Goal: Task Accomplishment & Management: Use online tool/utility

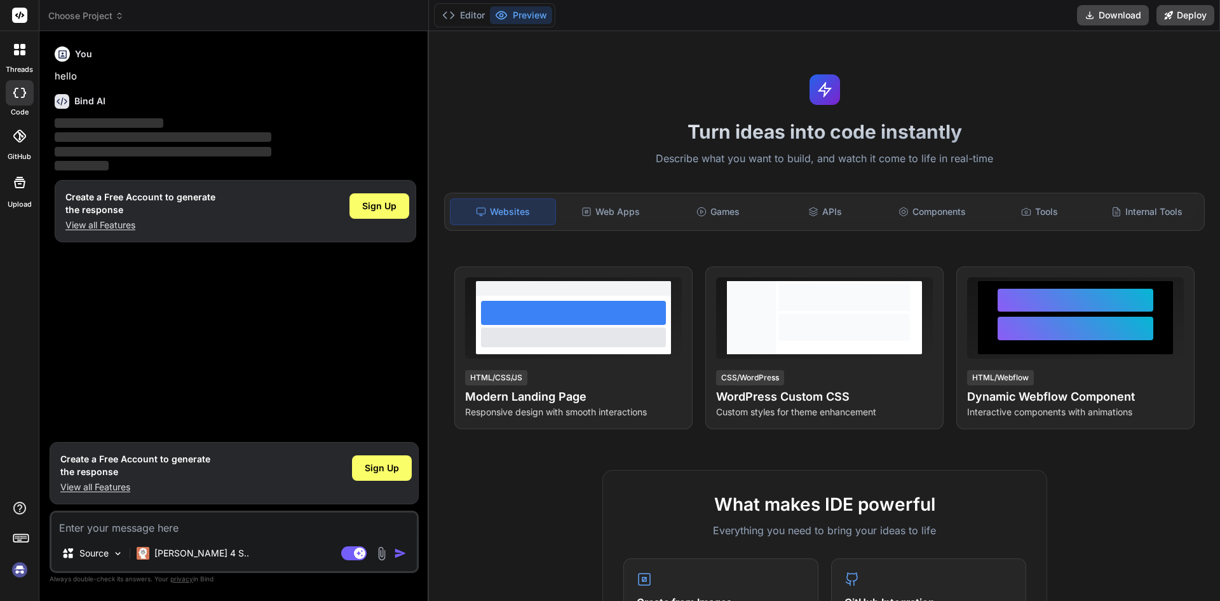
type textarea "x"
click at [213, 517] on textarea at bounding box center [233, 523] width 365 height 23
type textarea "I"
type textarea "x"
type textarea "I"
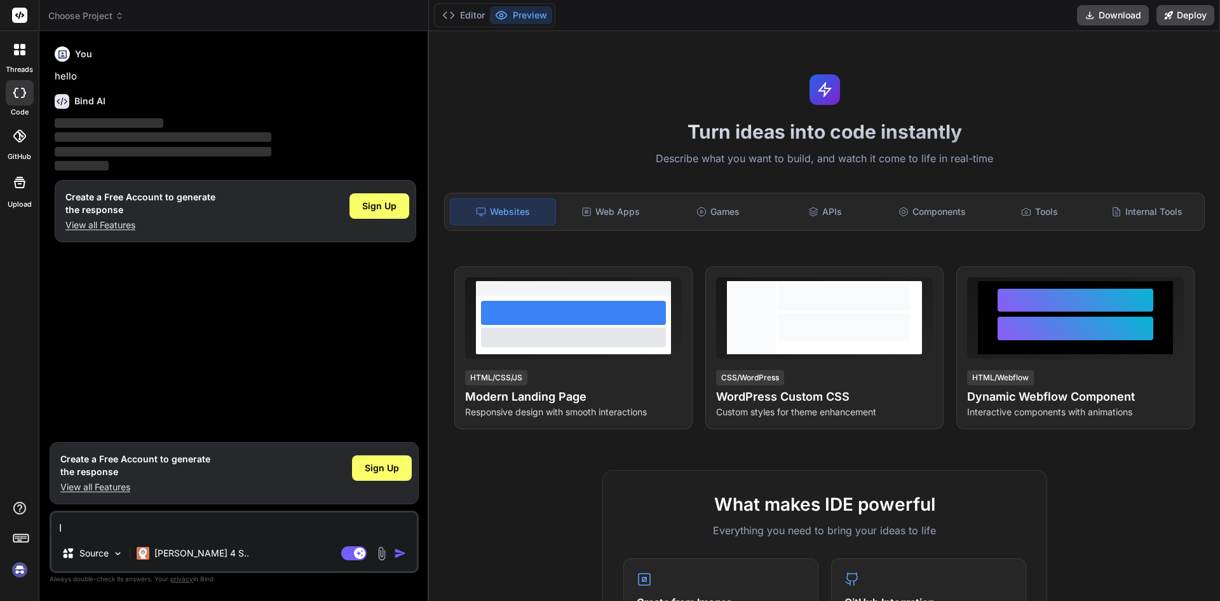
type textarea "x"
type textarea "I n"
type textarea "x"
type textarea "I ne"
type textarea "x"
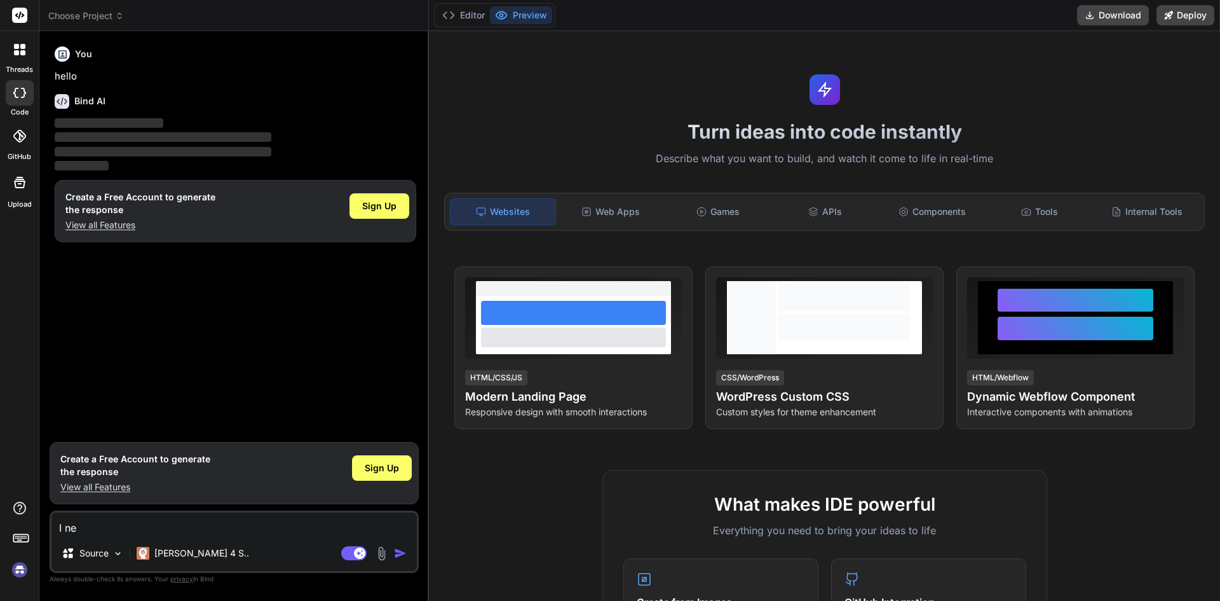
type textarea "I nee"
type textarea "x"
type textarea "I need"
type textarea "x"
type textarea "I need"
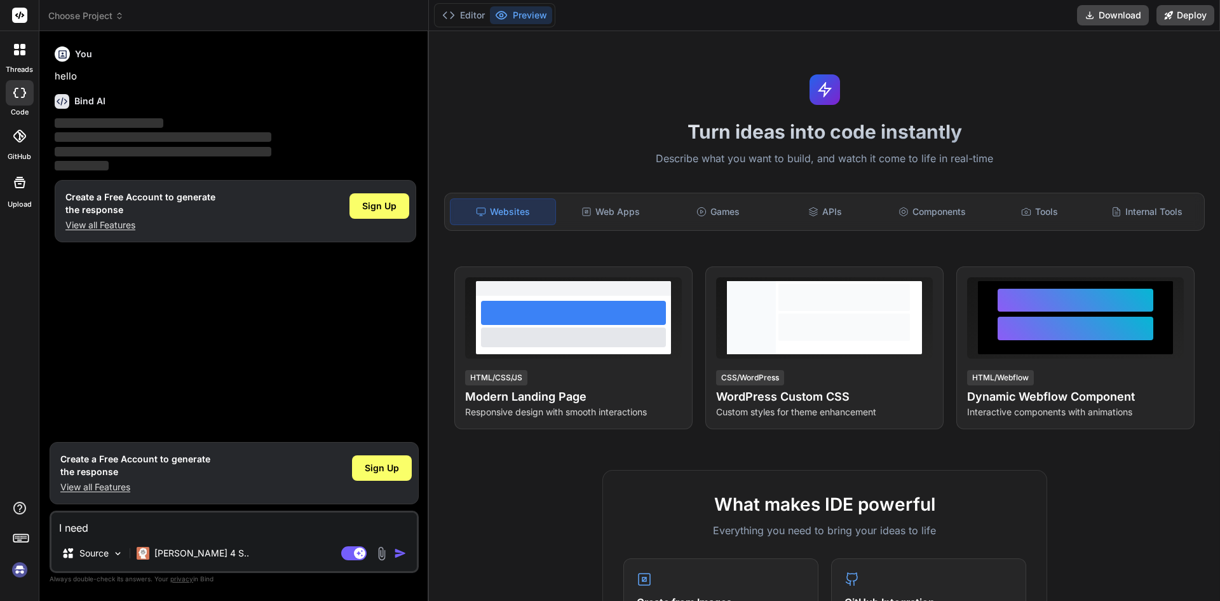
type textarea "x"
type textarea "I need a"
type textarea "x"
type textarea "I need an"
type textarea "x"
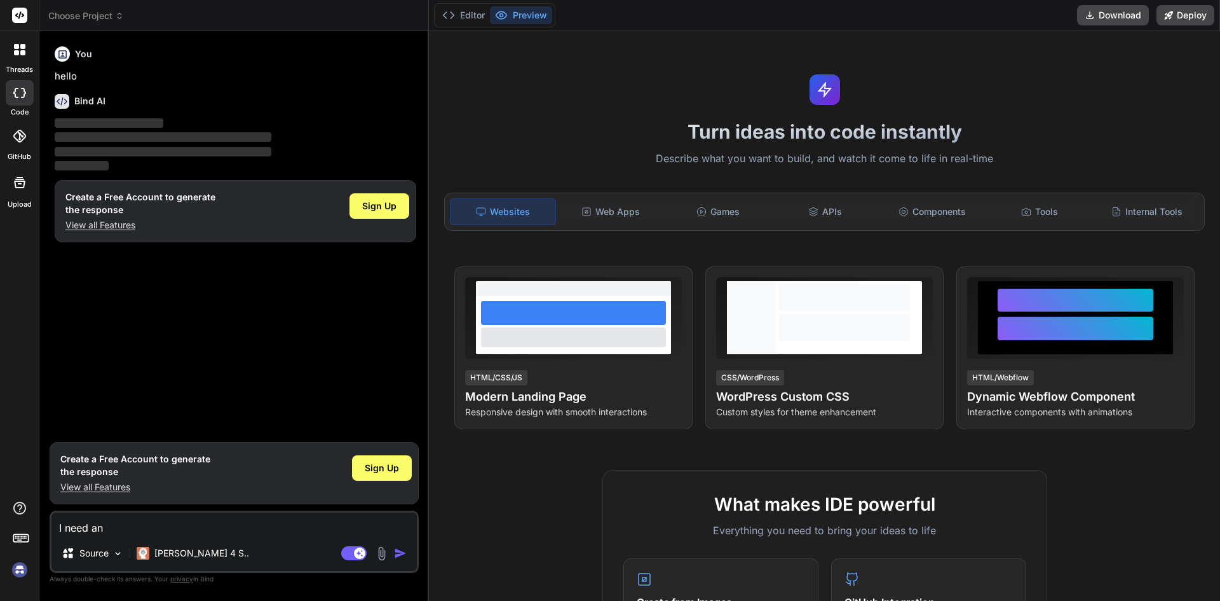
type textarea "I need an"
type textarea "x"
type textarea "I need an w"
type textarea "x"
type textarea "I need an we"
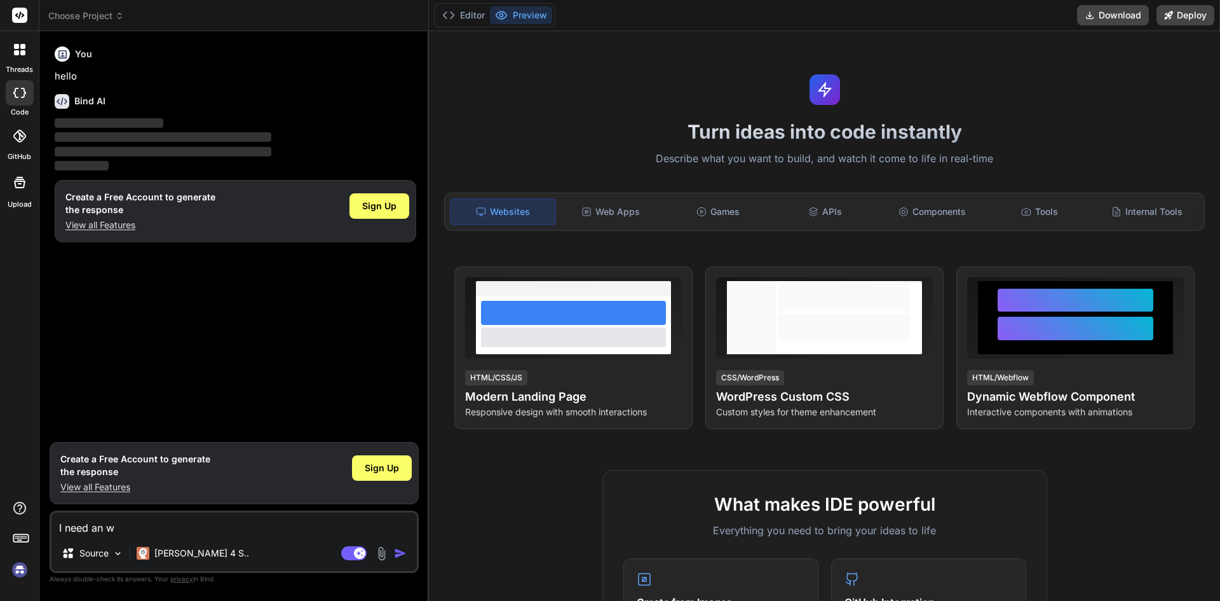
type textarea "x"
type textarea "I need an web"
type textarea "x"
type textarea "I need an webs"
type textarea "x"
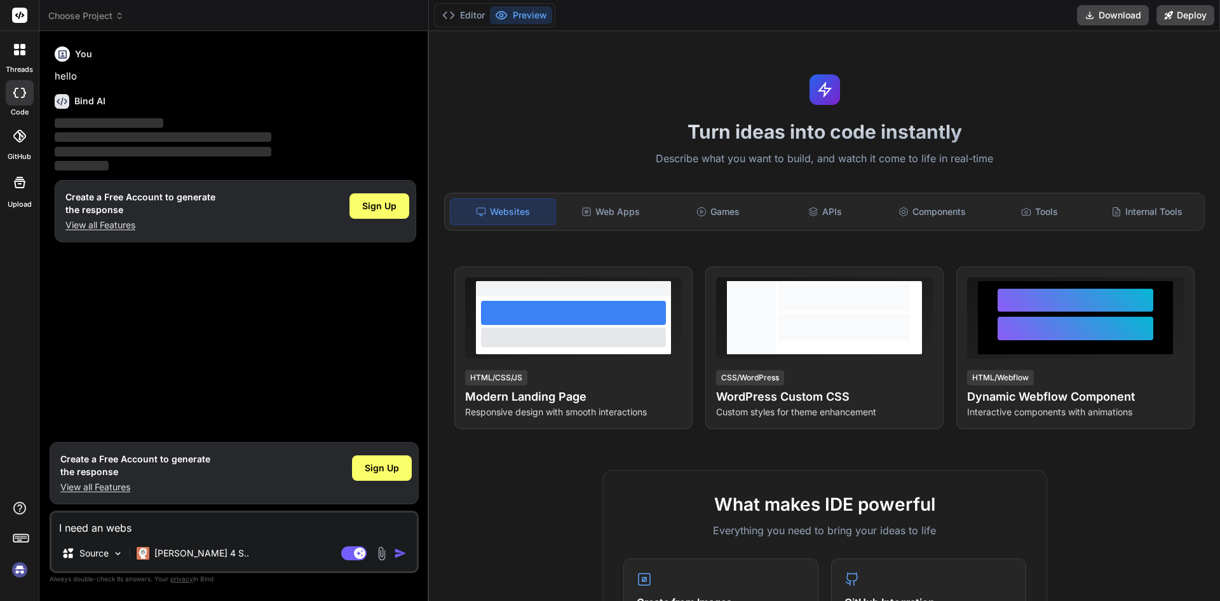
type textarea "I need an websi"
type textarea "x"
type textarea "I need an websit"
type textarea "x"
type textarea "I need an website"
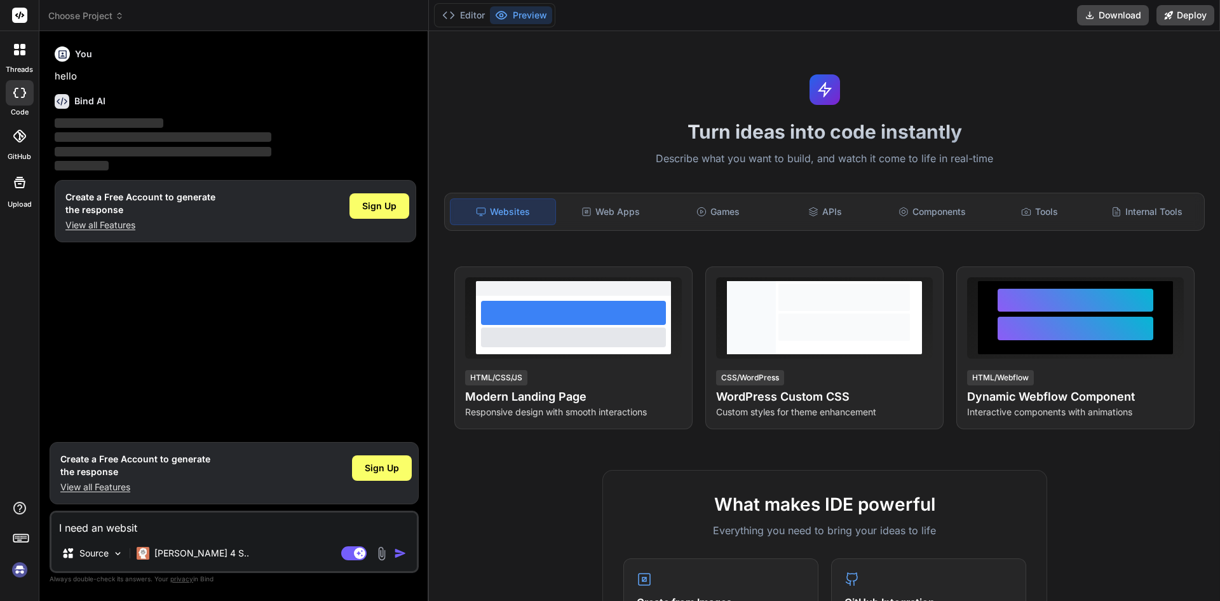
type textarea "x"
type textarea "I need an website"
type textarea "x"
type textarea "I need an website t"
type textarea "x"
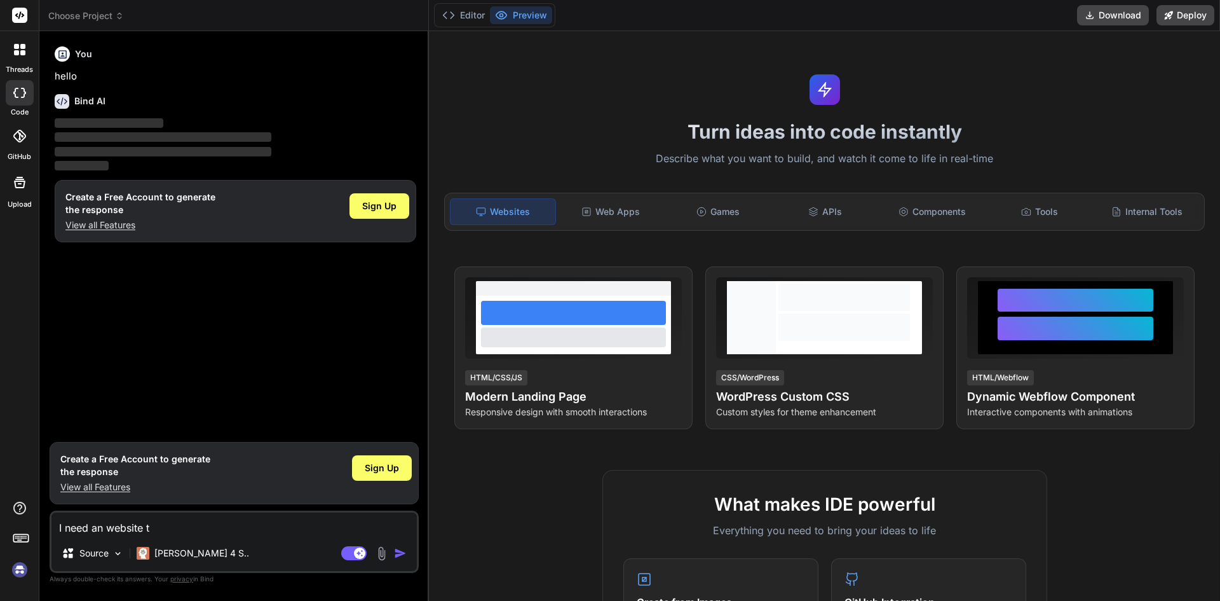
type textarea "I need an website th"
type textarea "x"
type textarea "I need an website tha"
type textarea "x"
type textarea "I need an website that"
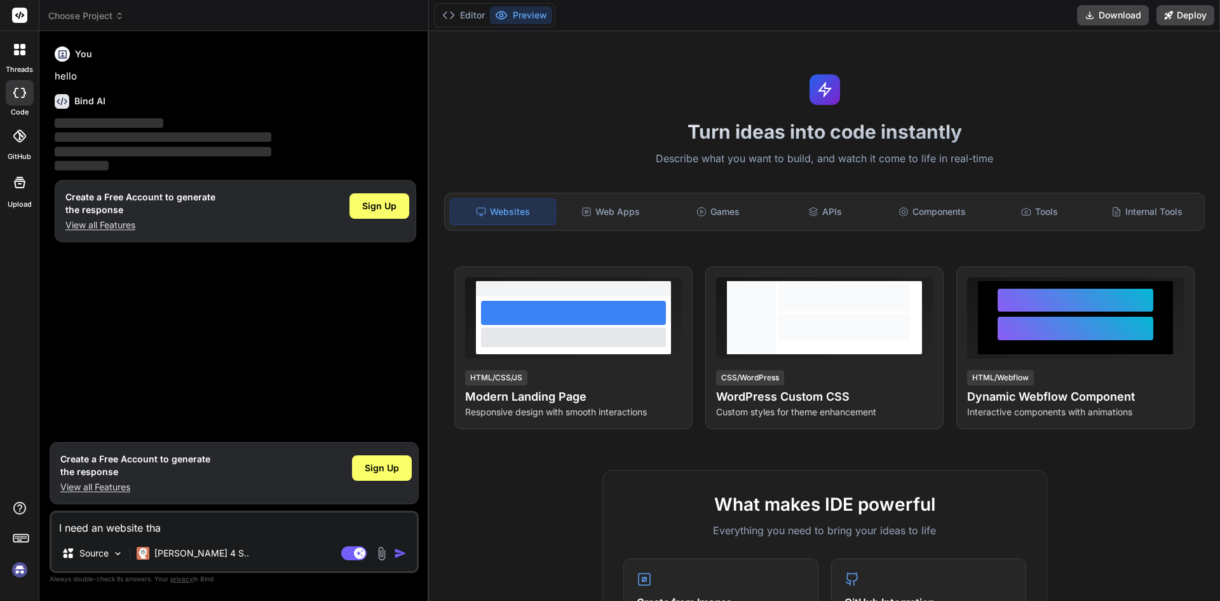
type textarea "x"
type textarea "I need an website that"
type textarea "x"
type textarea "I need an website that m"
type textarea "x"
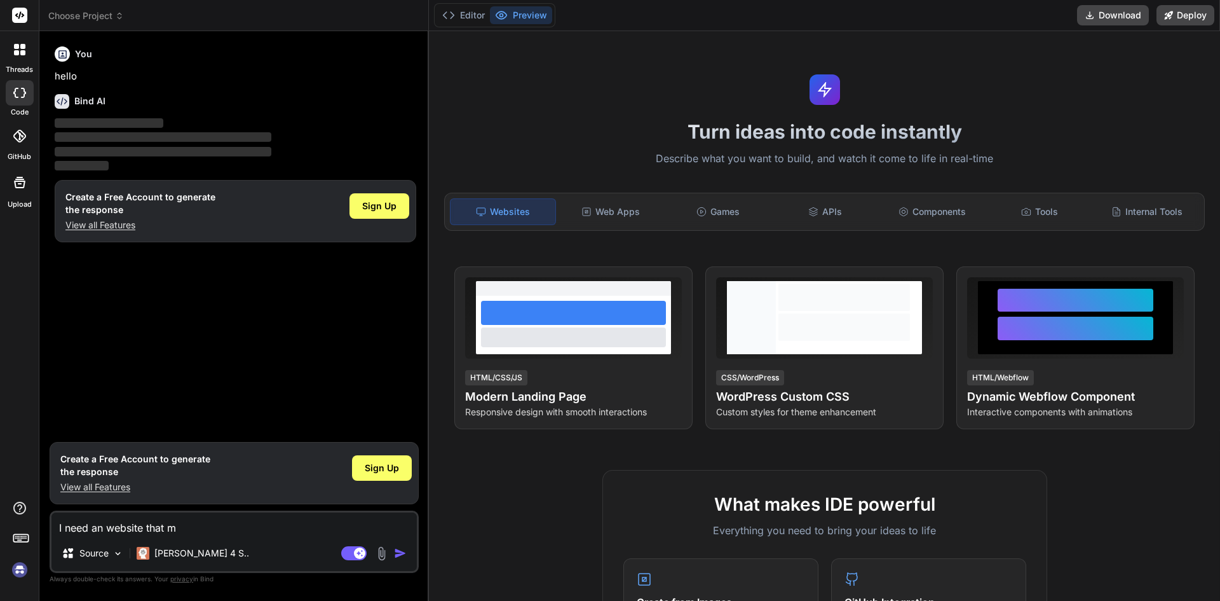
type textarea "I need an website that mu"
type textarea "x"
type textarea "I need an website that mus"
type textarea "x"
type textarea "I need an website that must"
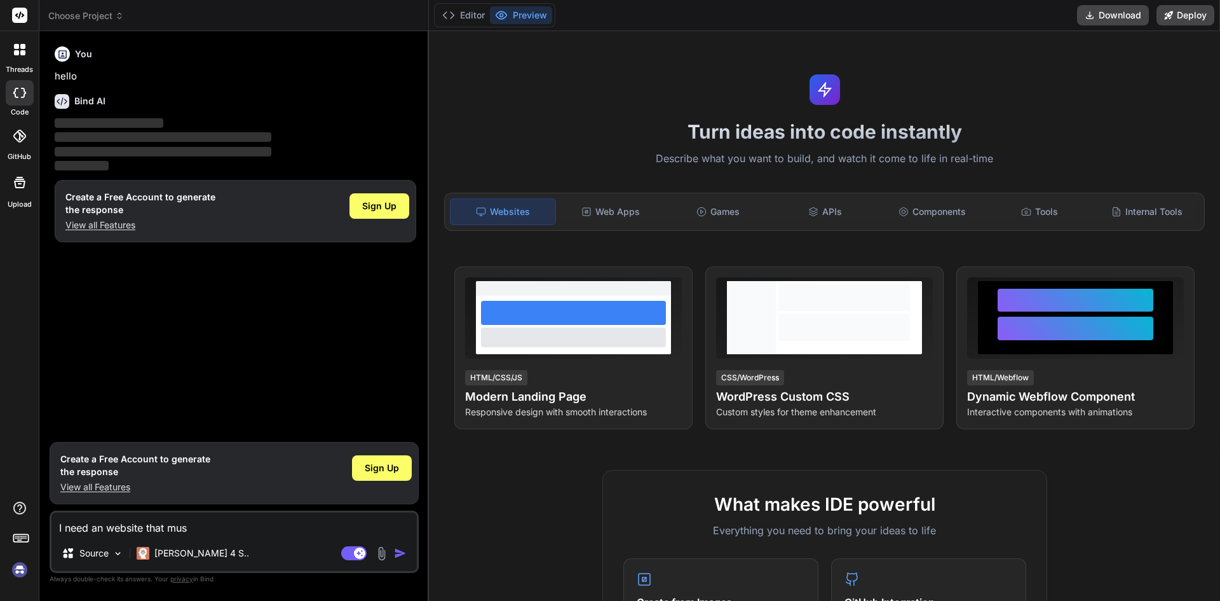
type textarea "x"
type textarea "I need an website that must"
type textarea "x"
type textarea "I need an website that must a"
type textarea "x"
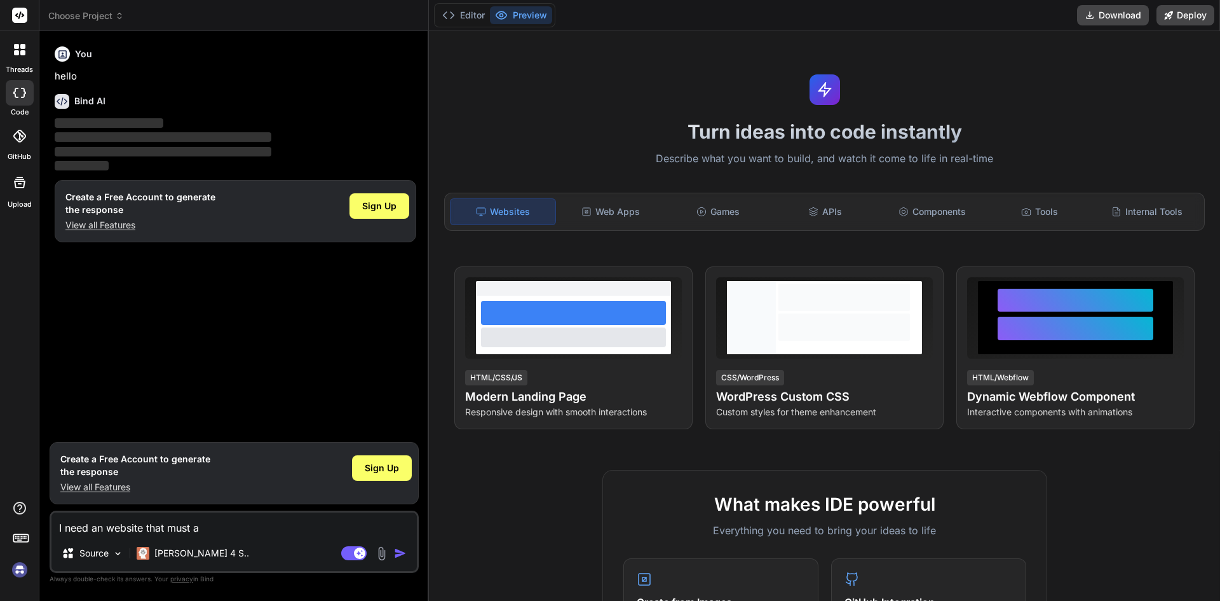
type textarea "I need an website that must"
type textarea "x"
type textarea "I need an website that must"
type textarea "x"
type textarea "I need an website that mus"
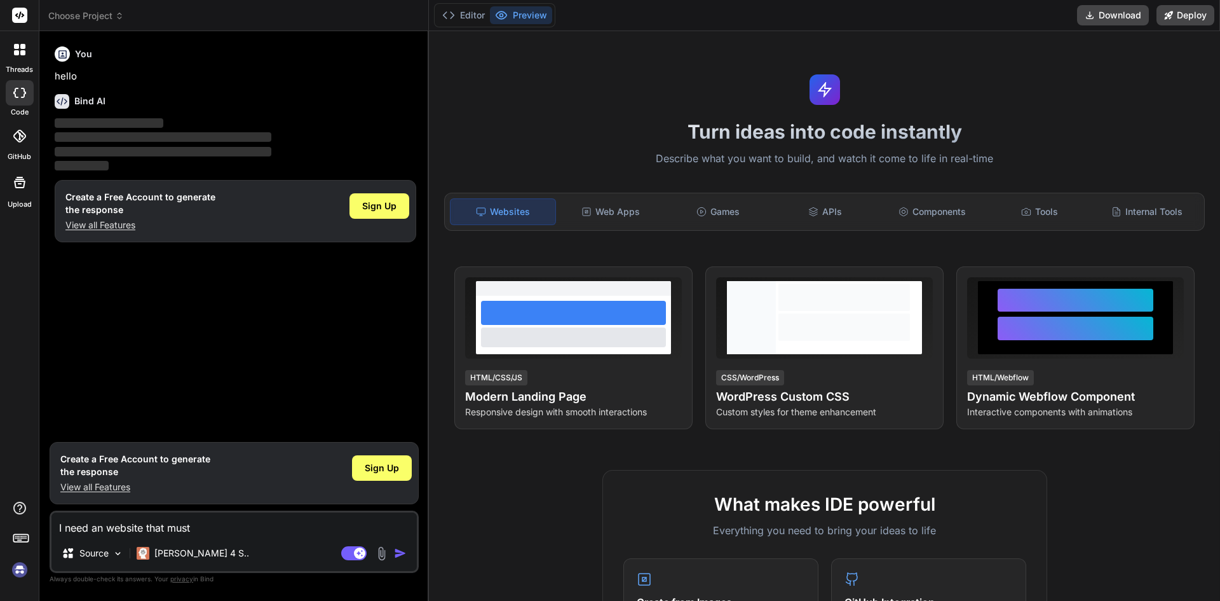
type textarea "x"
type textarea "I need an website that mu"
type textarea "x"
type textarea "I need an website that m"
type textarea "x"
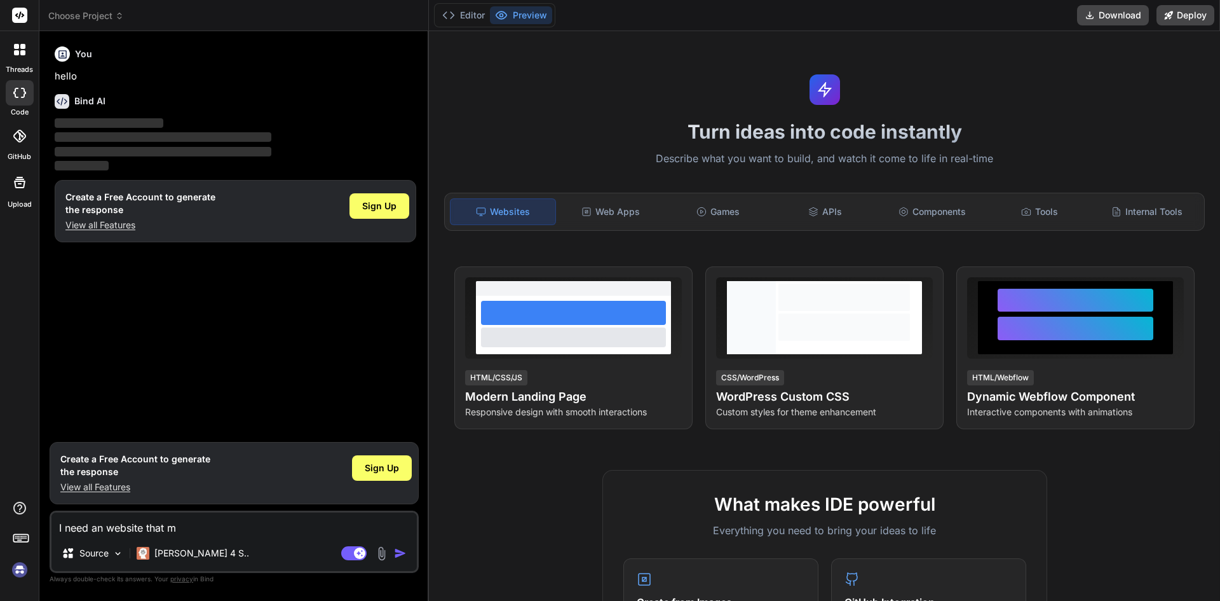
type textarea "I need an website that"
type textarea "x"
type textarea "I need an website that"
type textarea "x"
type textarea "I need an website tha"
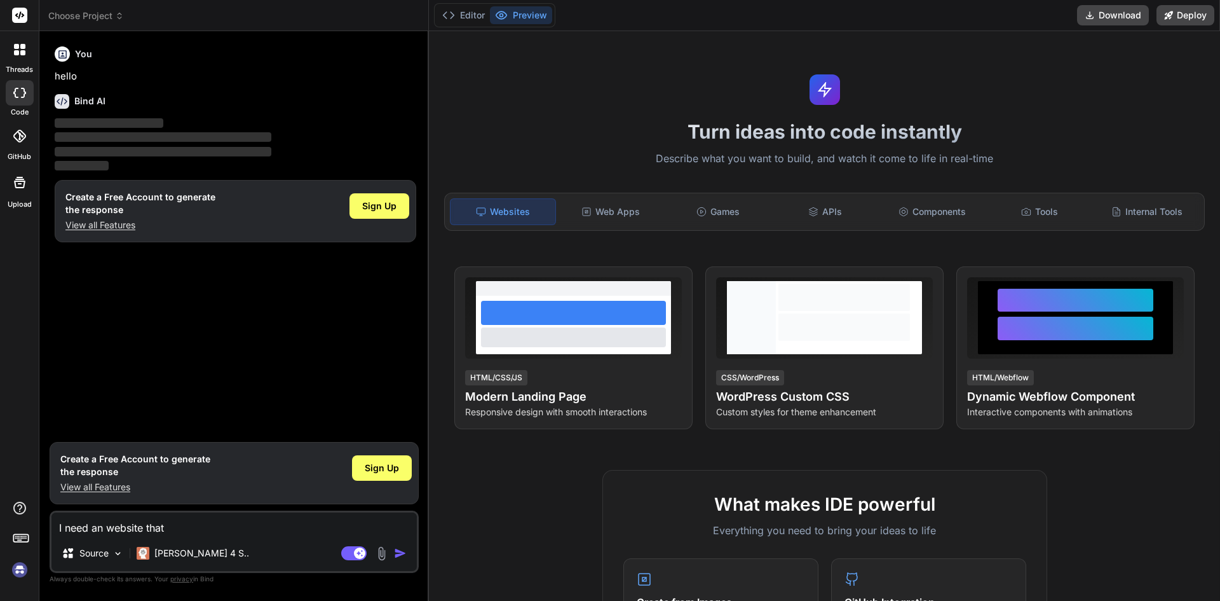
type textarea "x"
type textarea "I need an website th"
type textarea "x"
type textarea "I need an website t"
type textarea "x"
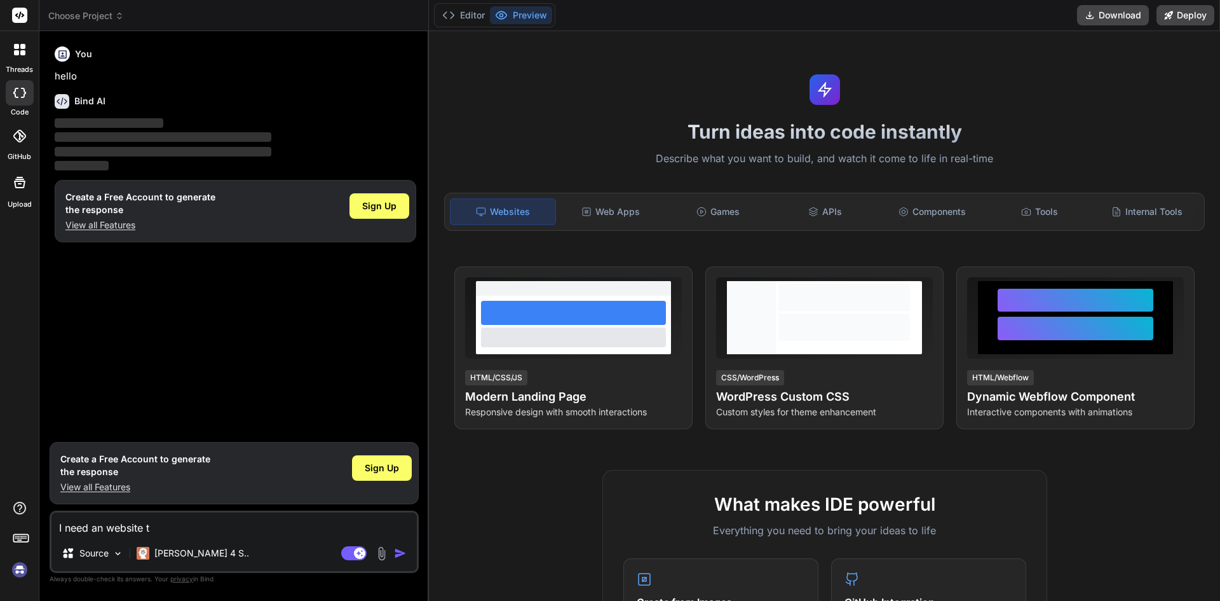
type textarea "I need an website"
type textarea "x"
type textarea "I need an website"
type textarea "x"
type textarea "I need an websit"
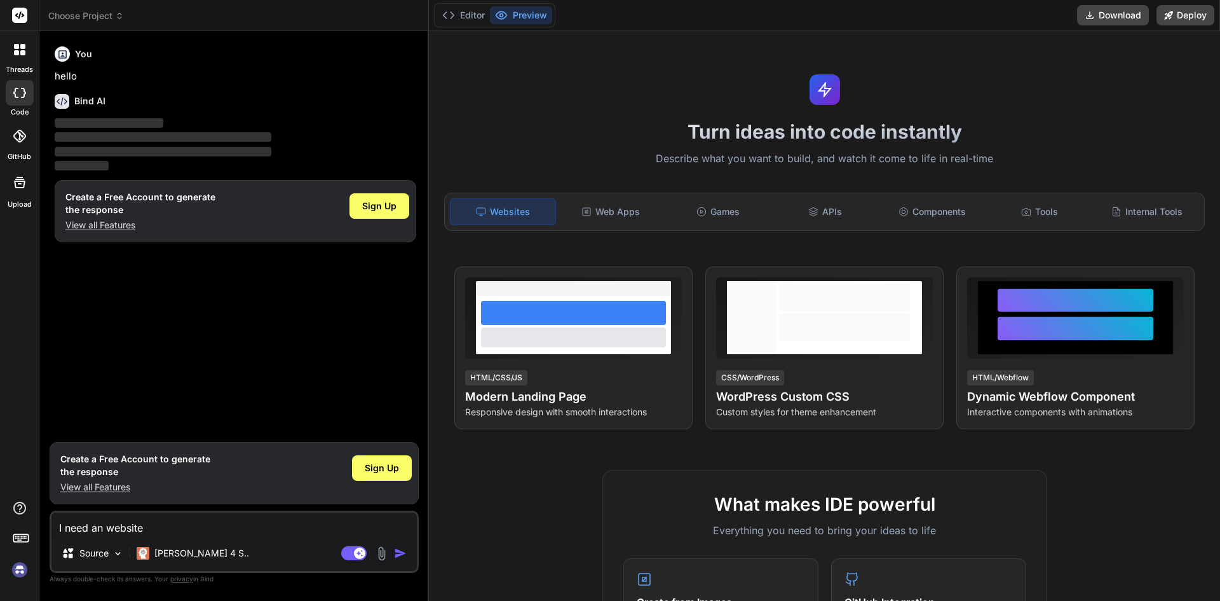
type textarea "x"
type textarea "I need an websi"
type textarea "x"
type textarea "I need an webs"
type textarea "x"
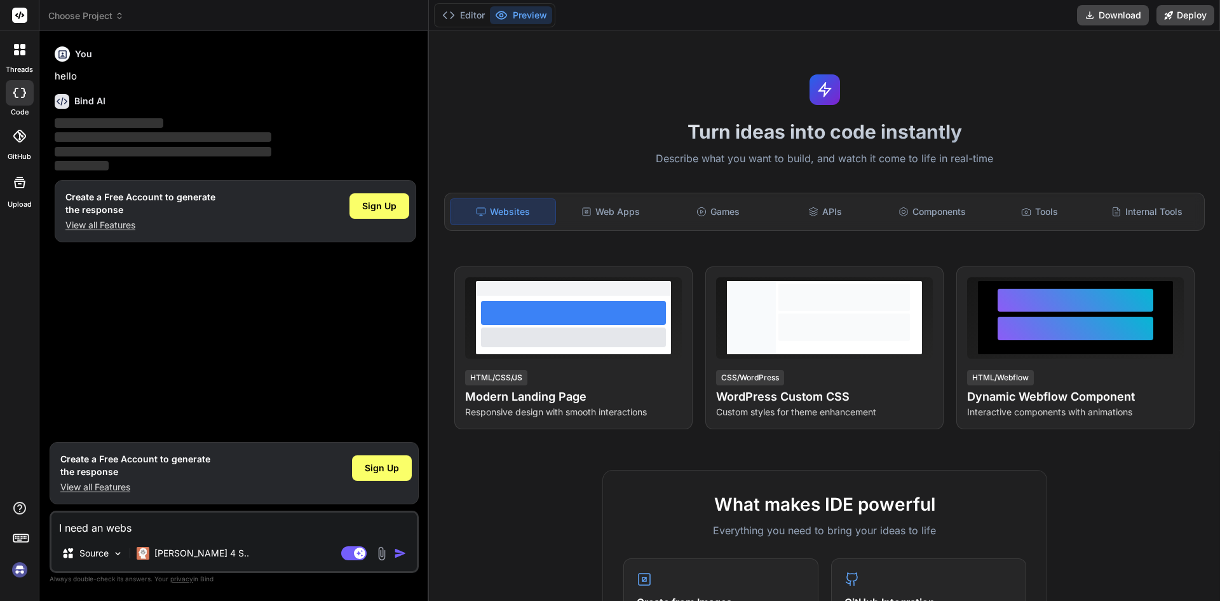
type textarea "I need an web"
type textarea "x"
type textarea "I need an we"
type textarea "x"
type textarea "I need an w"
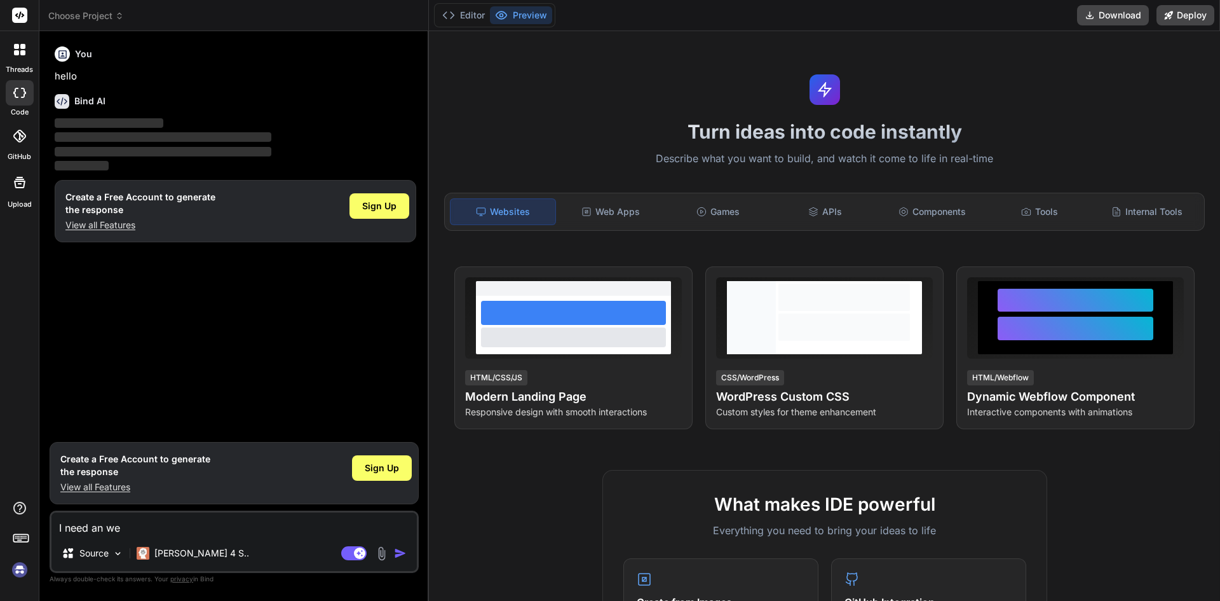
type textarea "x"
type textarea "I need an"
type textarea "x"
type textarea "I need an"
type textarea "x"
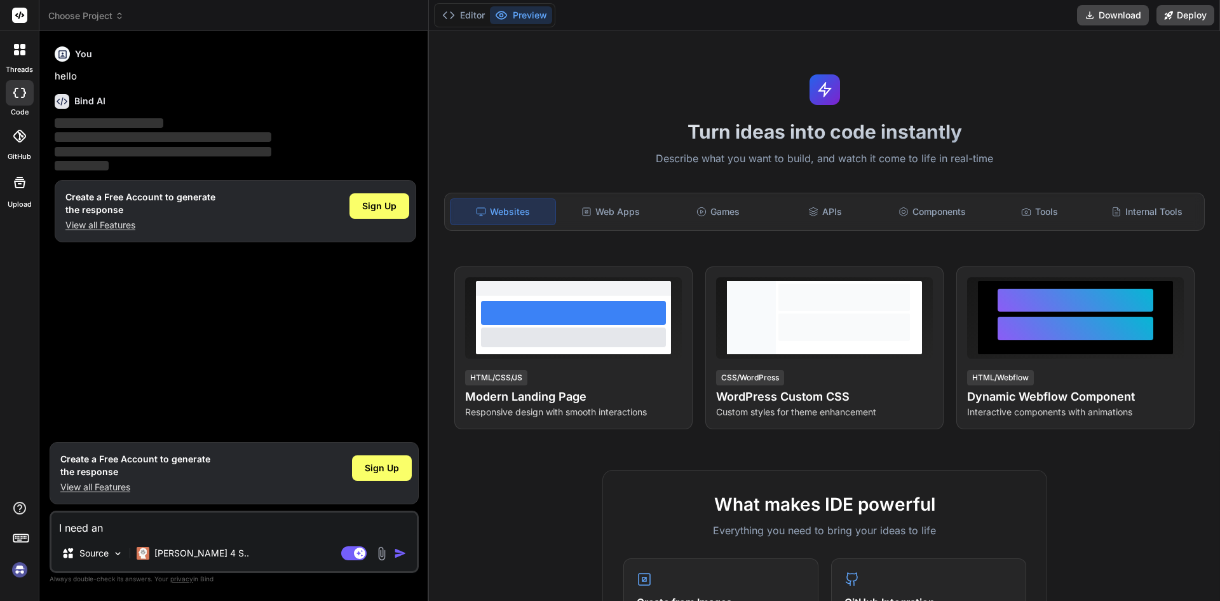
type textarea "I need an"
type textarea "x"
type textarea "I need an A"
type textarea "x"
type textarea "I need an AI"
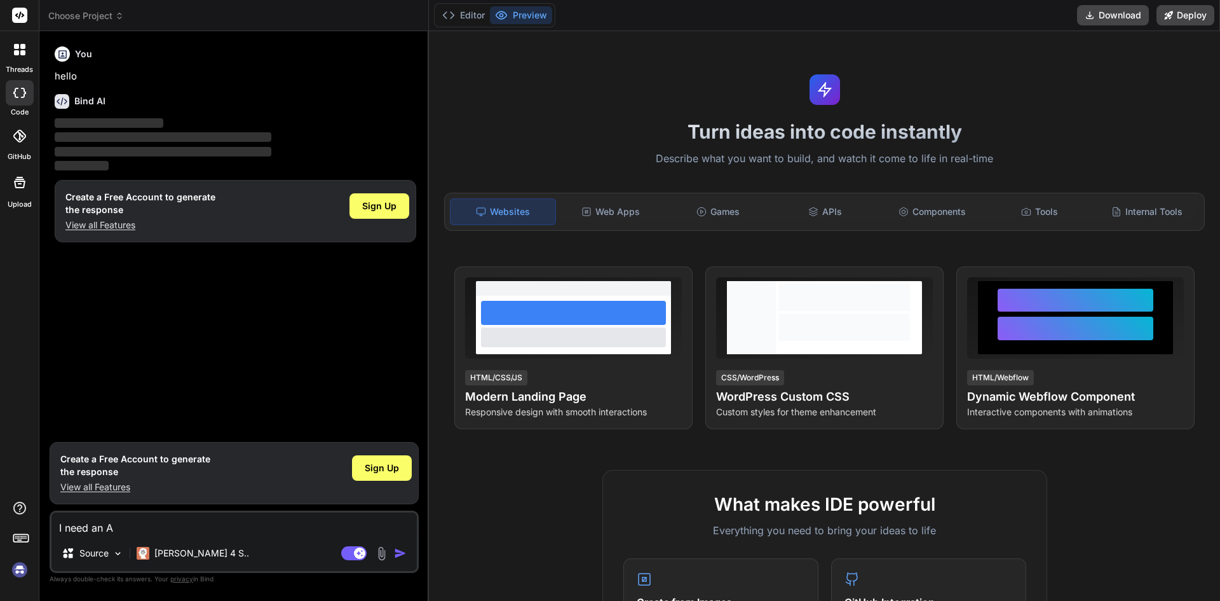
type textarea "x"
type textarea "I need an AI"
type textarea "x"
type textarea "I need an AI m"
type textarea "x"
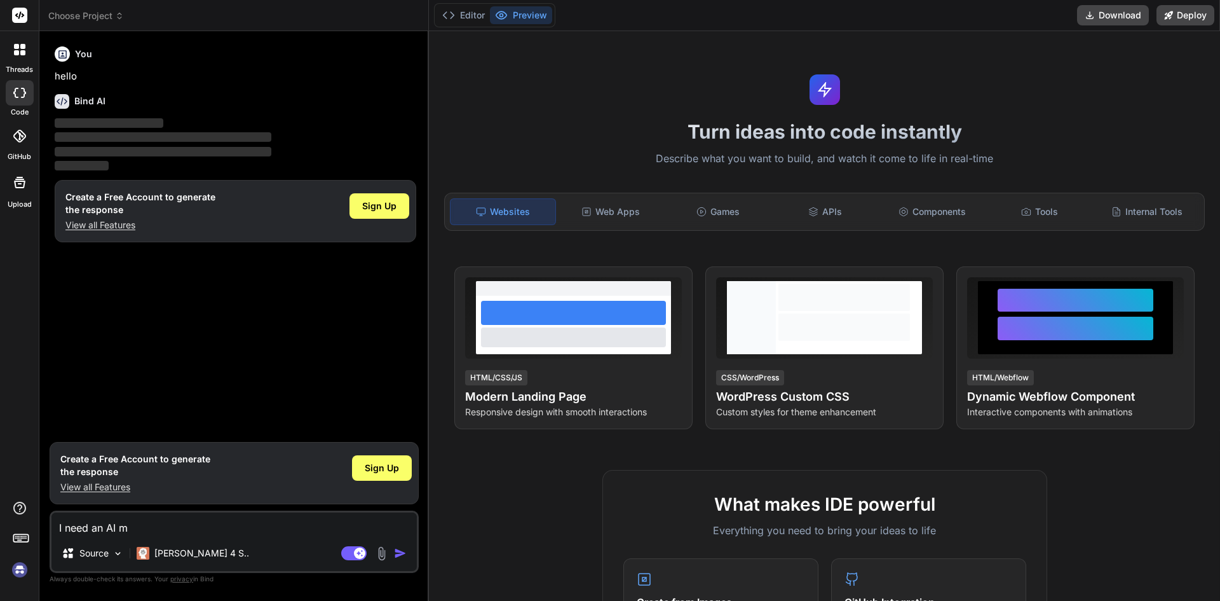
type textarea "I need an AI mo"
type textarea "x"
type textarea "I need an AI mod"
type textarea "x"
type textarea "I need an AI mode"
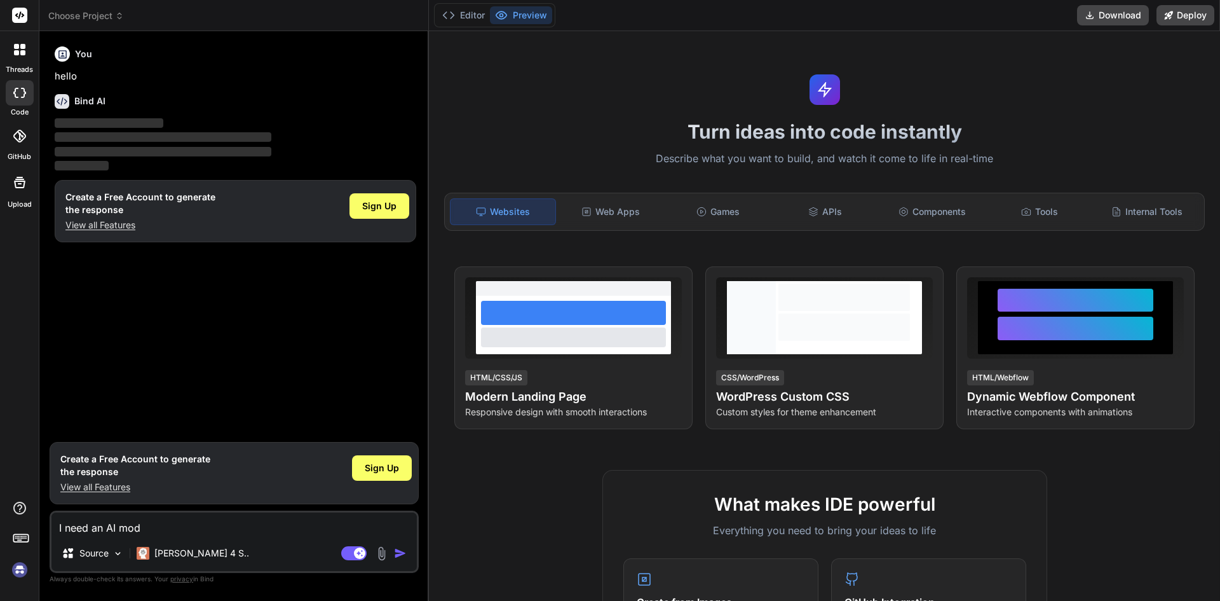
type textarea "x"
type textarea "I need an AI model"
type textarea "x"
type textarea "I need an AI model"
type textarea "x"
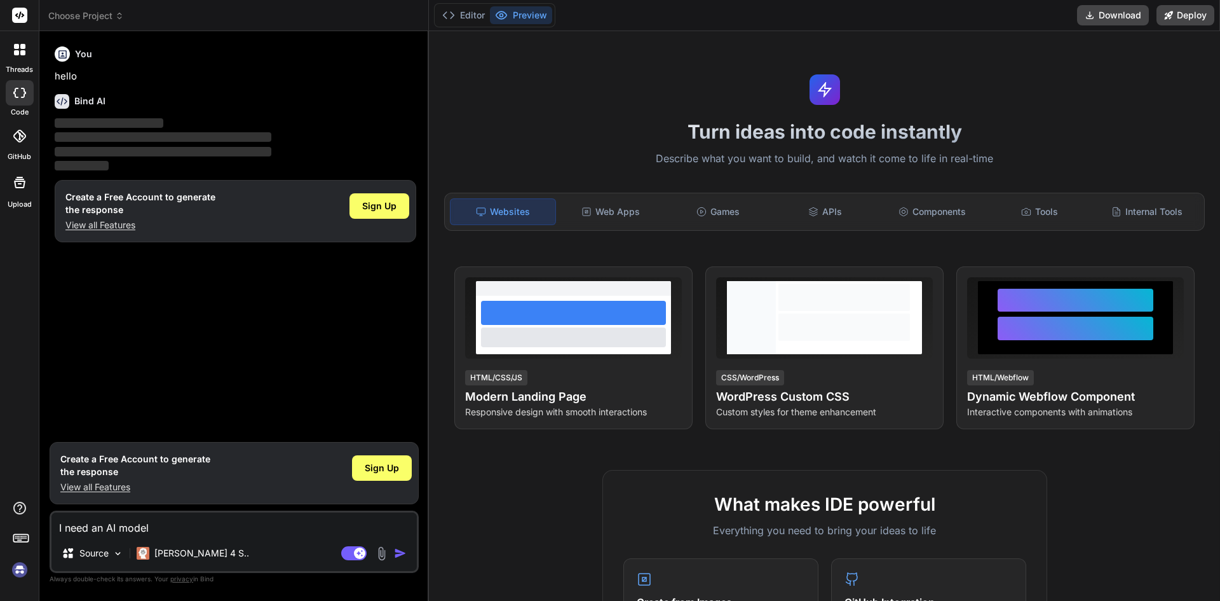
type textarea "I need an AI model t"
type textarea "x"
type textarea "I need an AI model th"
type textarea "x"
type textarea "I need an AI model tha"
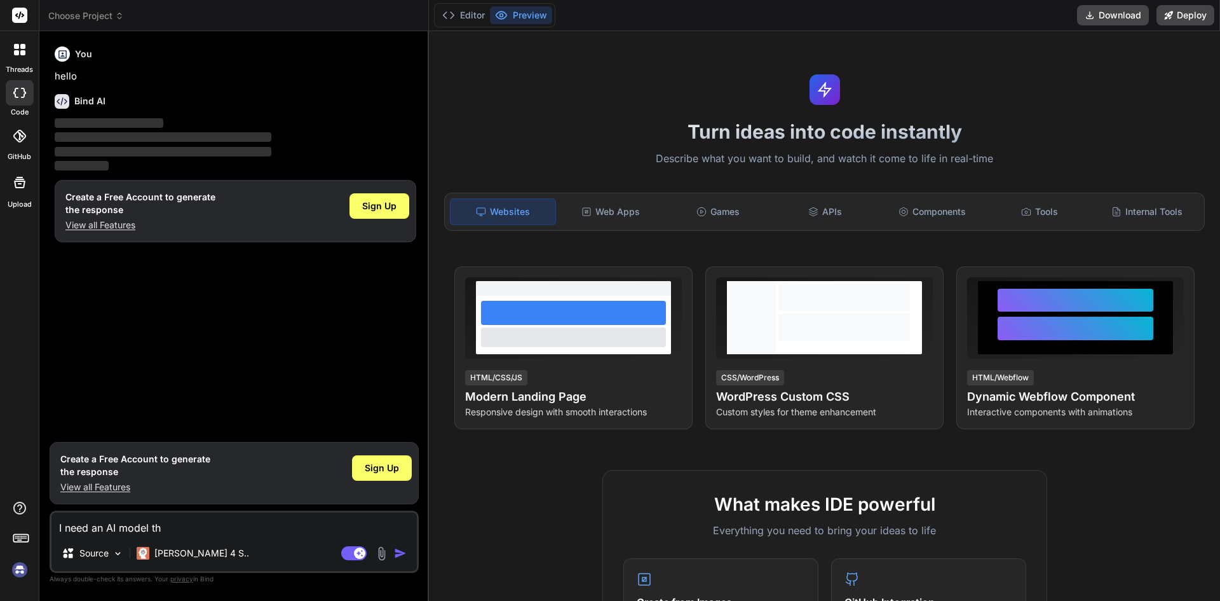
type textarea "x"
type textarea "I need an AI model that"
type textarea "x"
type textarea "I need an AI model that"
type textarea "x"
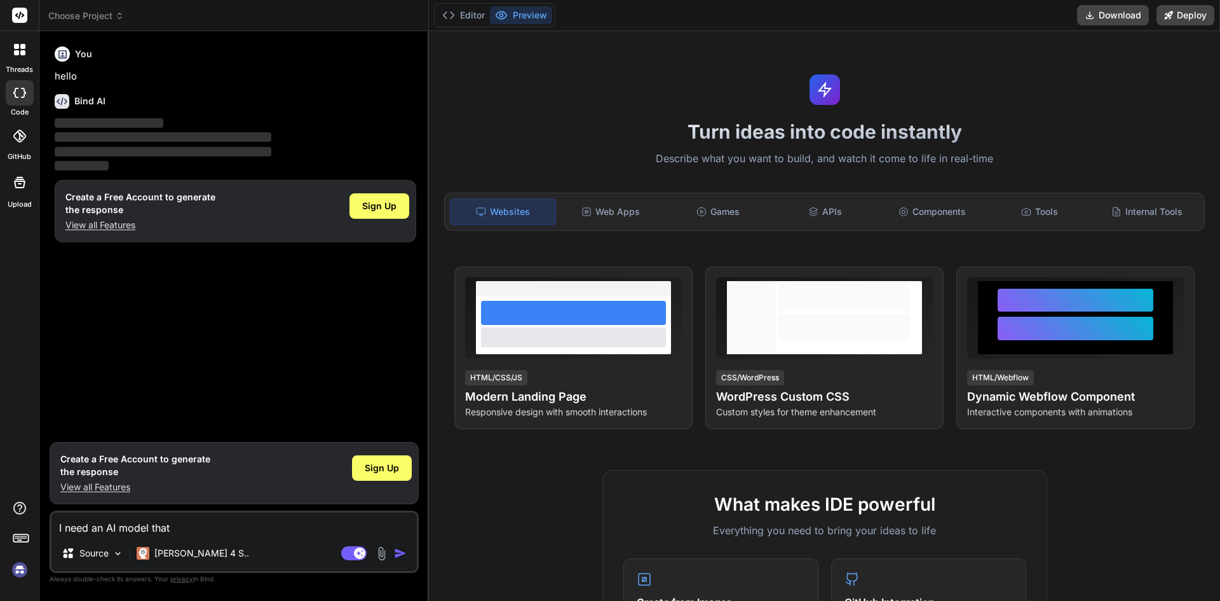
type textarea "I need an AI model that i"
type textarea "x"
type textarea "I need an AI model that is"
type textarea "x"
type textarea "I need an AI model that is"
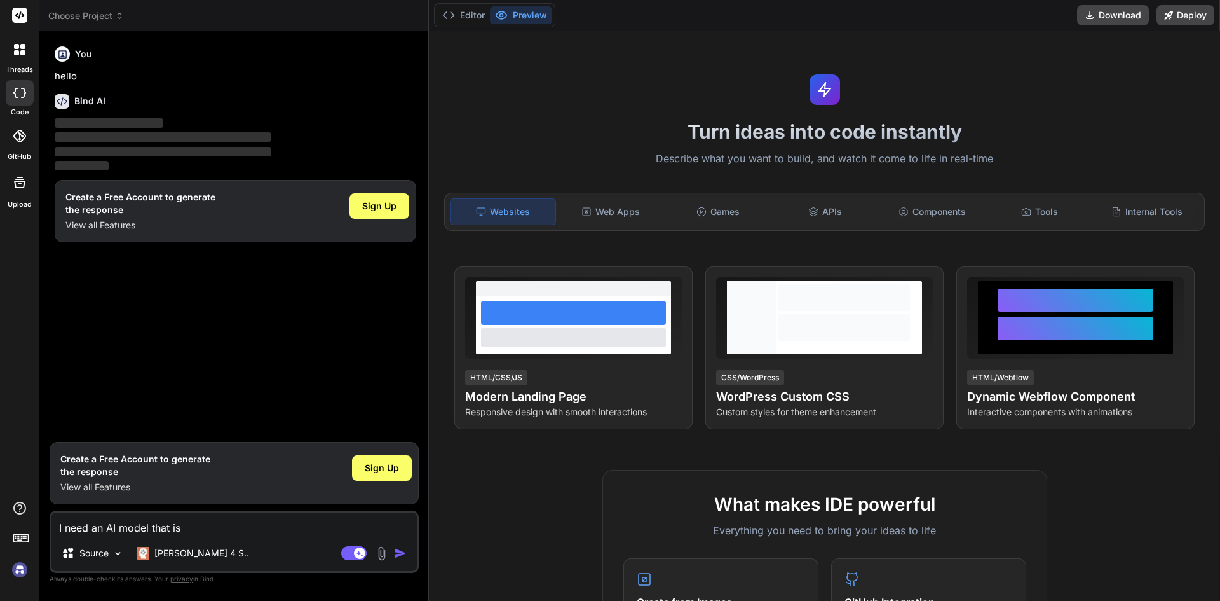
type textarea "x"
type textarea "I need an AI model that is i"
type textarea "x"
type textarea "I need an AI model that is in"
type textarea "x"
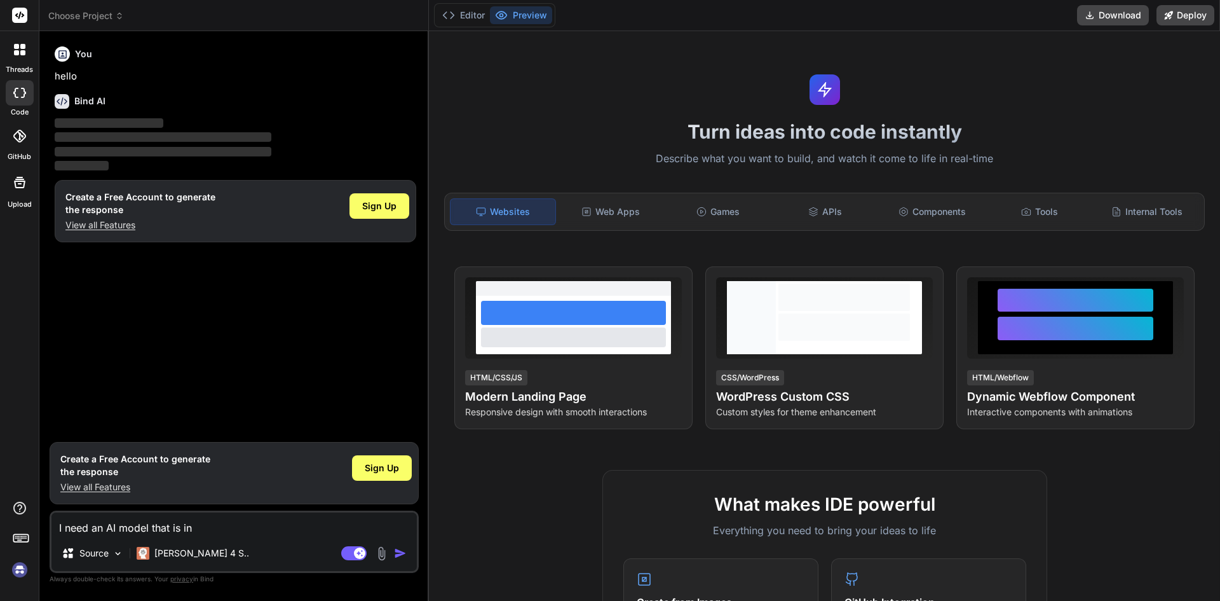
type textarea "I need an AI model that is int"
type textarea "x"
type textarea "I need an AI model that is inte"
type textarea "x"
type textarea "I need an AI model that is integ"
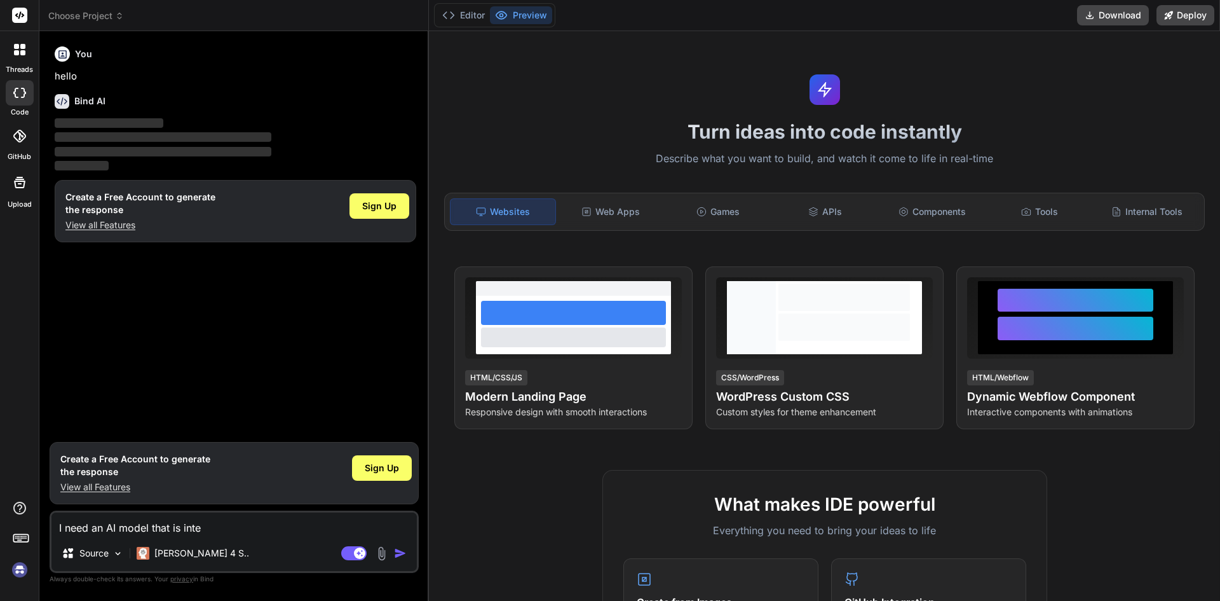
type textarea "x"
type textarea "I need an AI model that is integr"
type textarea "x"
type textarea "I need an AI model that is integra"
type textarea "x"
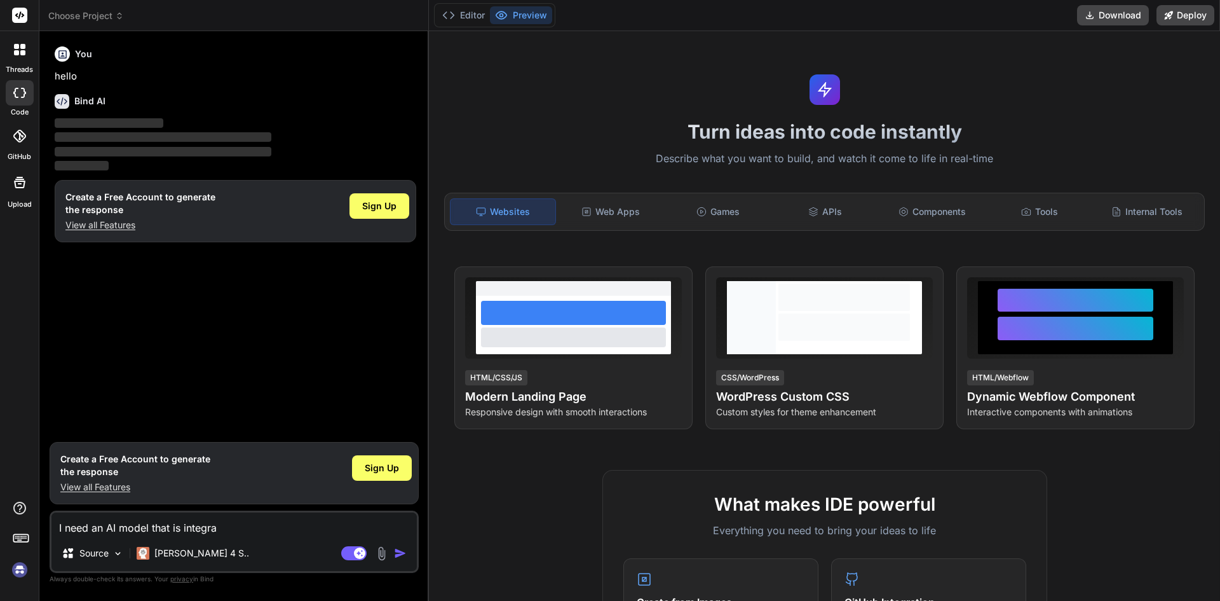
type textarea "I need an AI model that is integrat"
type textarea "x"
type textarea "I need an AI model that is integrate"
type textarea "x"
type textarea "I need an AI model that is integrated"
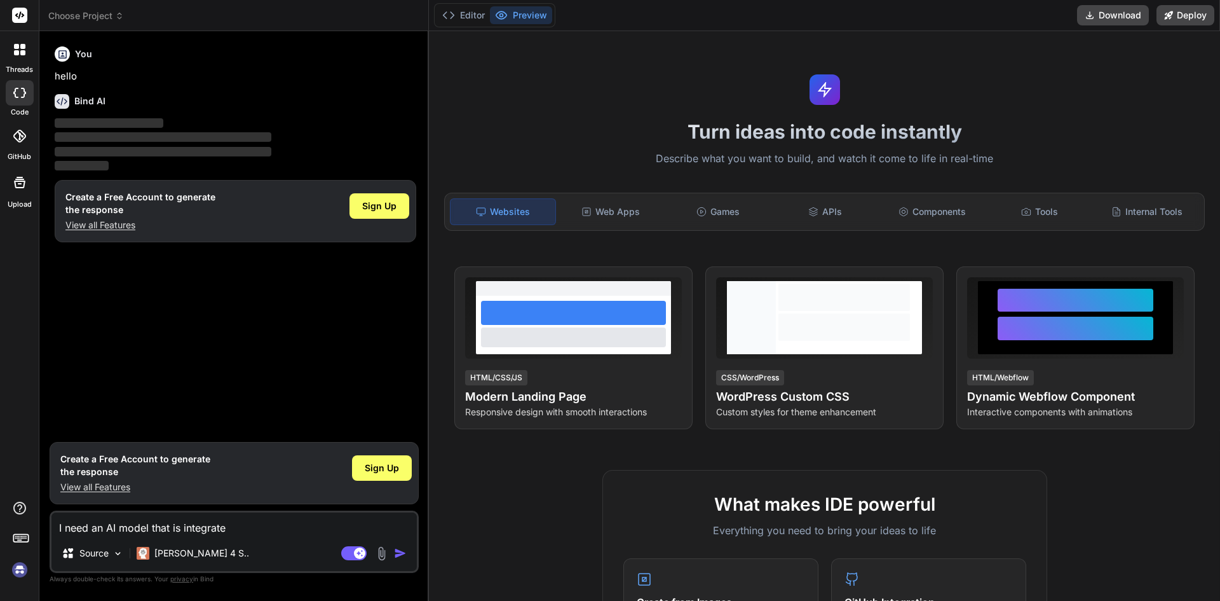
type textarea "x"
type textarea "I need an AI model that is integrated"
type textarea "x"
type textarea "I need an AI model that is integrated w"
type textarea "x"
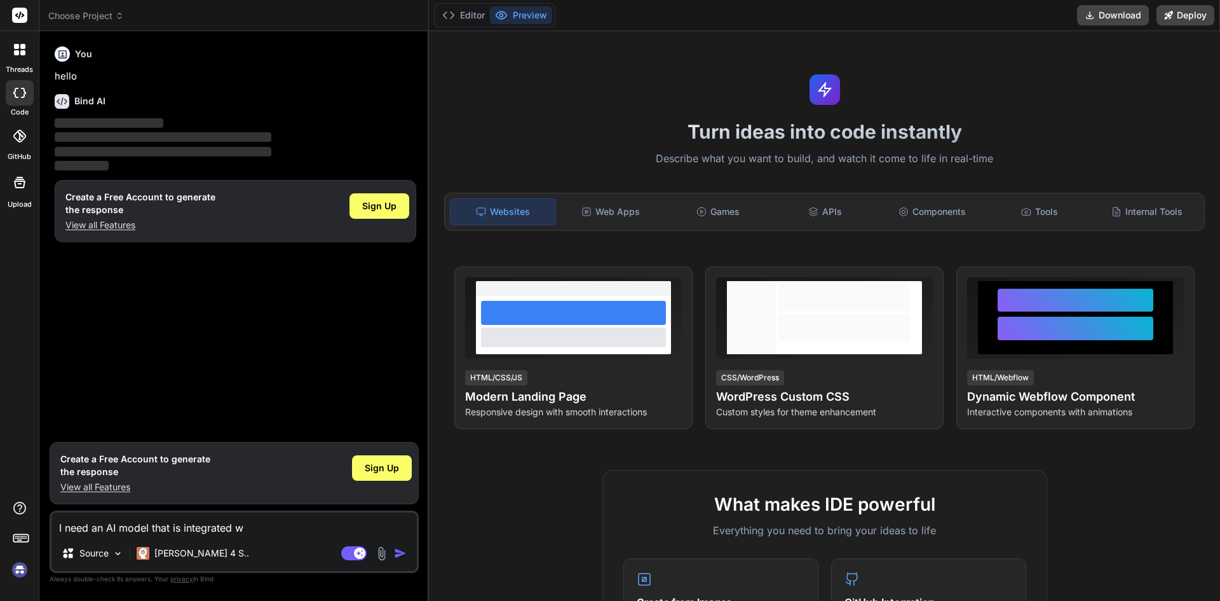
type textarea "I need an AI model that is integrated wi"
type textarea "x"
type textarea "I need an AI model that is integrated wit"
type textarea "x"
type textarea "I need an AI model that is integrated with"
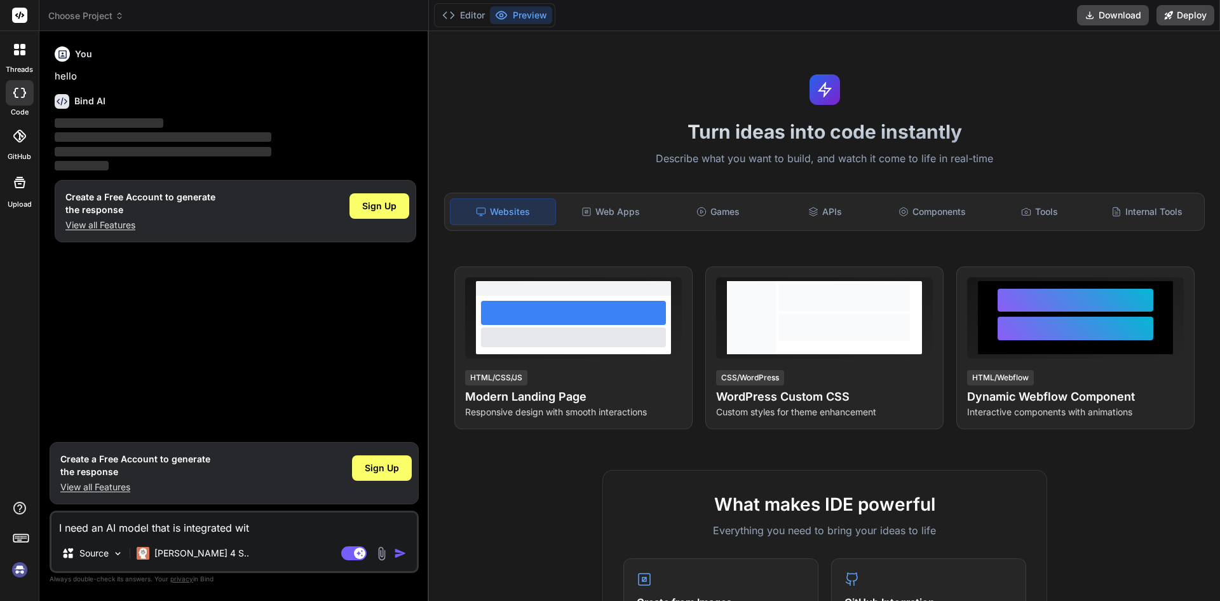
type textarea "x"
type textarea "I need an AI model that is integrated with"
type textarea "x"
type textarea "I need an AI model that is integrated with w"
type textarea "x"
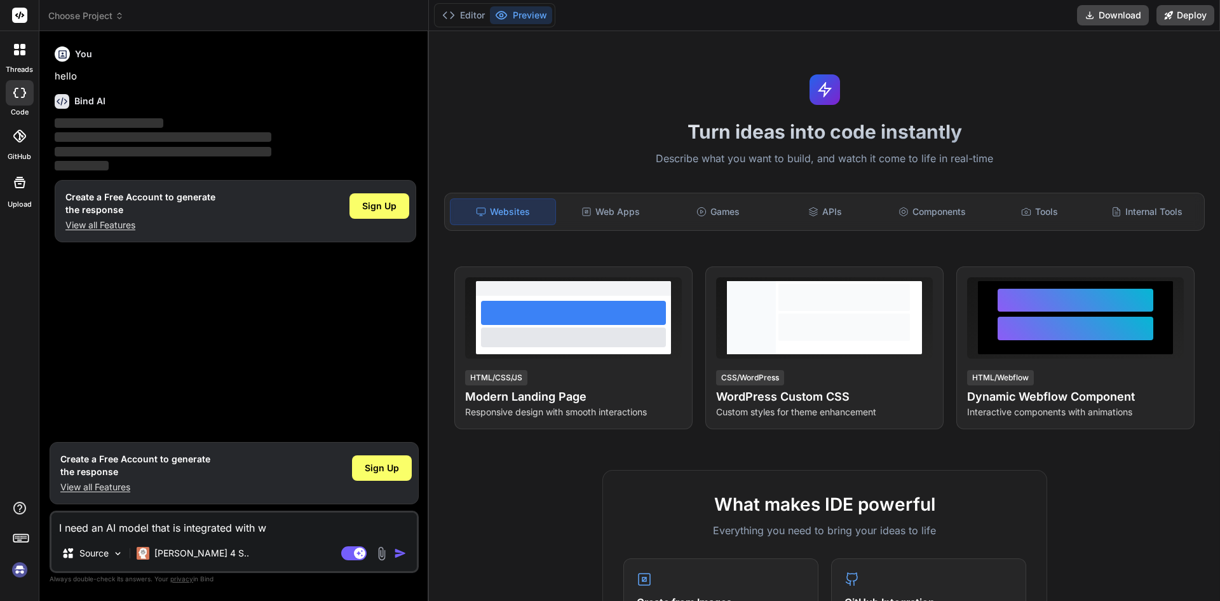
type textarea "I need an AI model that is integrated with we"
type textarea "x"
type textarea "I need an AI model that is integrated with web"
type textarea "x"
type textarea "I need an AI model that is integrated with webs"
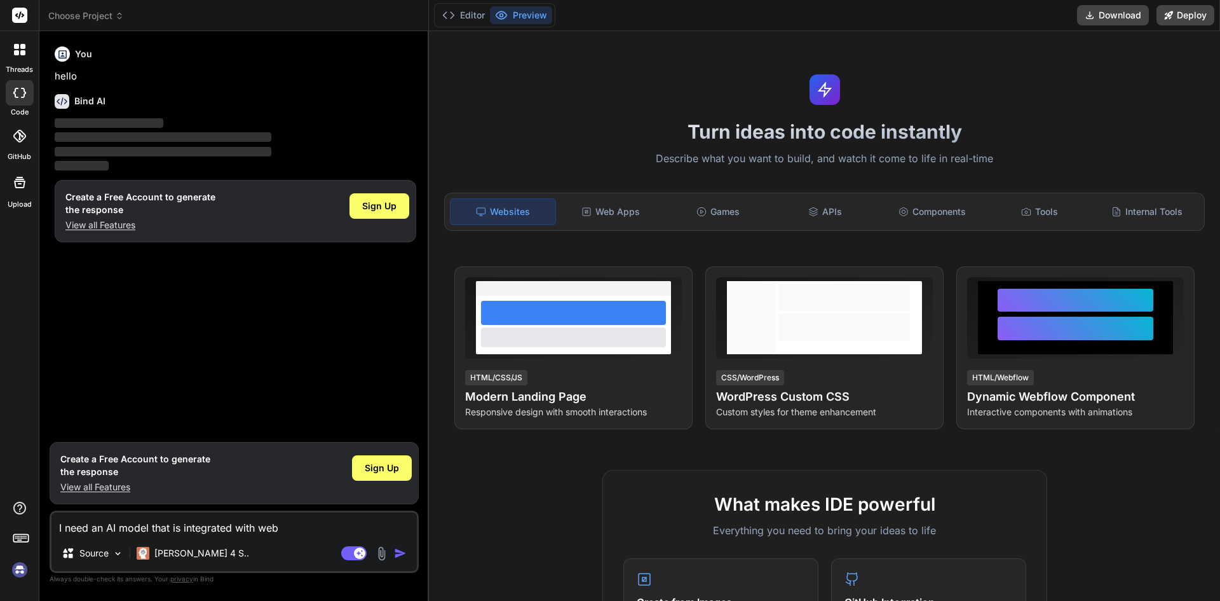
type textarea "x"
type textarea "I need an AI model that is integrated with websi"
type textarea "x"
type textarea "I need an AI model that is integrated with websit"
type textarea "x"
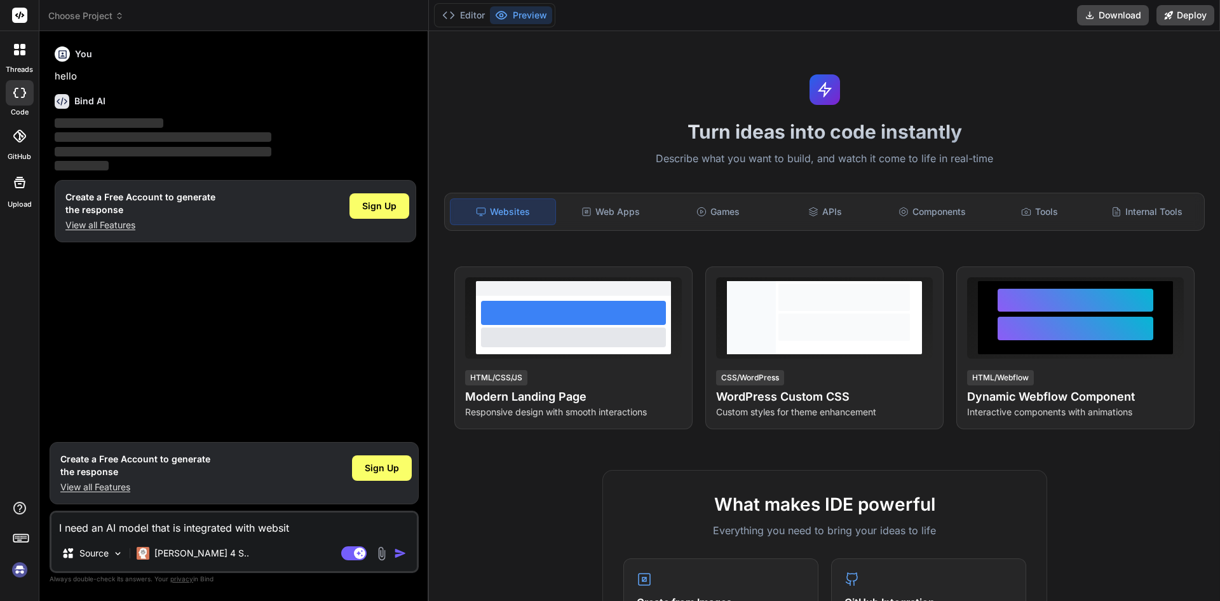
type textarea "I need an AI model that is integrated with website"
type textarea "x"
type textarea "I need an AI model that is integrated with website."
type textarea "x"
type textarea "I need an AI model that is integrated with website."
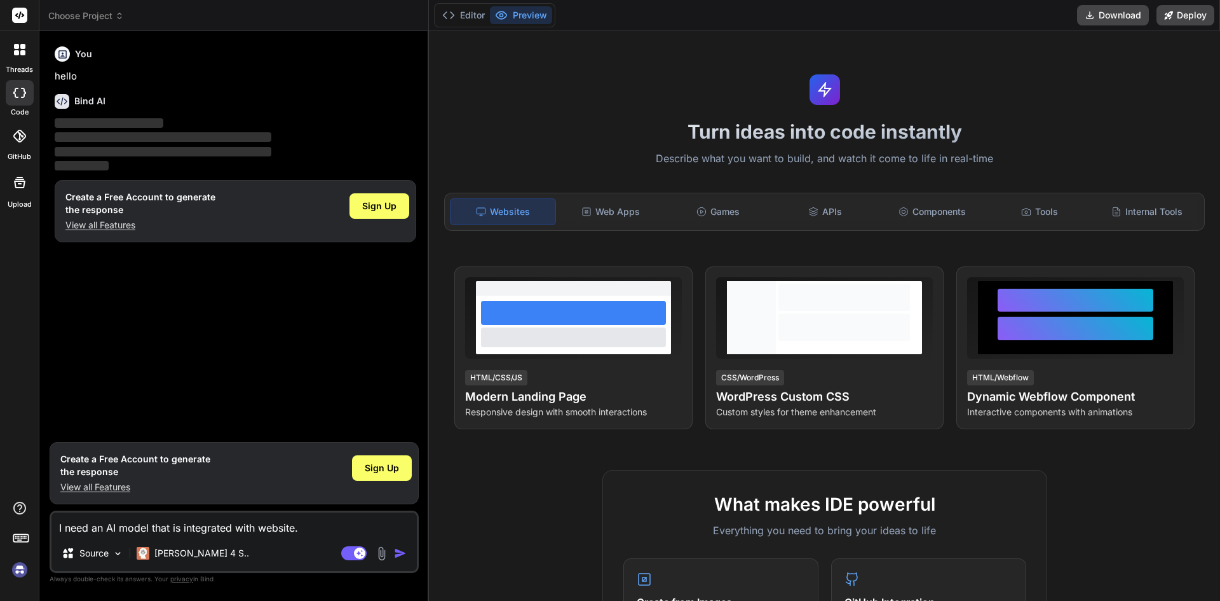
type textarea "x"
type textarea "I need an AI model that is integrated with website. T"
type textarea "x"
type textarea "I need an AI model that is integrated with website. Th"
type textarea "x"
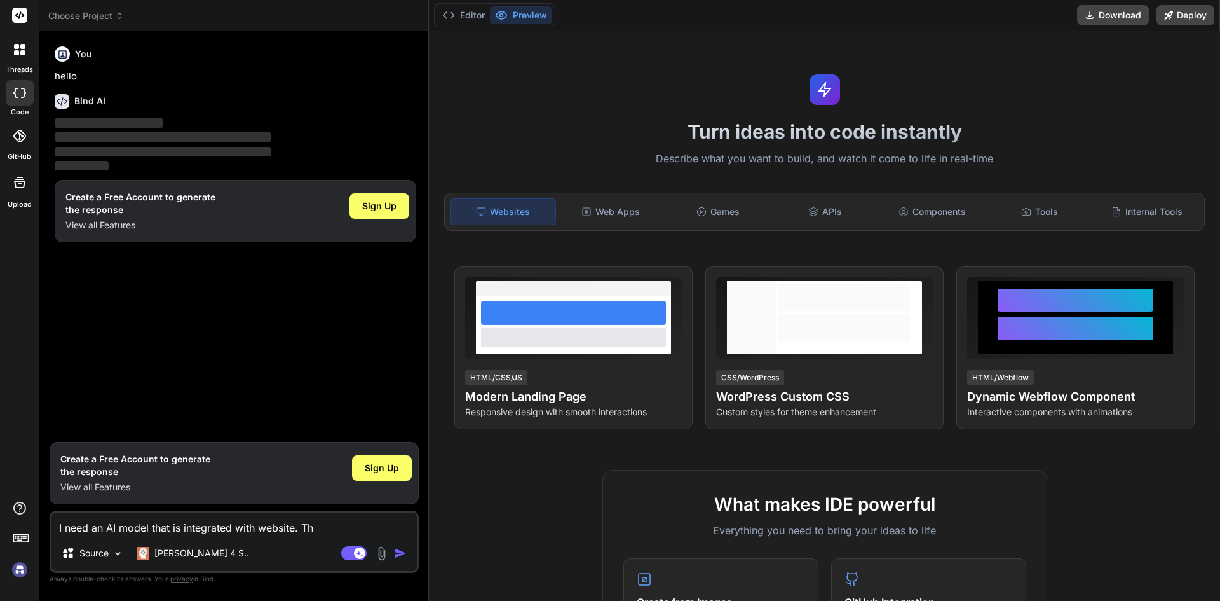
type textarea "I need an AI model that is integrated with website. The"
type textarea "x"
type textarea "I need an AI model that is integrated with website. The"
type textarea "x"
type textarea "I need an AI model that is integrated with website. The T"
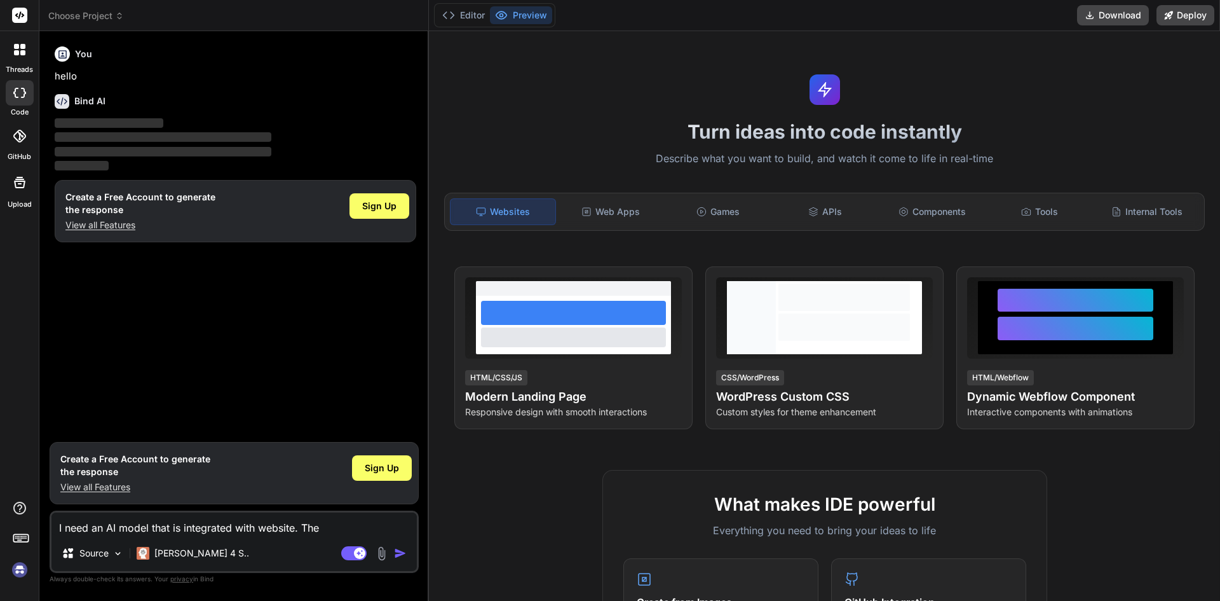
type textarea "x"
type textarea "I need an AI model that is integrated with website. The To"
type textarea "x"
type textarea "I need an AI model that is integrated with website. The Top"
type textarea "x"
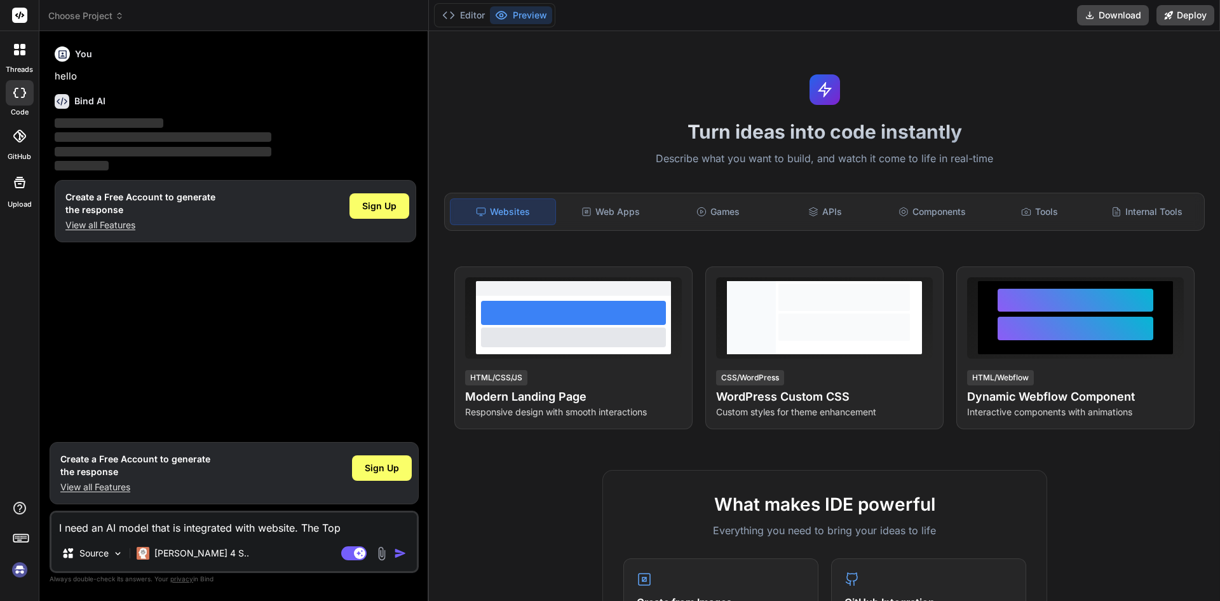
type textarea "I need an AI model that is integrated with website. The Topi"
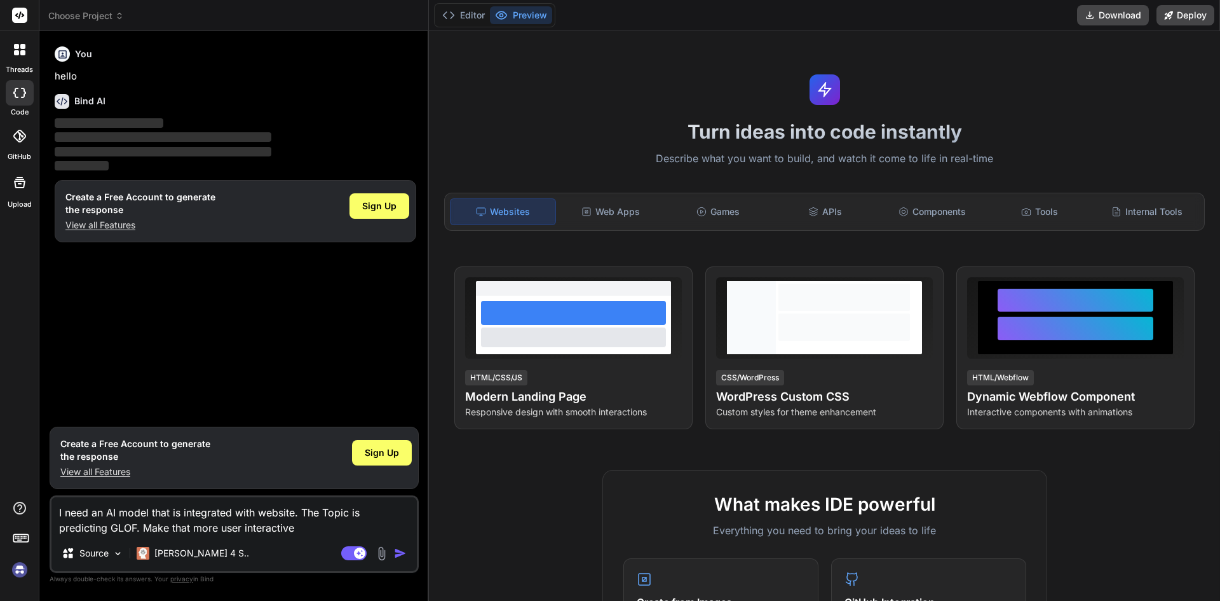
drag, startPoint x: 317, startPoint y: 527, endPoint x: 55, endPoint y: 508, distance: 262.6
click at [55, 508] on textarea "I need an AI model that is integrated with website. The Topic is predicting GLO…" at bounding box center [233, 516] width 365 height 38
click at [387, 213] on div "Sign Up" at bounding box center [380, 205] width 60 height 25
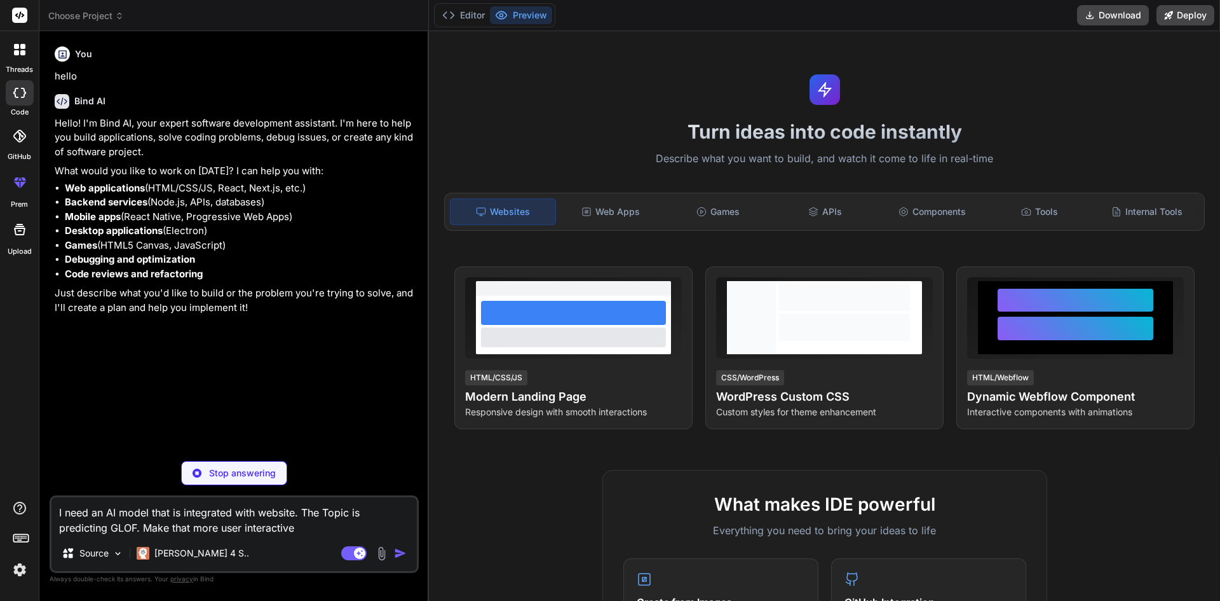
click at [302, 529] on textarea "I need an AI model that is integrated with website. The Topic is predicting GLO…" at bounding box center [233, 516] width 365 height 38
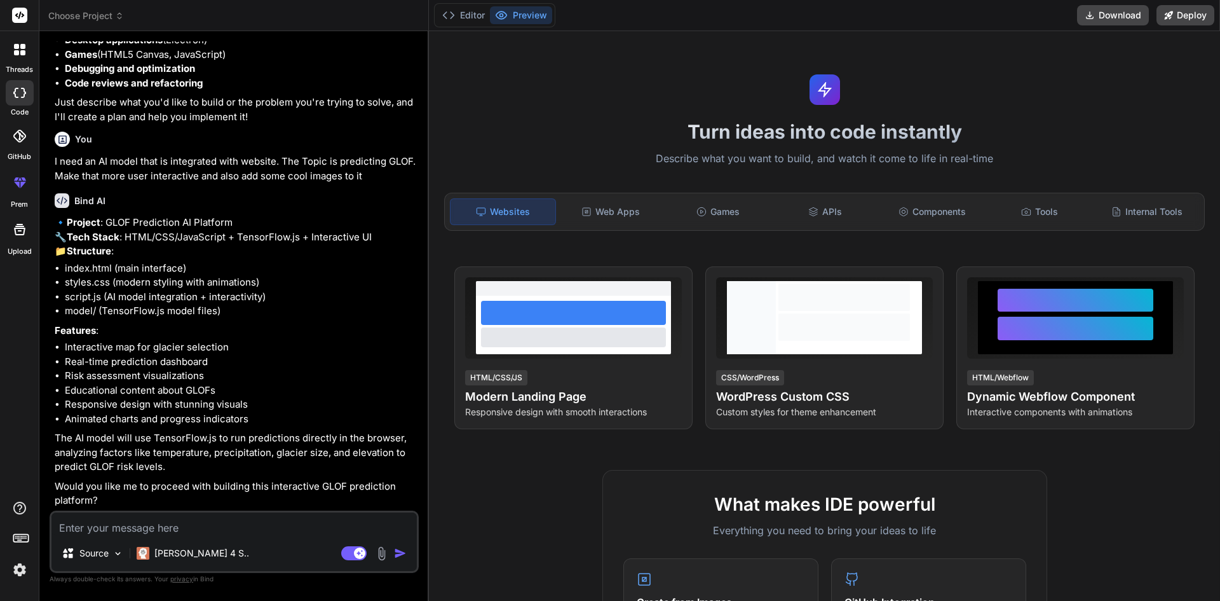
scroll to position [219, 0]
click at [238, 522] on textarea at bounding box center [233, 523] width 365 height 23
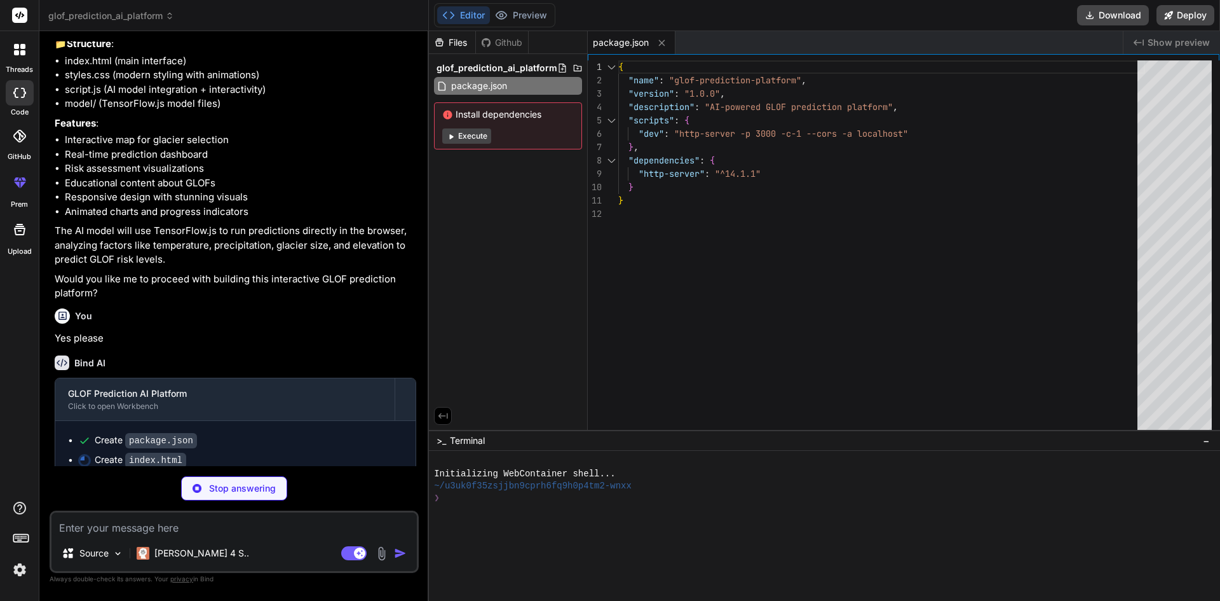
scroll to position [440, 0]
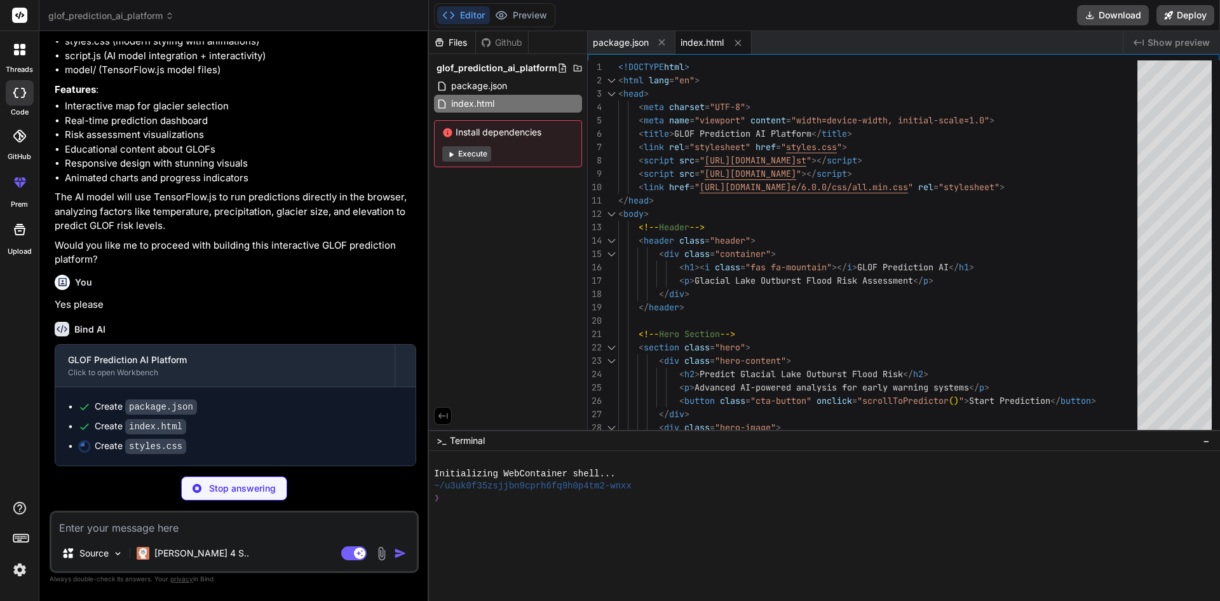
click at [315, 524] on textarea at bounding box center [233, 523] width 365 height 23
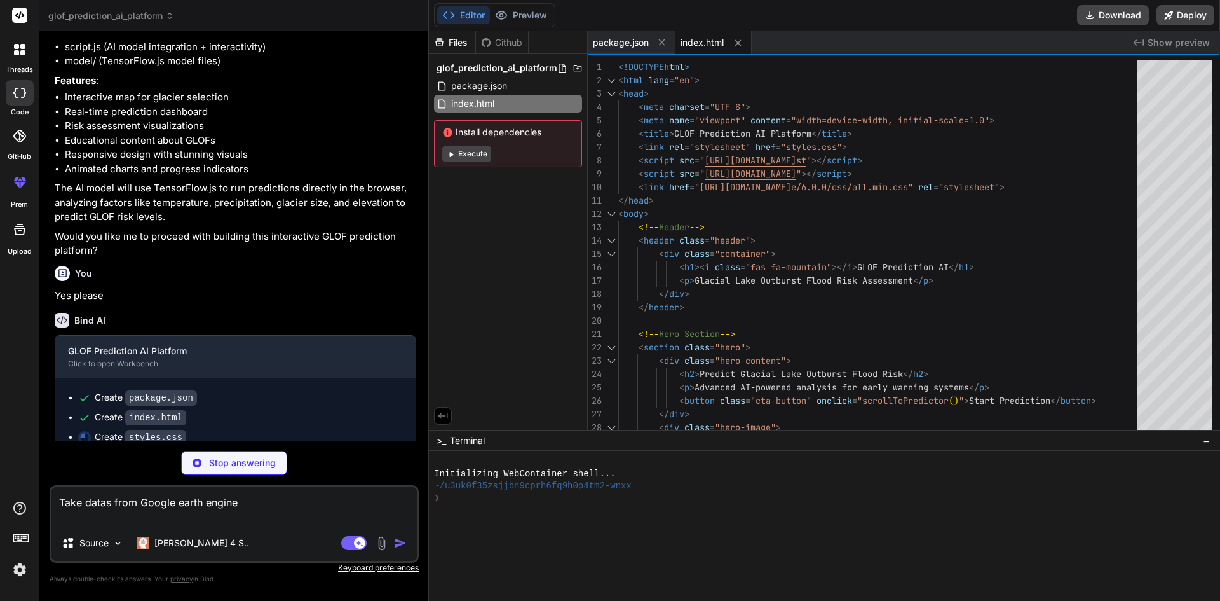
click at [276, 466] on div "Stop answering" at bounding box center [234, 463] width 106 height 24
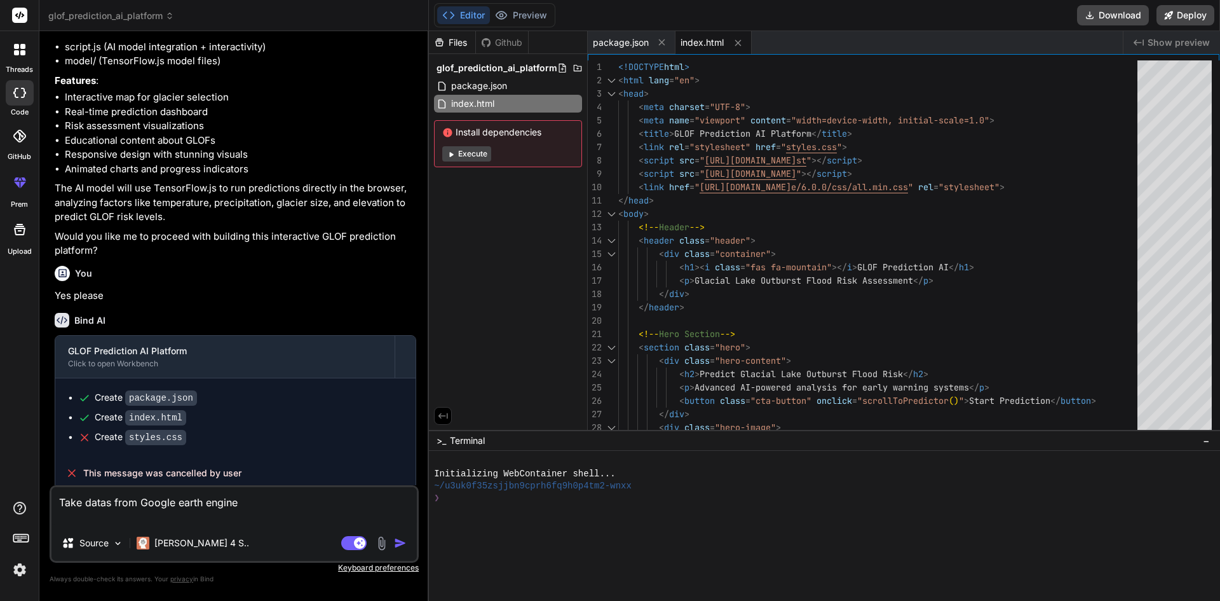
click at [399, 543] on img "button" at bounding box center [400, 542] width 13 height 13
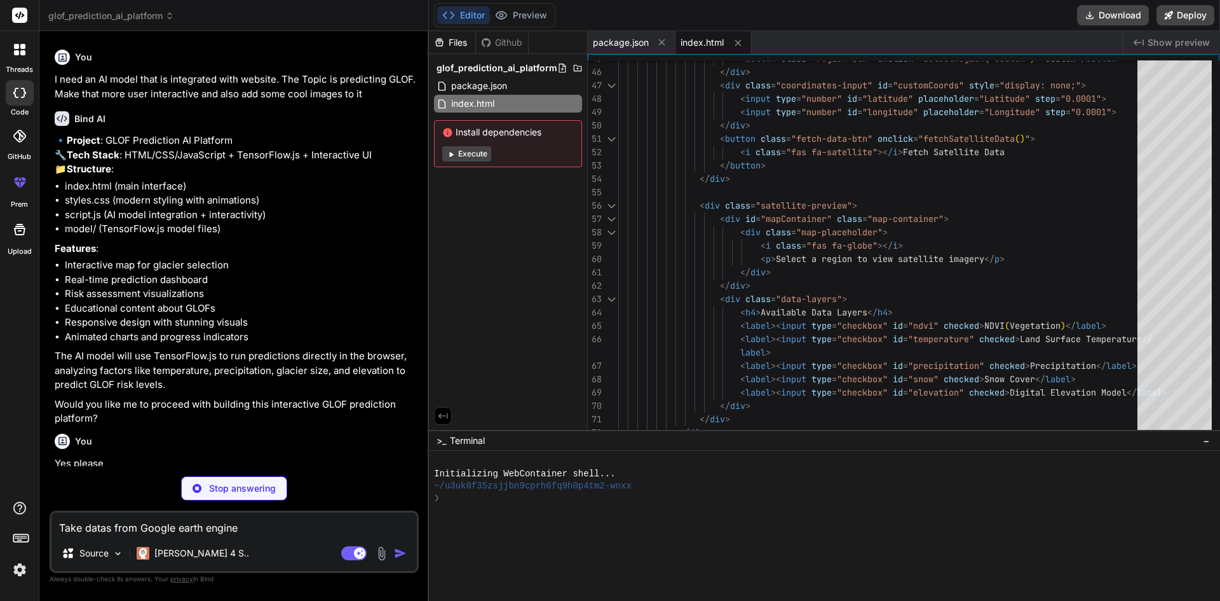
scroll to position [271, 0]
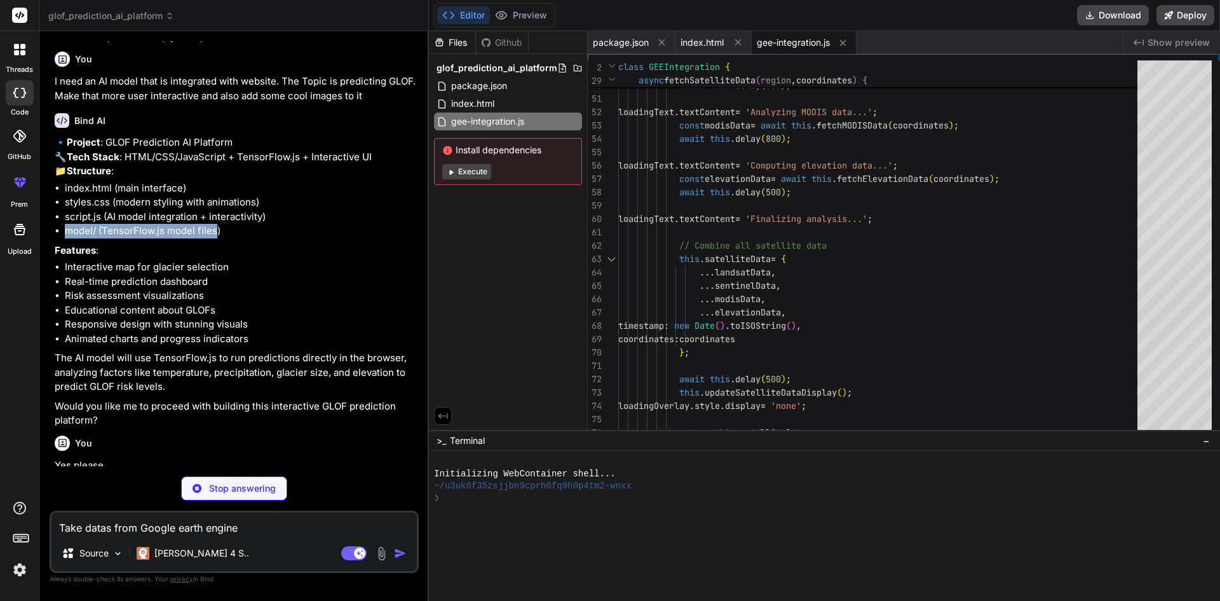
drag, startPoint x: 217, startPoint y: 259, endPoint x: 66, endPoint y: 257, distance: 151.3
click at [66, 238] on li "model/ (TensorFlow.js model files)" at bounding box center [240, 231] width 351 height 15
click at [281, 303] on li "Risk assessment visualizations" at bounding box center [240, 296] width 351 height 15
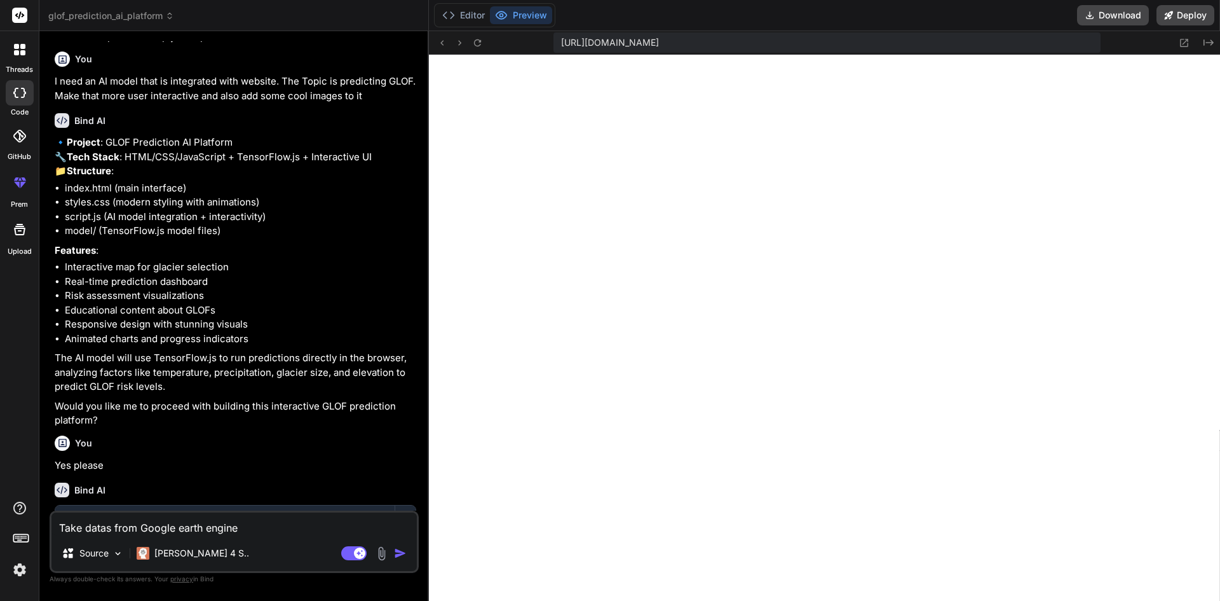
scroll to position [580, 0]
click at [1188, 39] on icon at bounding box center [1185, 43] width 8 height 8
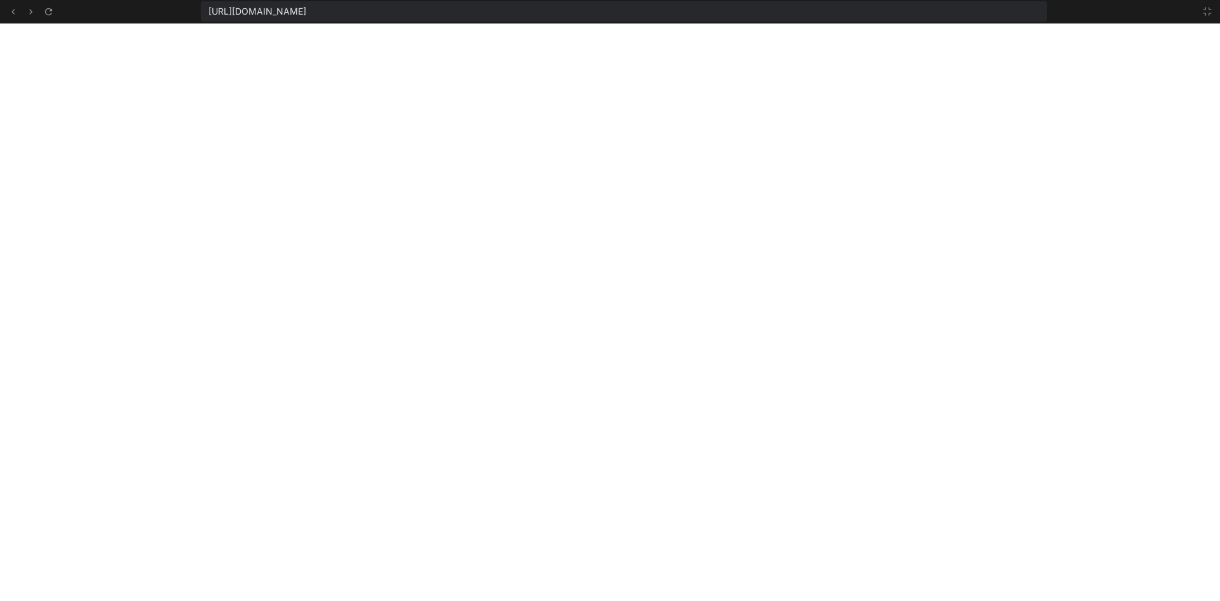
scroll to position [676, 0]
click at [1207, 14] on icon at bounding box center [1208, 11] width 10 height 10
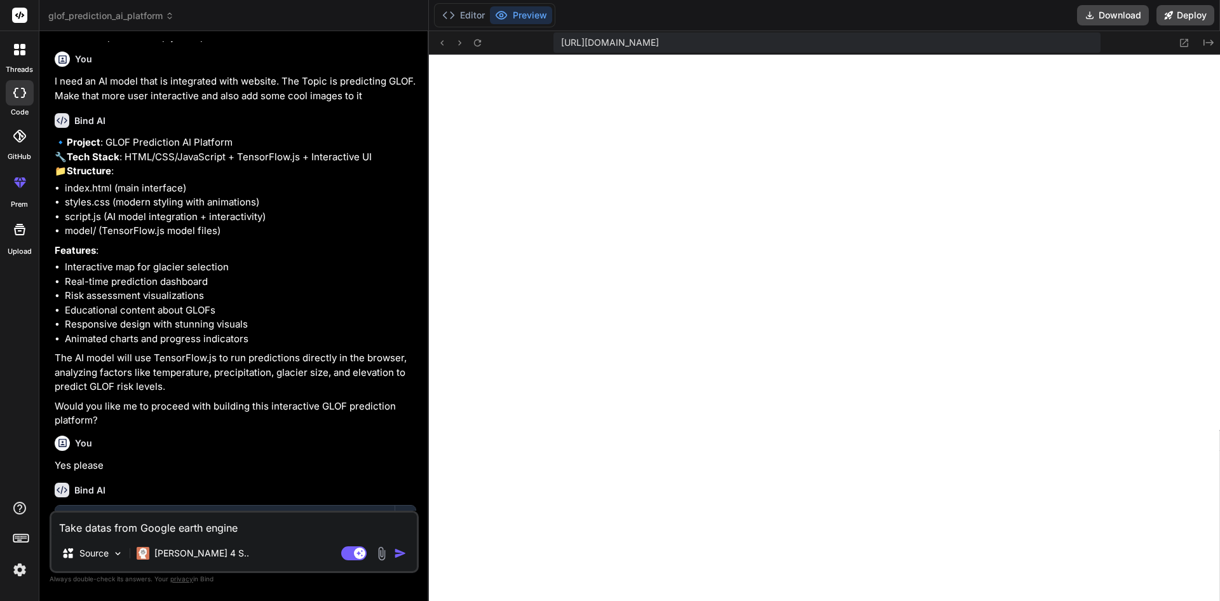
scroll to position [773, 0]
click at [322, 519] on textarea "Take datas from Google earth engine" at bounding box center [233, 523] width 365 height 23
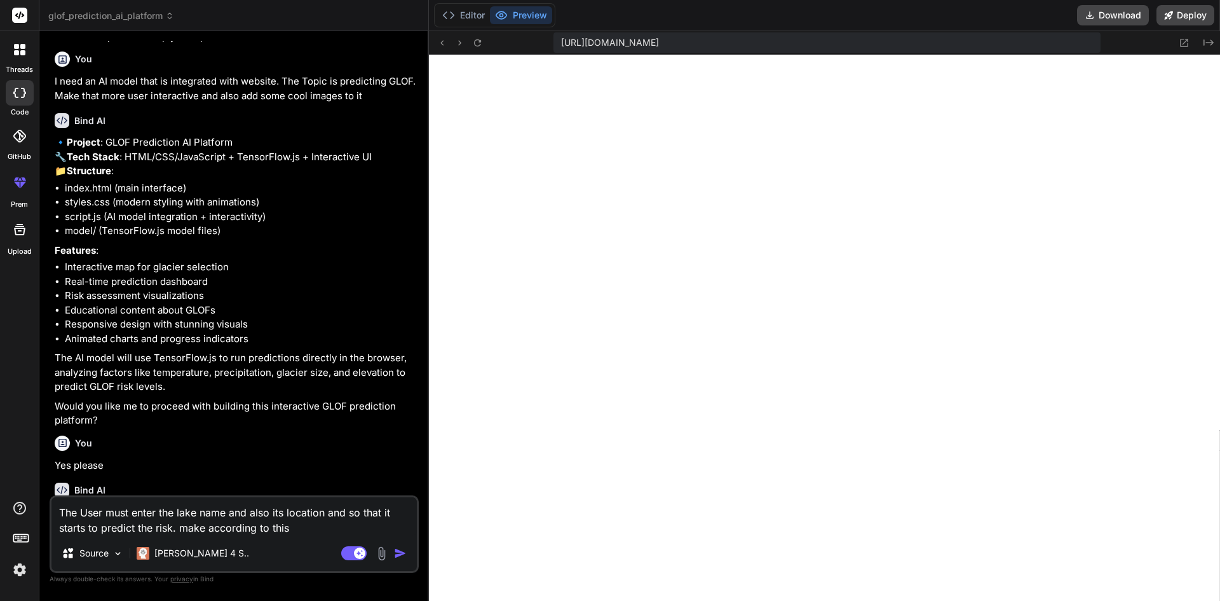
click at [324, 512] on textarea "The User must enter the lake name and also its location and so that it starts t…" at bounding box center [233, 516] width 365 height 38
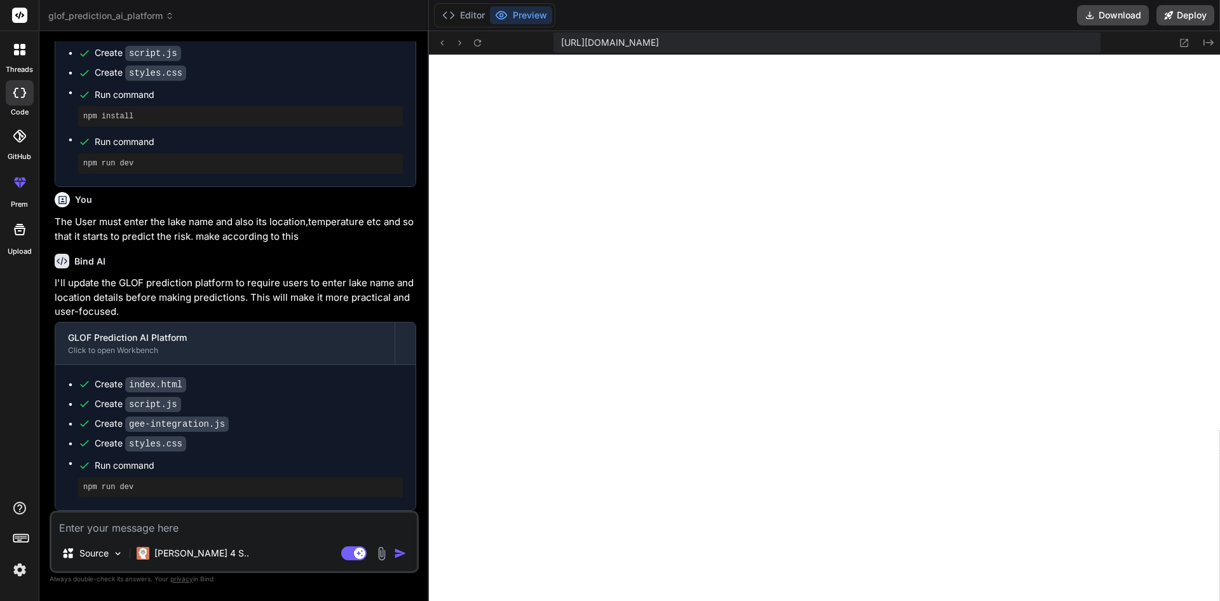
scroll to position [1128, 0]
click at [284, 519] on textarea at bounding box center [233, 523] width 365 height 23
click at [249, 521] on textarea at bounding box center [233, 523] width 365 height 23
paste textarea "Highlights • Future Glacial Lake Outburst Flood (GLOF) hazard of the largest an…"
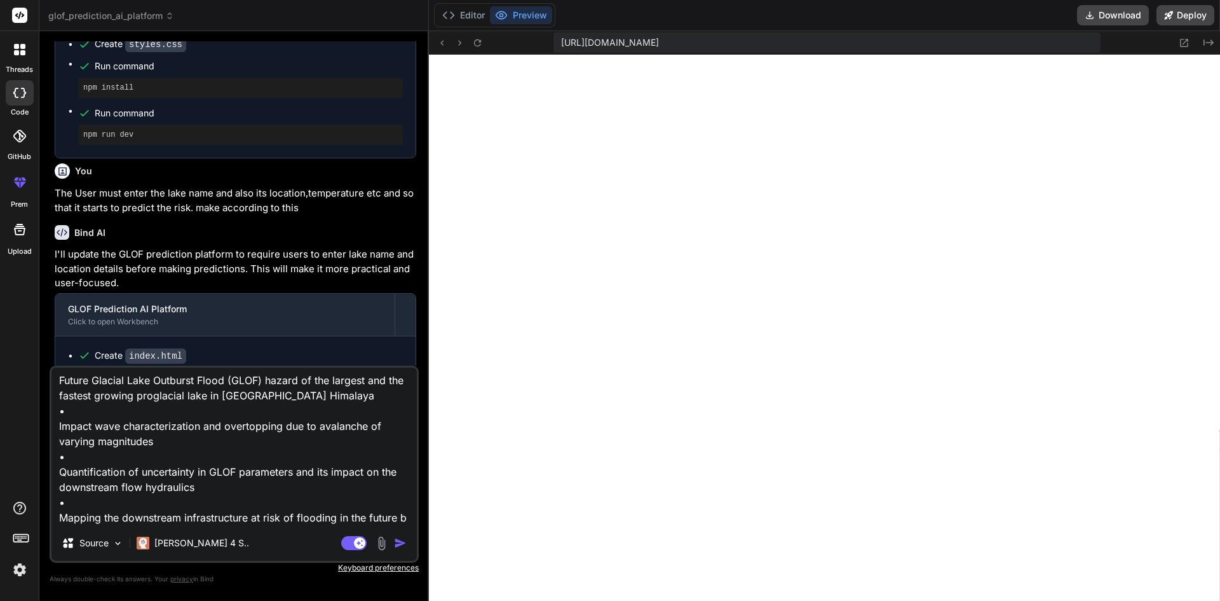
scroll to position [47, 0]
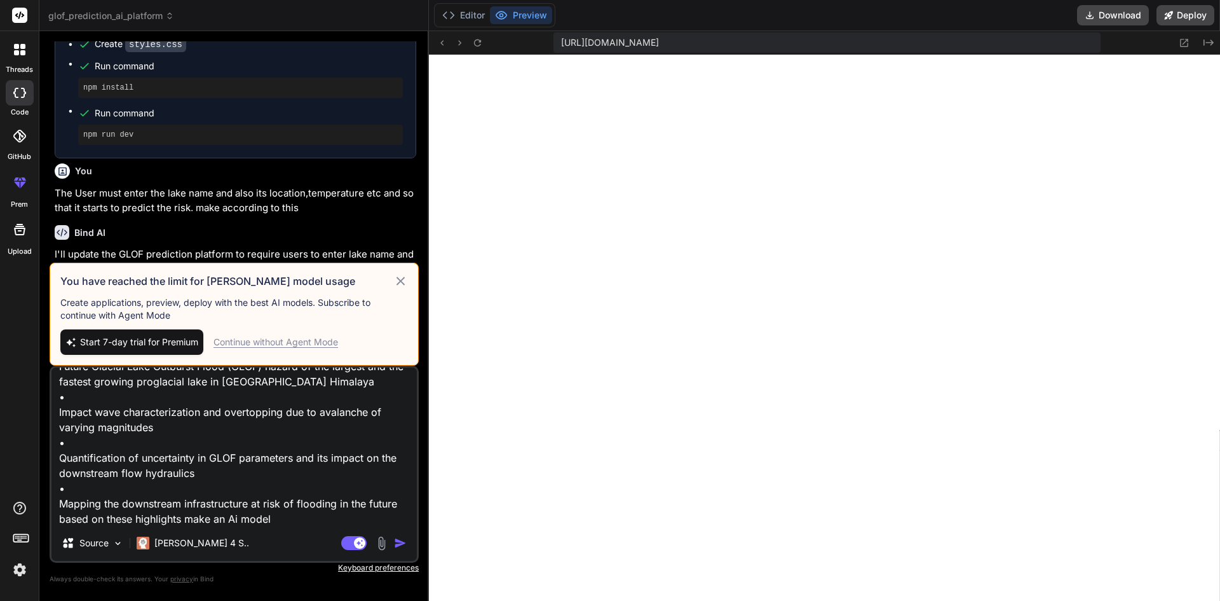
click at [306, 344] on div "Continue without Agent Mode" at bounding box center [276, 342] width 125 height 13
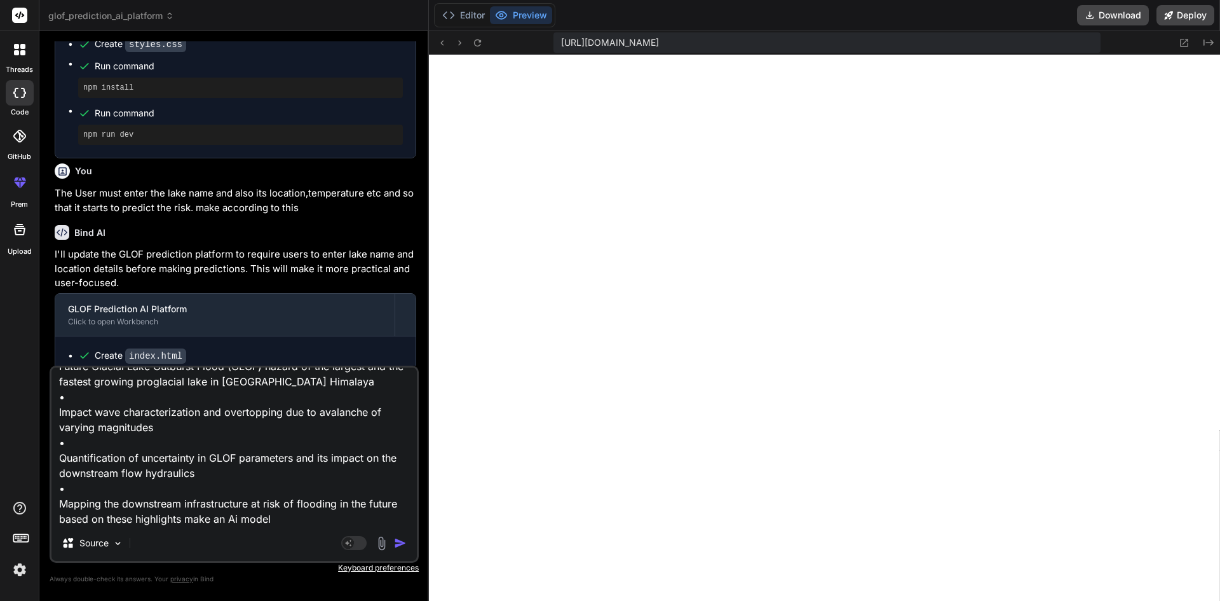
click at [397, 541] on img "button" at bounding box center [400, 542] width 13 height 13
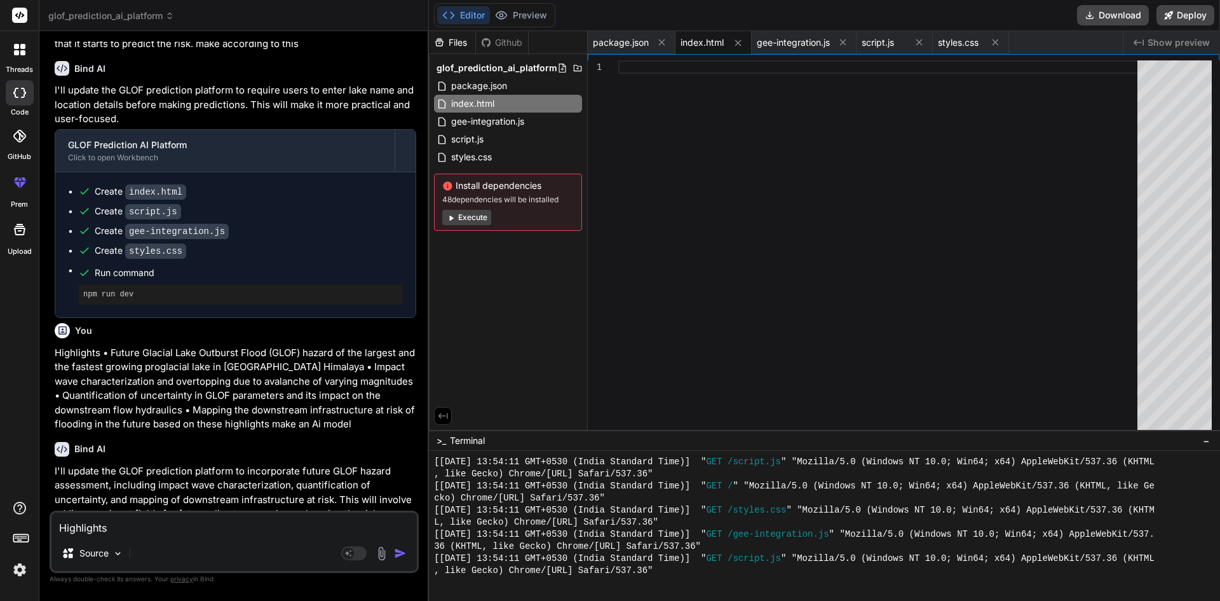
scroll to position [1478, 0]
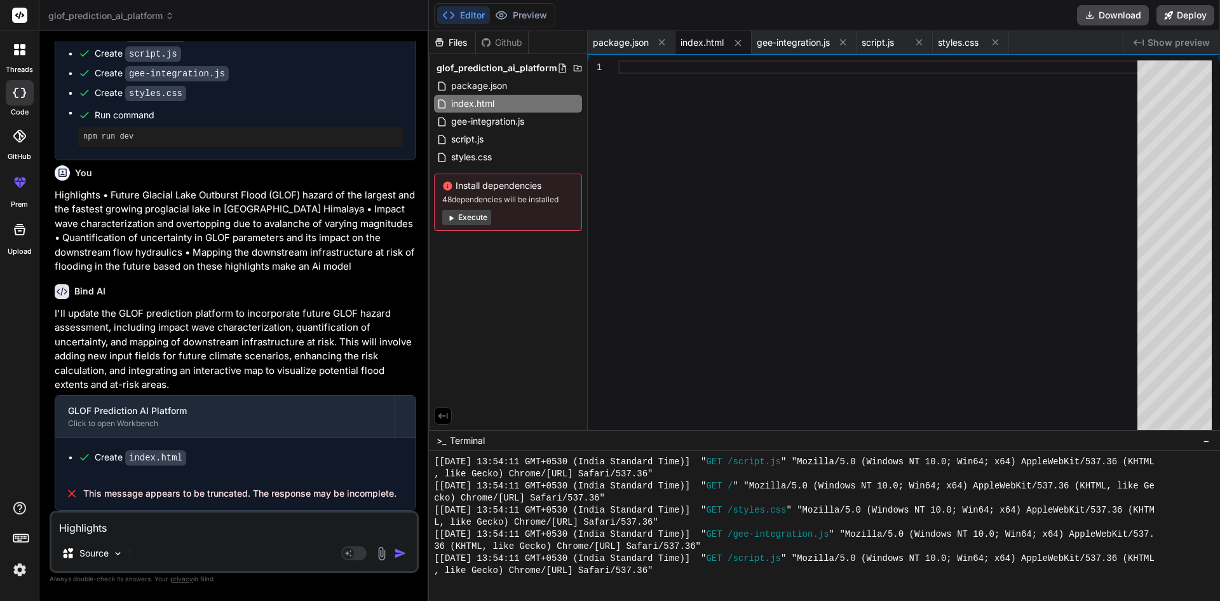
click at [223, 533] on textarea "Highlights • Future Glacial Lake Outburst Flood (GLOF) hazard of the largest an…" at bounding box center [233, 523] width 365 height 23
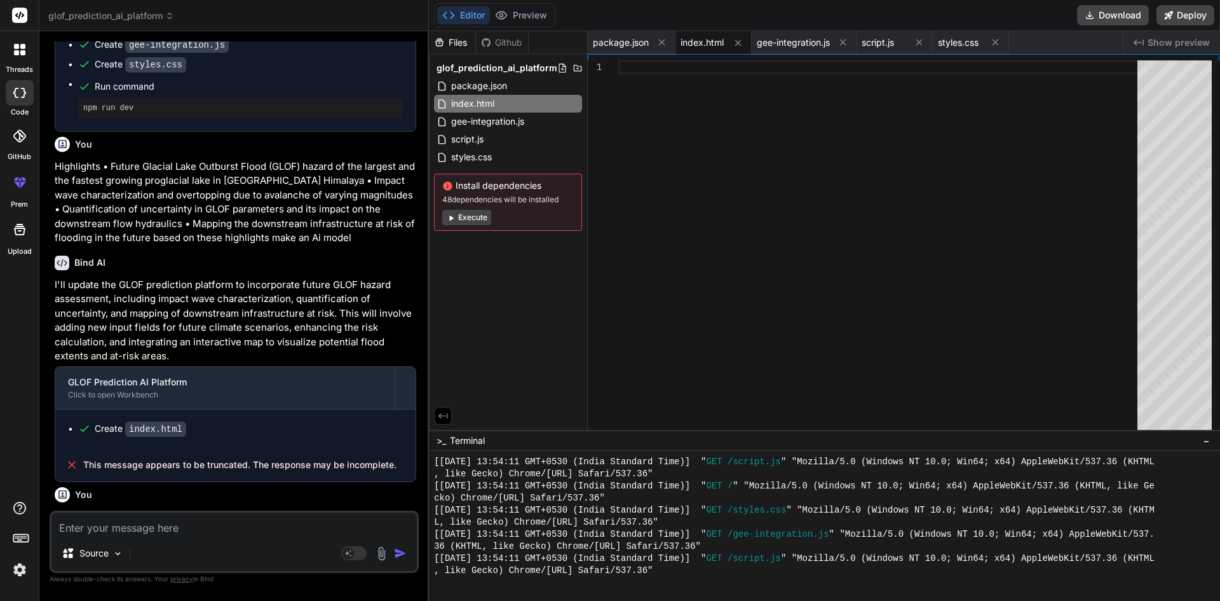
scroll to position [1610, 0]
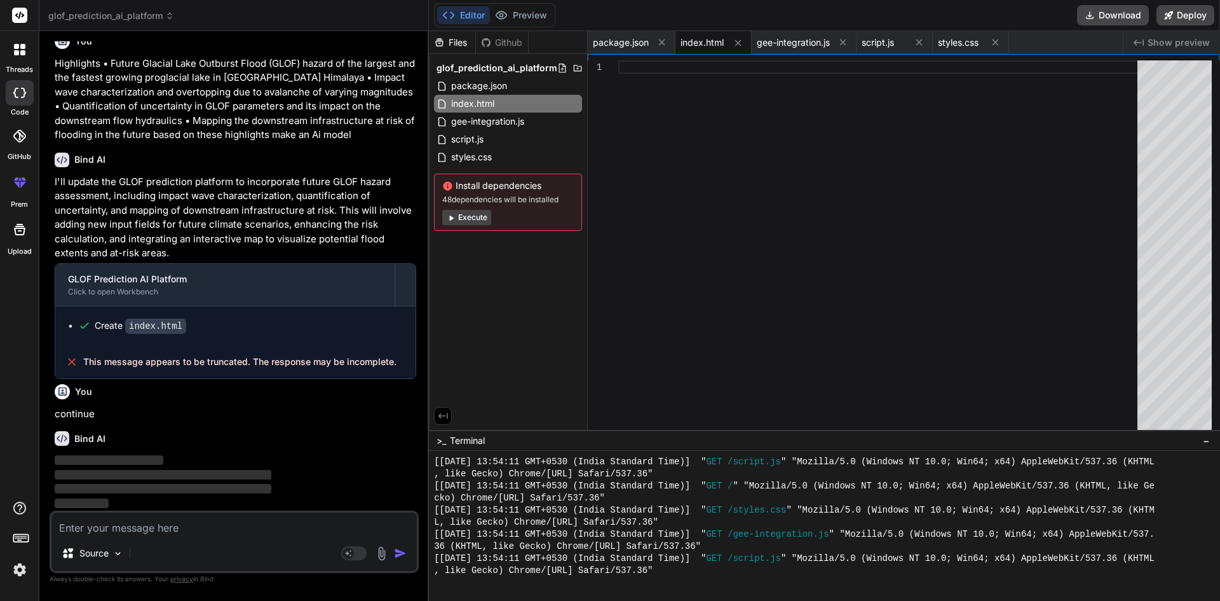
click at [1206, 440] on span "−" at bounding box center [1206, 440] width 7 height 13
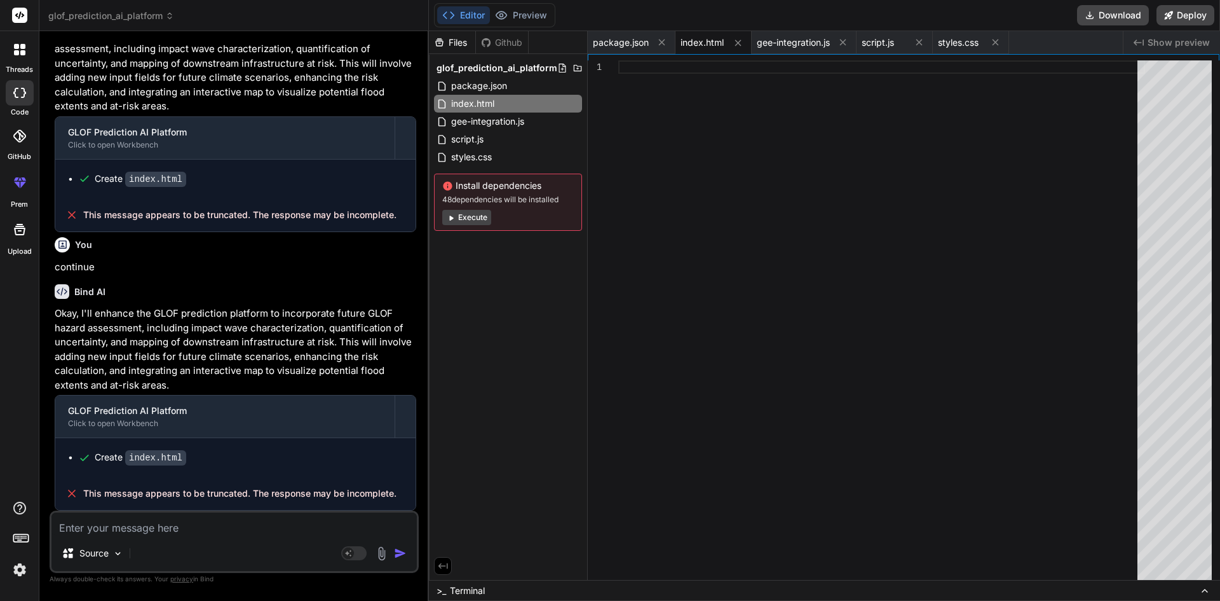
scroll to position [1757, 0]
click at [658, 39] on icon at bounding box center [662, 42] width 11 height 11
click at [657, 44] on button at bounding box center [651, 43] width 16 height 16
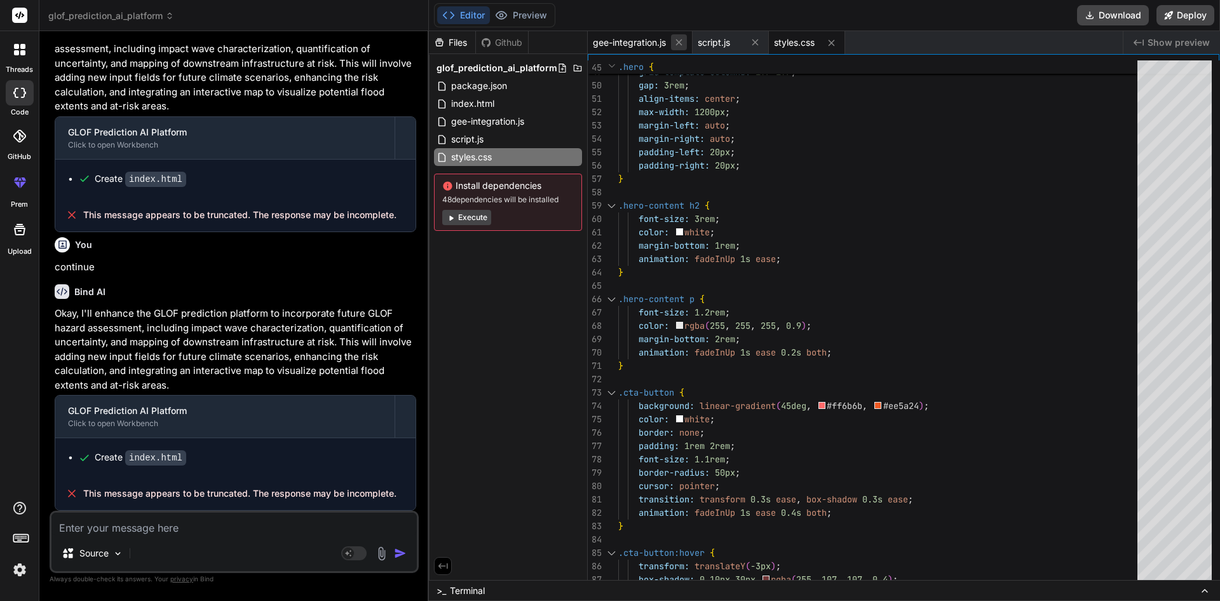
click at [676, 44] on icon at bounding box center [679, 42] width 11 height 11
click at [653, 46] on icon at bounding box center [650, 42] width 11 height 11
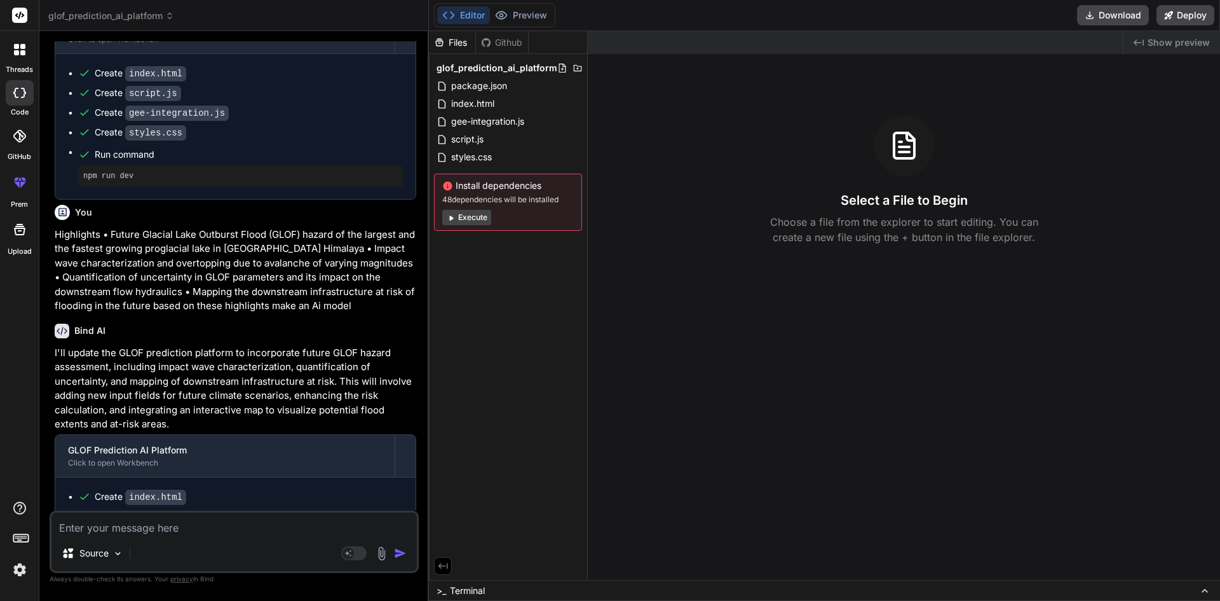
scroll to position [1248, 0]
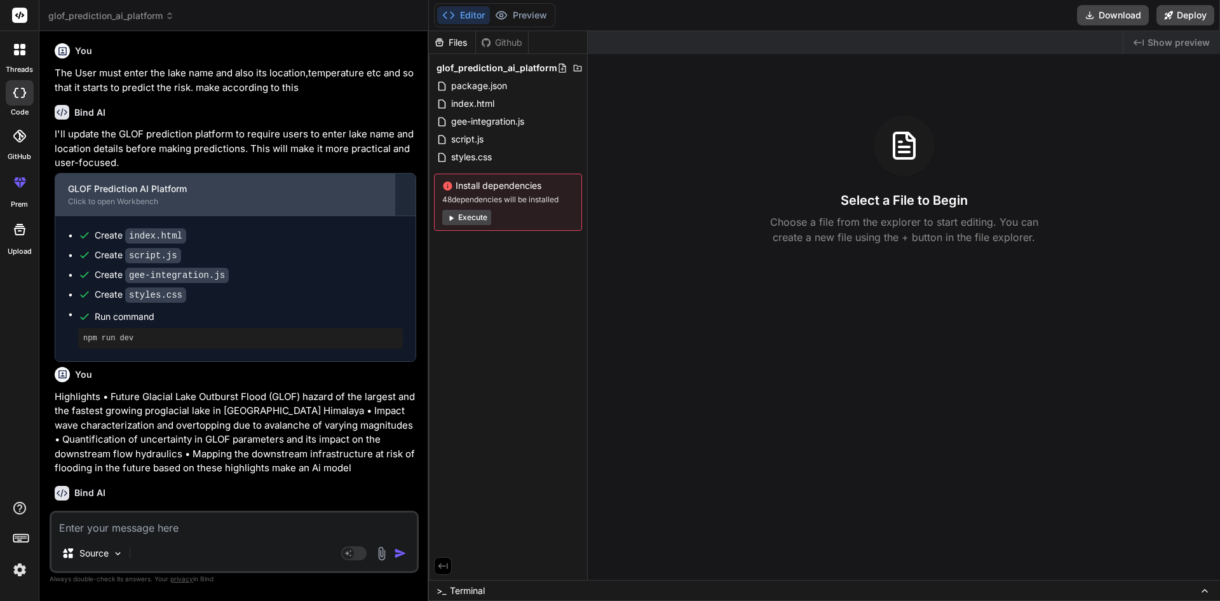
click at [233, 195] on div "GLOF Prediction AI Platform" at bounding box center [225, 188] width 314 height 13
click at [224, 195] on div "GLOF Prediction AI Platform" at bounding box center [225, 188] width 314 height 13
click at [98, 207] on div "Click to open Workbench" at bounding box center [225, 201] width 314 height 10
click at [226, 195] on div "GLOF Prediction AI Platform" at bounding box center [225, 188] width 314 height 13
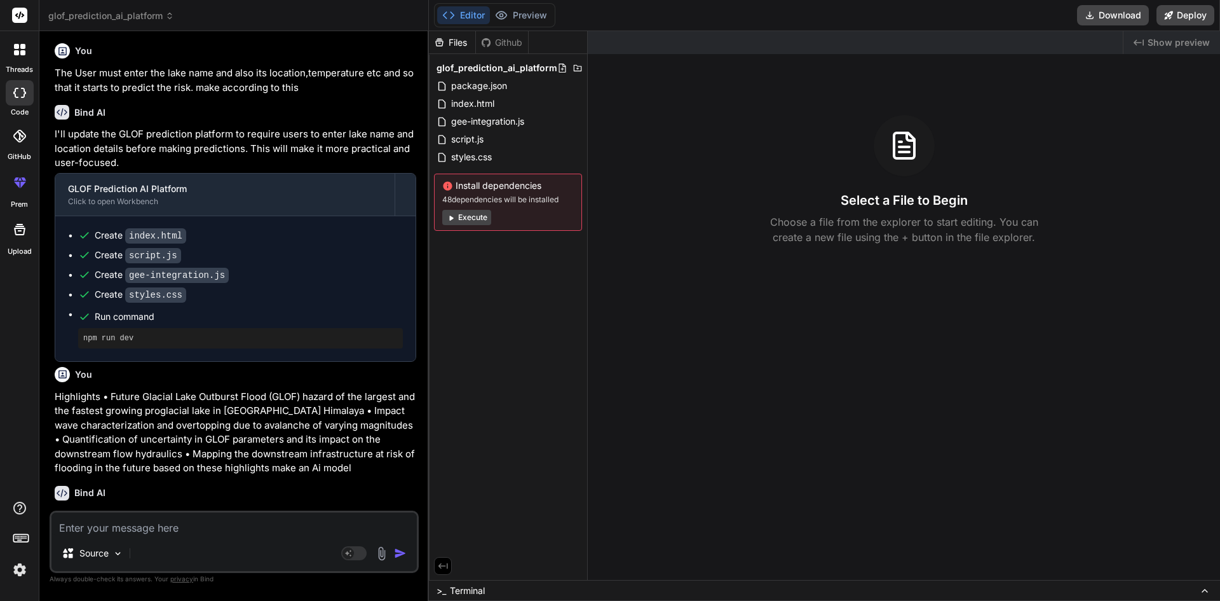
click at [153, 243] on code "index.html" at bounding box center [155, 235] width 61 height 15
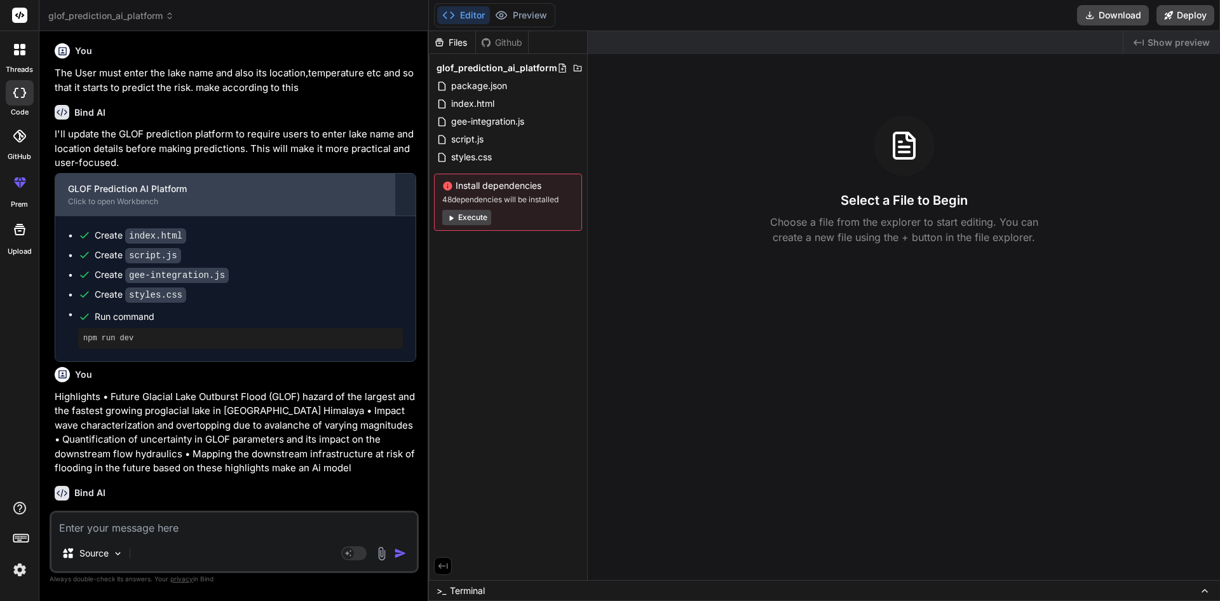
drag, startPoint x: 245, startPoint y: 228, endPoint x: 142, endPoint y: 233, distance: 102.5
click at [142, 207] on div "Click to open Workbench" at bounding box center [225, 201] width 314 height 10
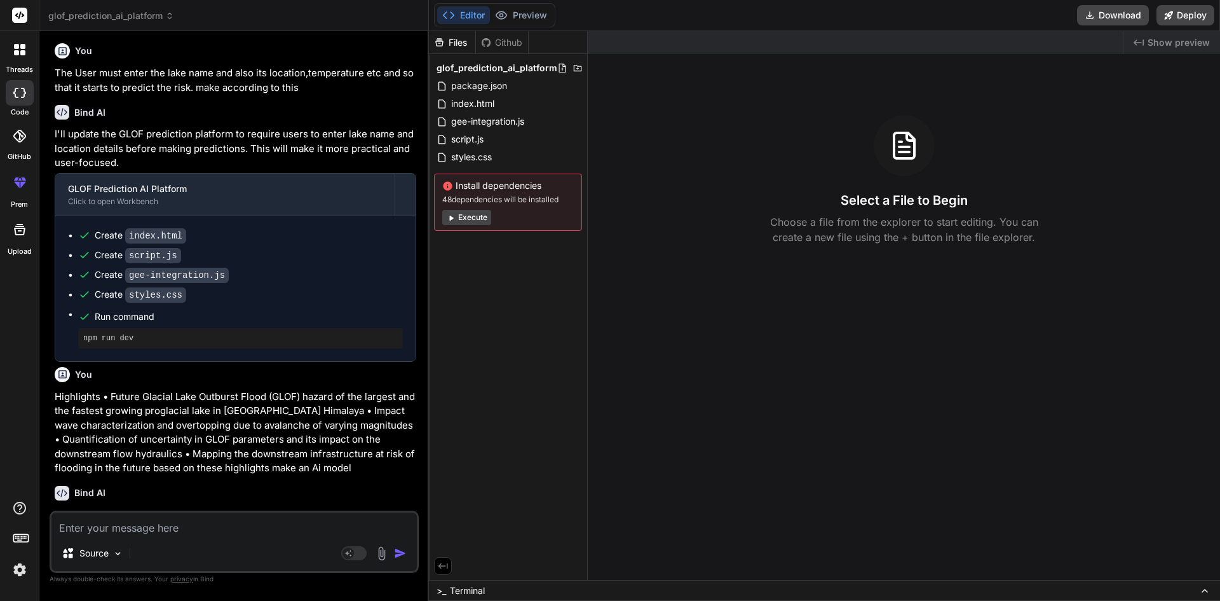
click at [153, 343] on pre "npm run dev" at bounding box center [240, 338] width 315 height 10
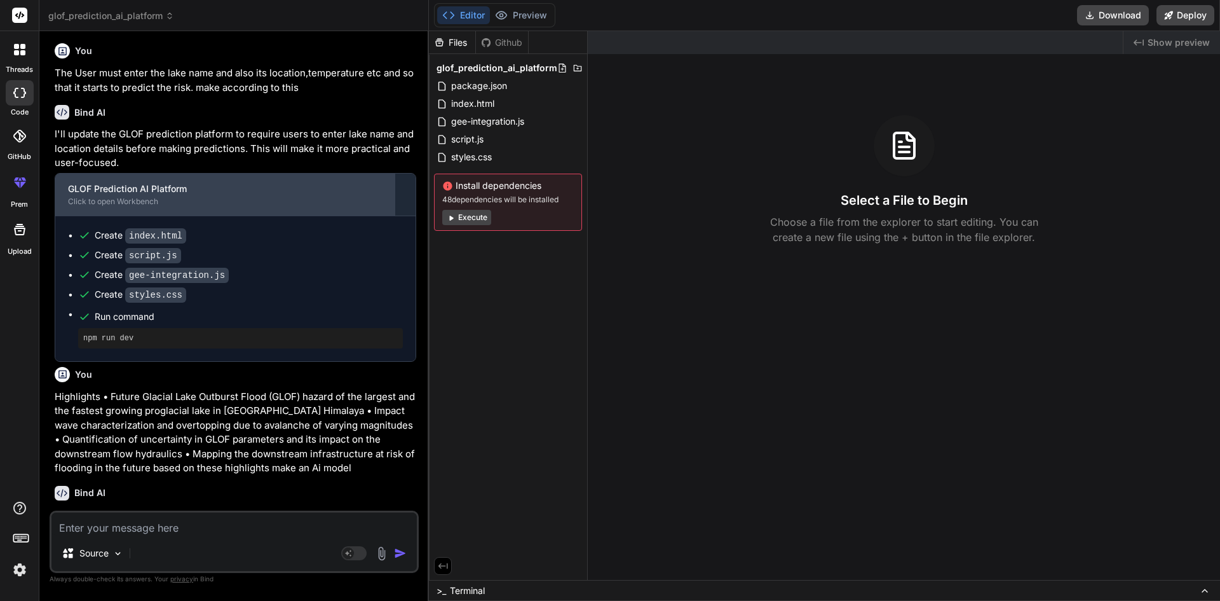
click at [142, 207] on div "Click to open Workbench" at bounding box center [225, 201] width 314 height 10
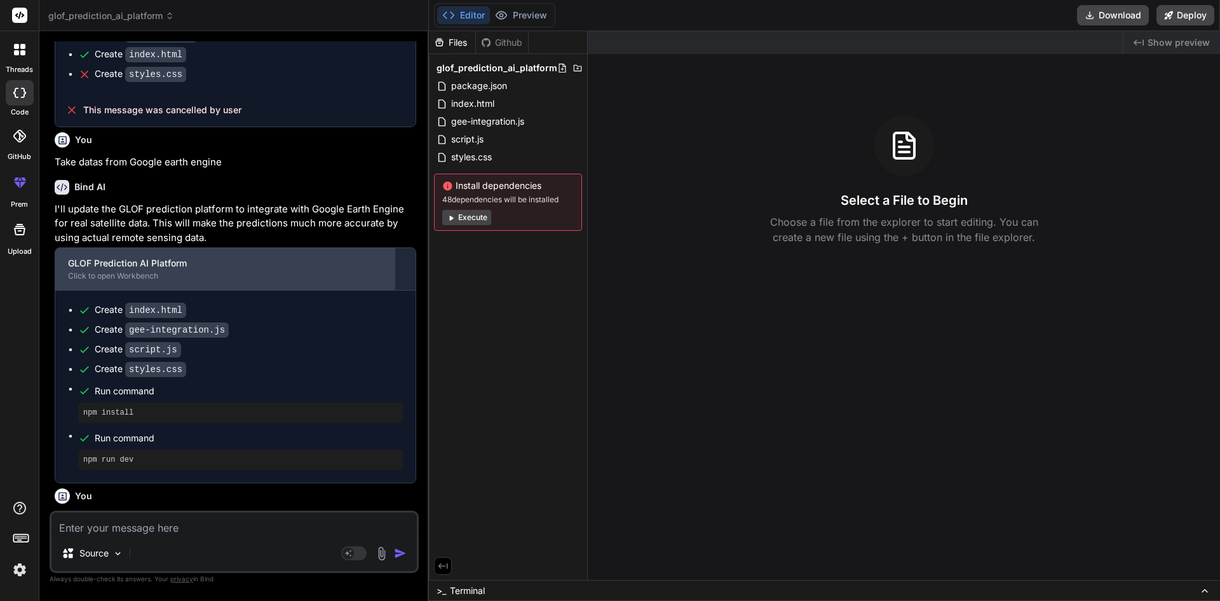
click at [245, 281] on div "Click to open Workbench" at bounding box center [225, 276] width 314 height 10
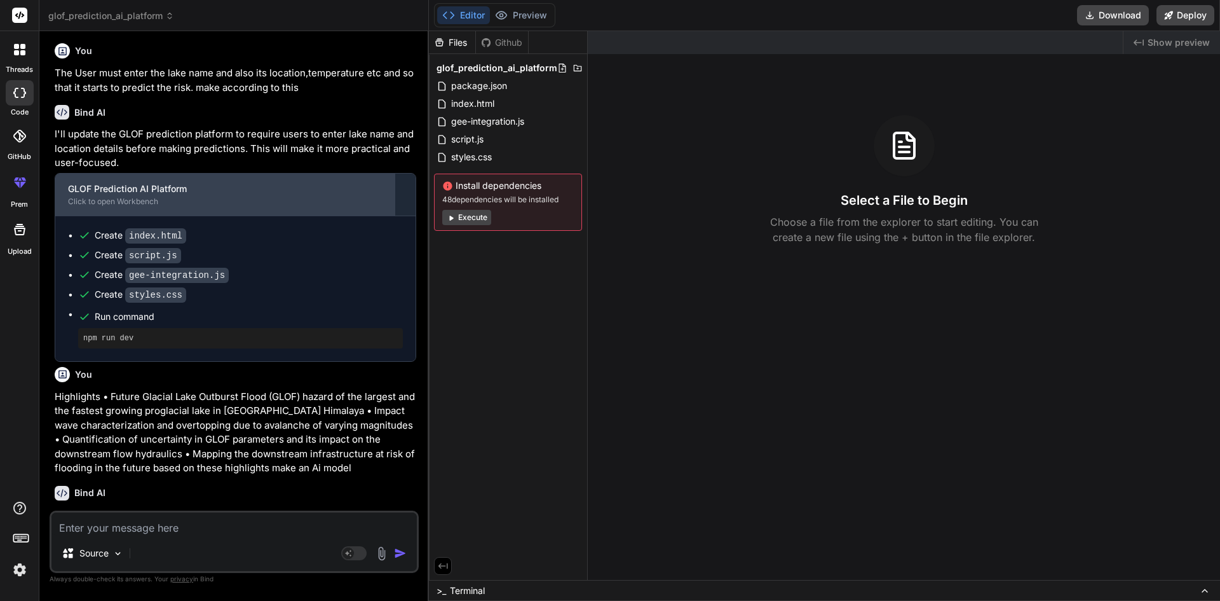
click at [372, 203] on div "GLOF Prediction AI Platform Click to open Workbench" at bounding box center [224, 195] width 339 height 42
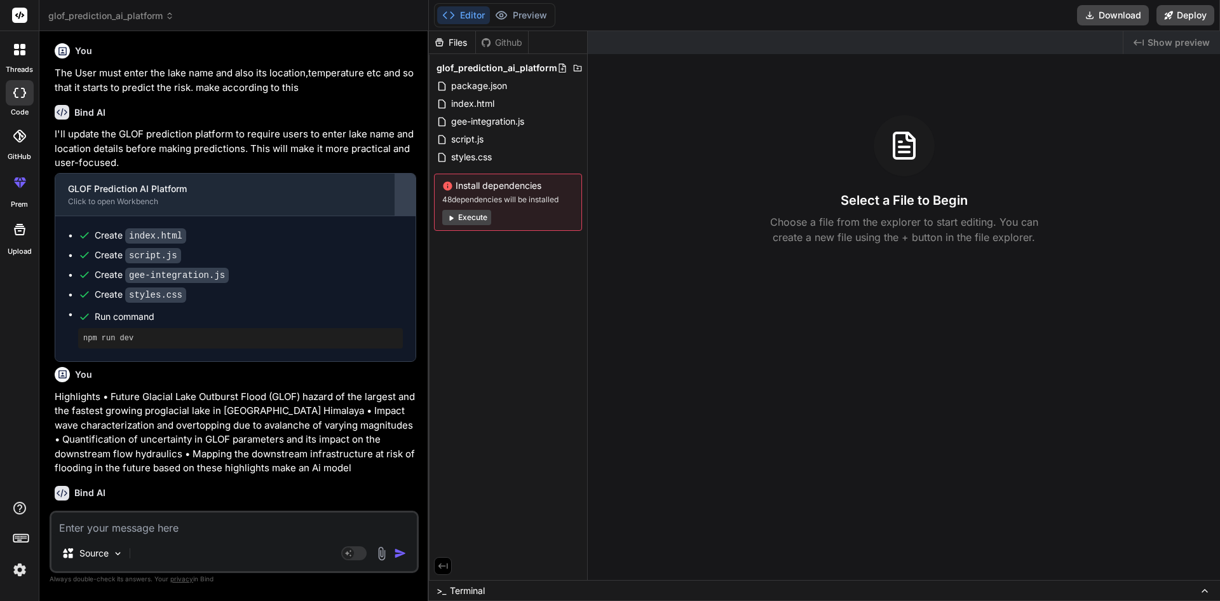
click at [412, 215] on button at bounding box center [405, 195] width 20 height 42
click at [412, 205] on div at bounding box center [405, 194] width 20 height 20
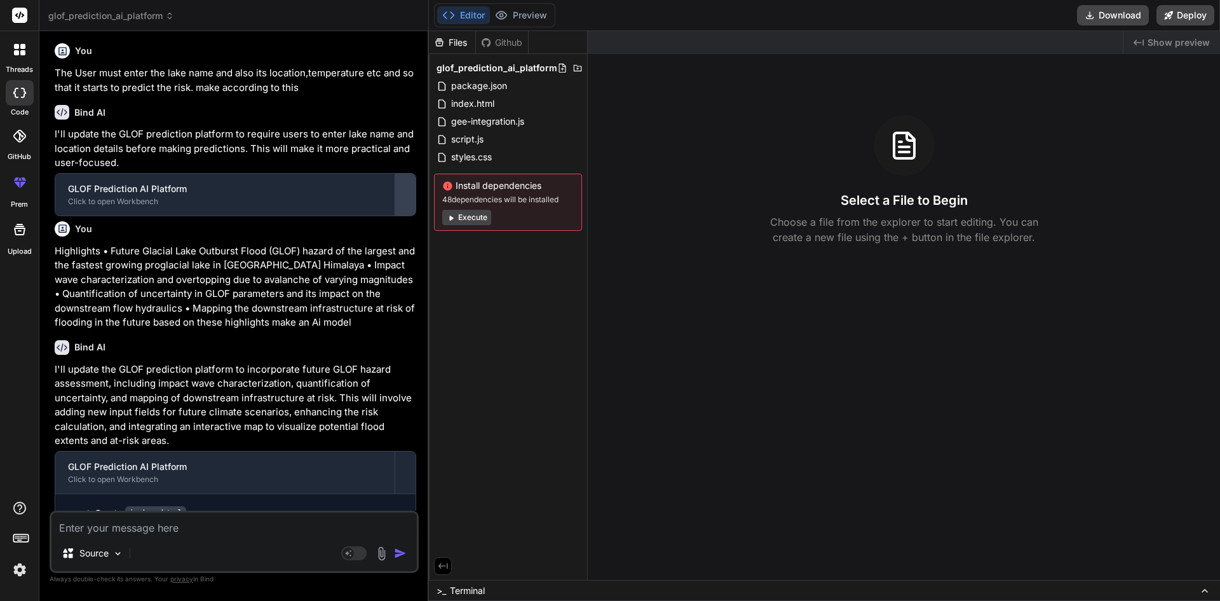
click at [412, 205] on div at bounding box center [405, 194] width 20 height 20
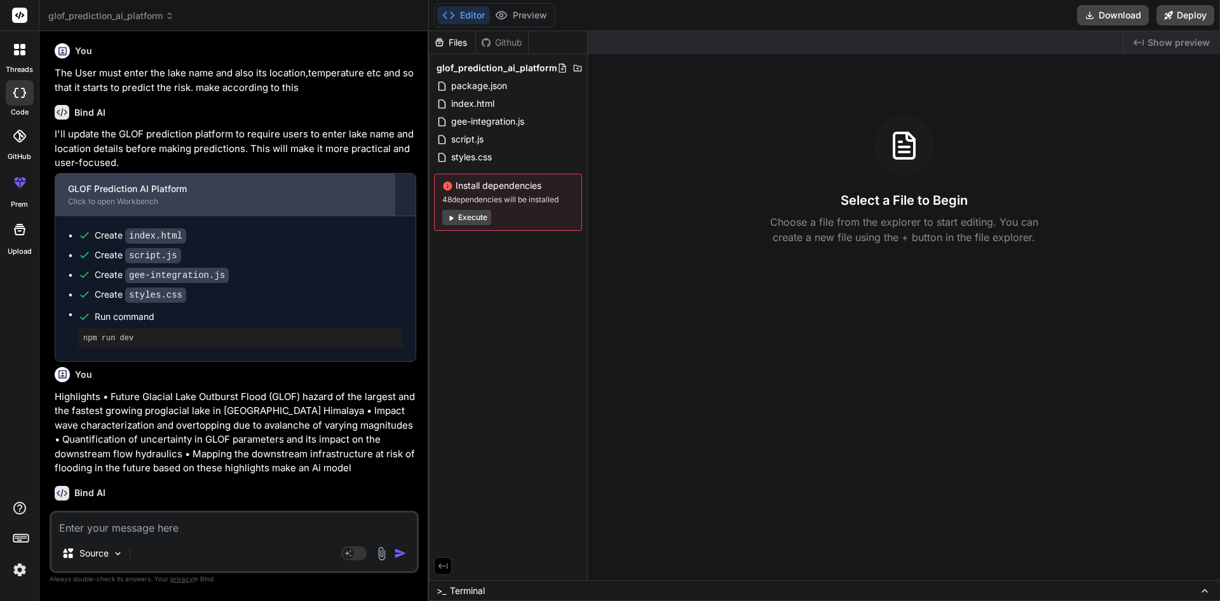
click at [269, 215] on div "GLOF Prediction AI Platform Click to open Workbench" at bounding box center [224, 195] width 339 height 42
click at [233, 207] on div "Click to open Workbench" at bounding box center [225, 201] width 314 height 10
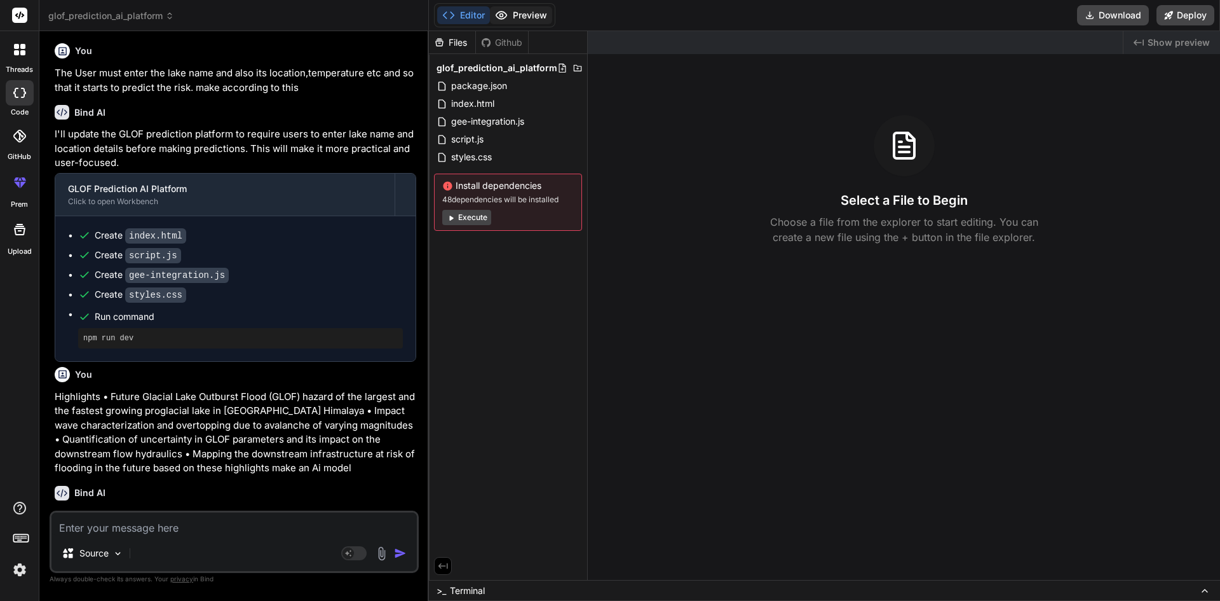
click at [506, 17] on icon at bounding box center [501, 15] width 11 height 8
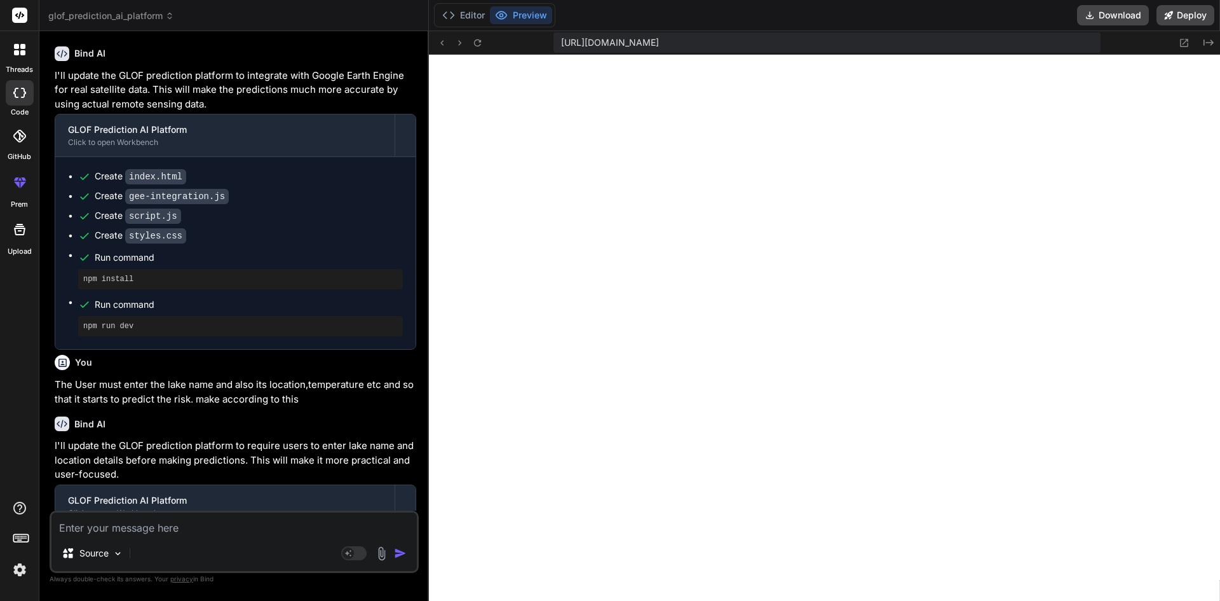
scroll to position [867, 0]
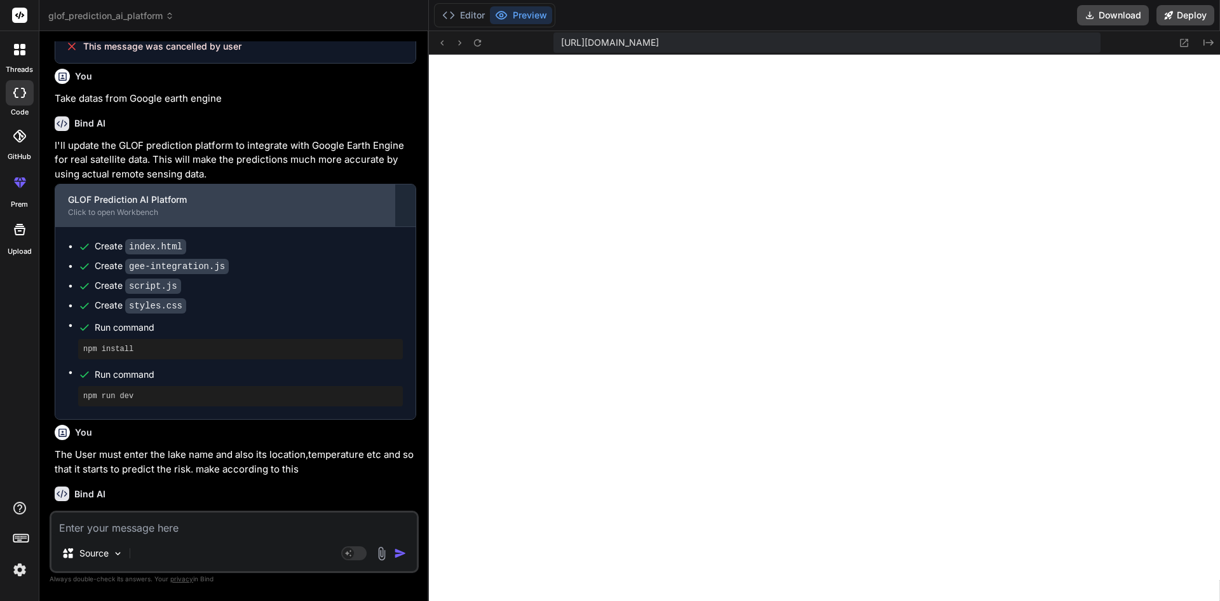
click at [221, 206] on div "GLOF Prediction AI Platform" at bounding box center [225, 199] width 314 height 13
click at [299, 217] on div "Click to open Workbench" at bounding box center [225, 212] width 314 height 10
click at [224, 217] on div "Click to open Workbench" at bounding box center [225, 212] width 314 height 10
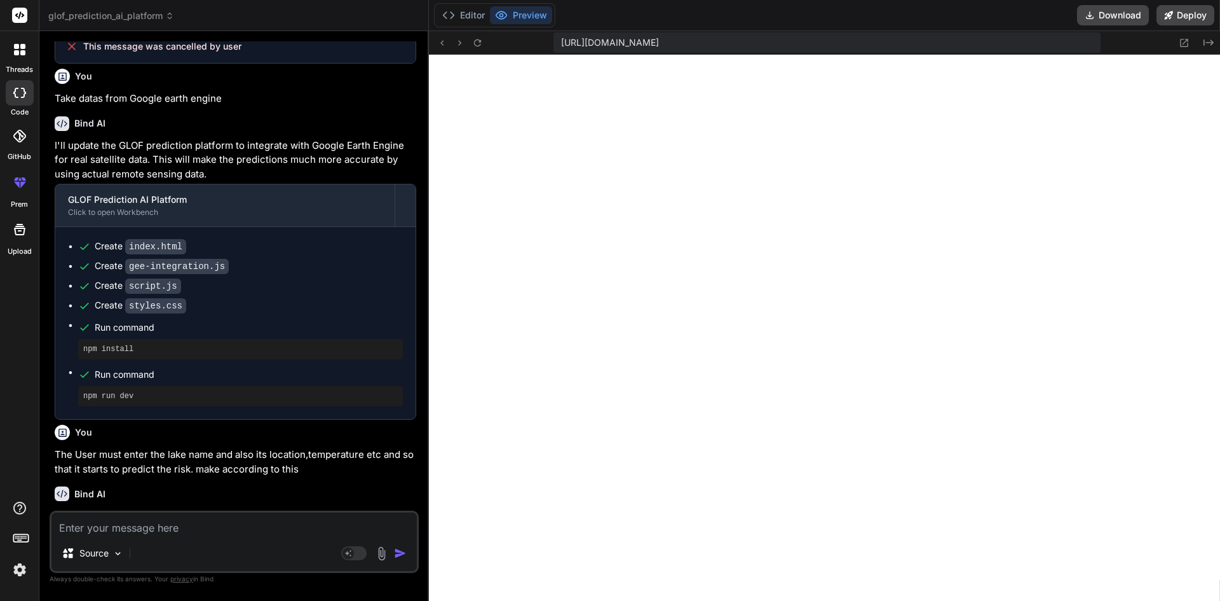
drag, startPoint x: 224, startPoint y: 236, endPoint x: 555, endPoint y: 294, distance: 335.6
click at [163, 254] on code "index.html" at bounding box center [155, 246] width 61 height 15
click at [118, 210] on div "I'll update the GLOF prediction platform to integrate with Google Earth Engine …" at bounding box center [236, 280] width 362 height 282
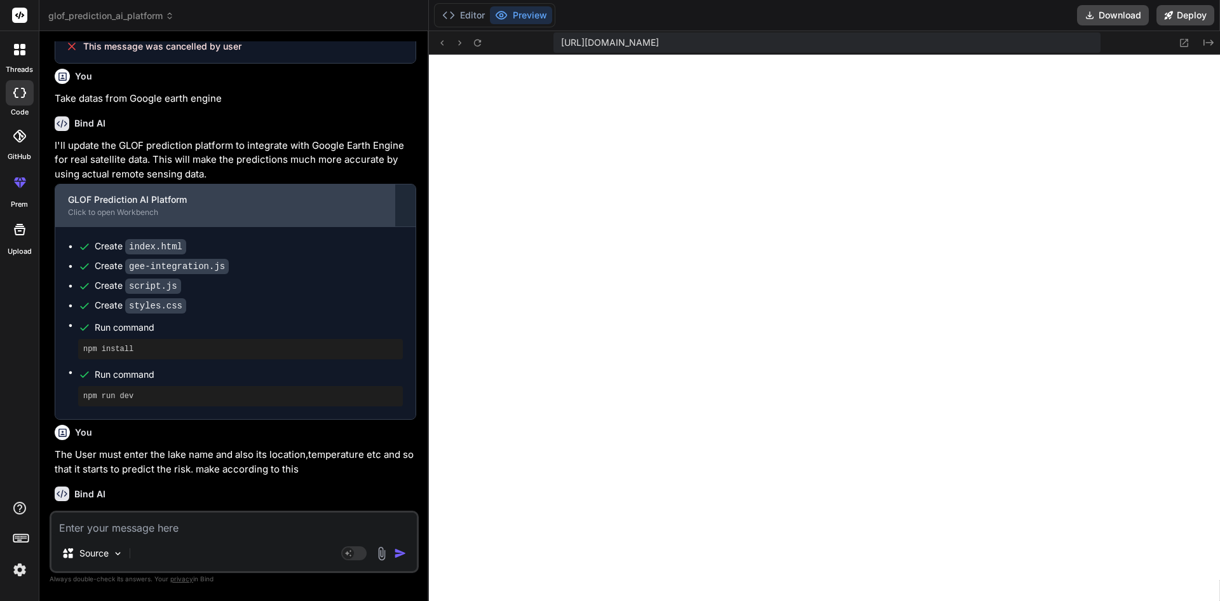
click at [123, 206] on div "GLOF Prediction AI Platform" at bounding box center [225, 199] width 314 height 13
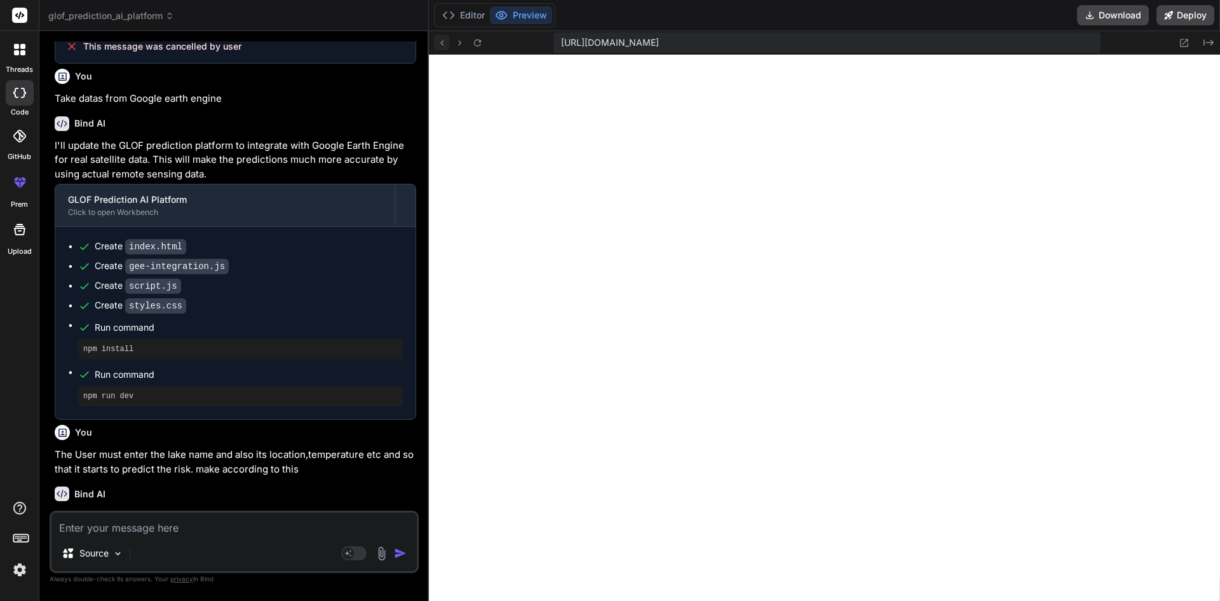
click at [439, 39] on icon at bounding box center [442, 42] width 11 height 11
click at [472, 18] on button "Editor" at bounding box center [463, 15] width 53 height 18
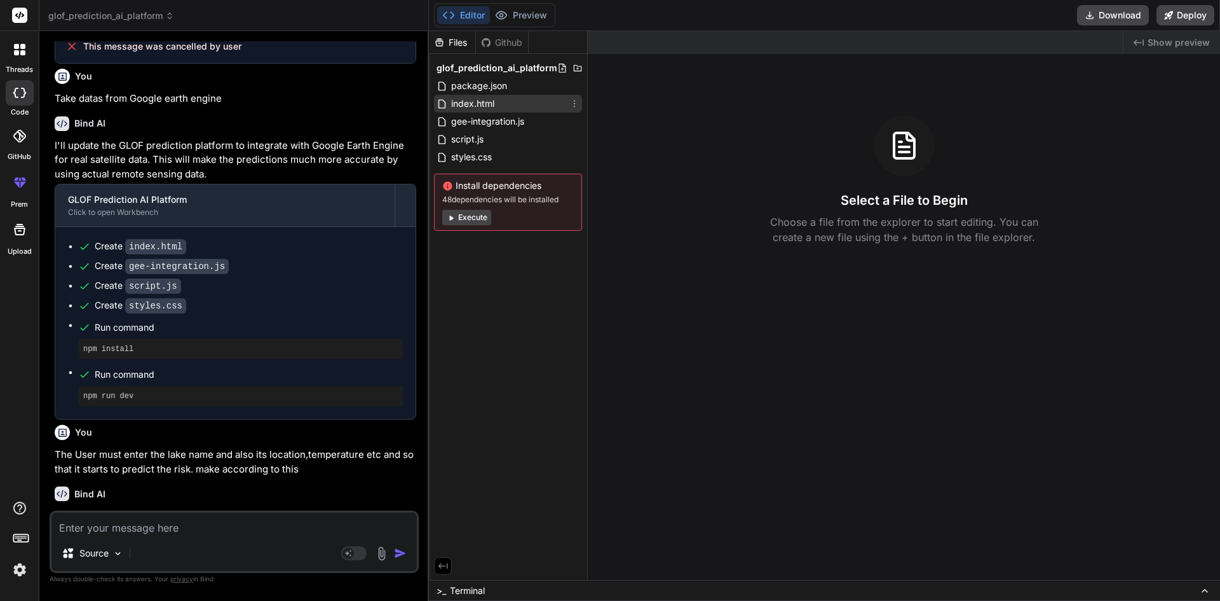
click at [482, 107] on span "index.html" at bounding box center [473, 103] width 46 height 15
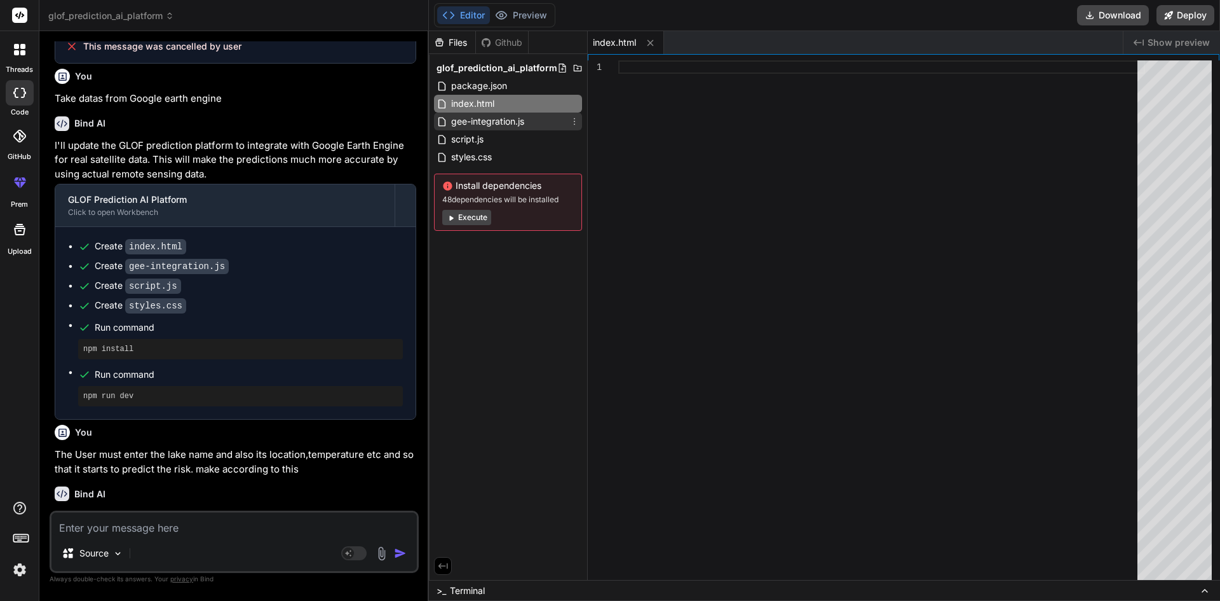
click at [494, 121] on span "gee-integration.js" at bounding box center [488, 121] width 76 height 15
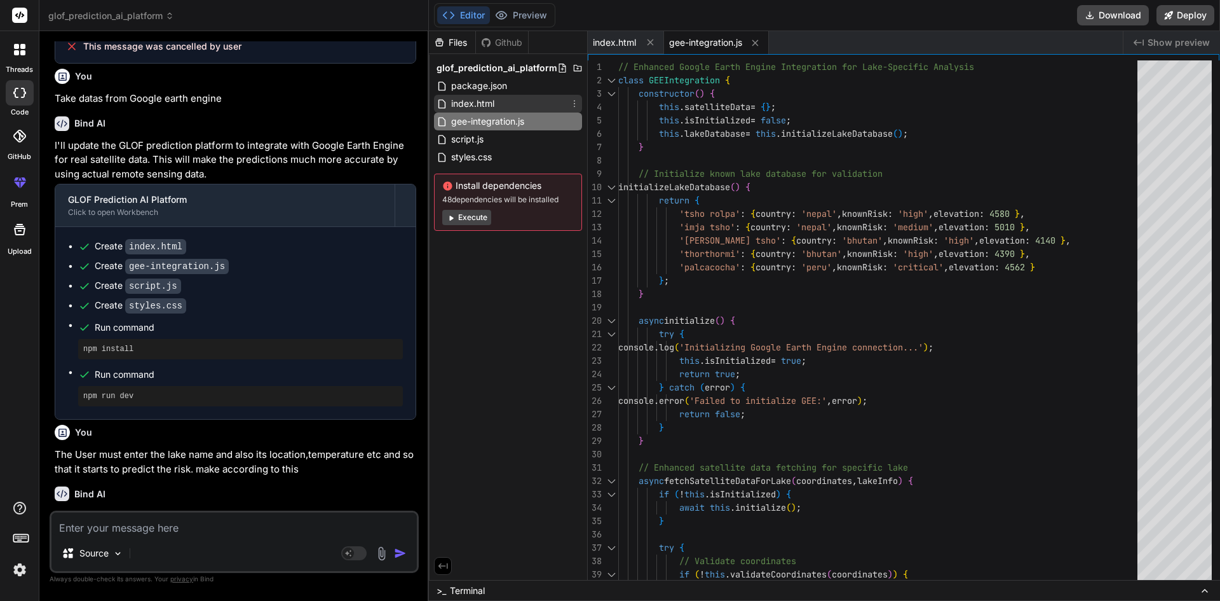
click at [501, 107] on div "index.html" at bounding box center [508, 104] width 148 height 18
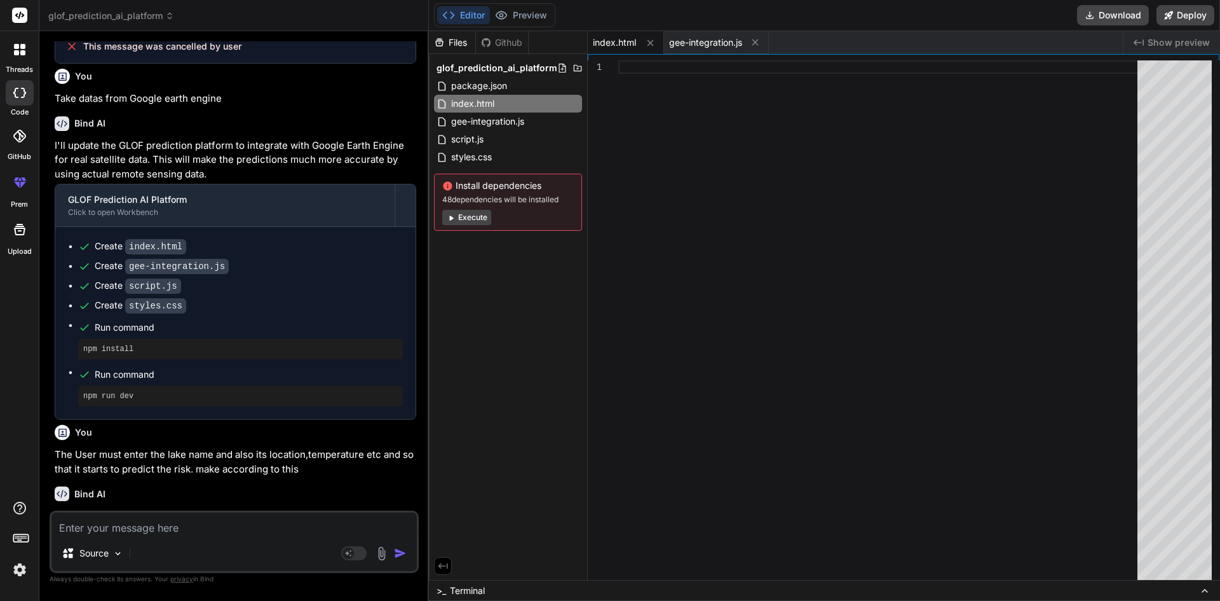
click at [175, 254] on code "index.html" at bounding box center [155, 246] width 61 height 15
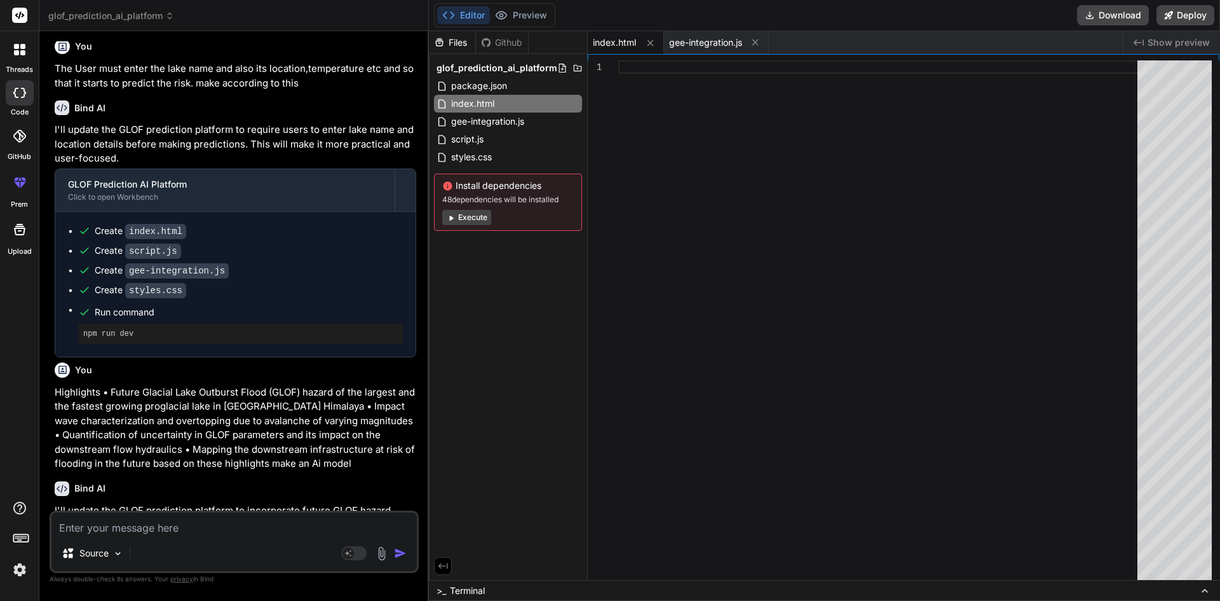
scroll to position [1375, 0]
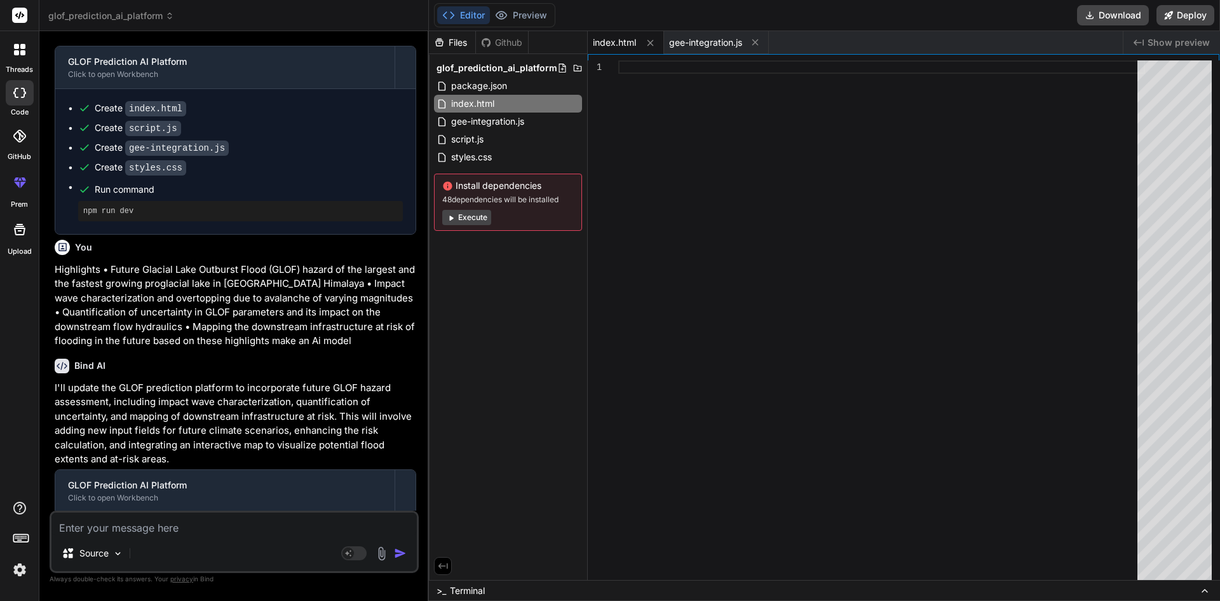
click at [26, 233] on icon at bounding box center [19, 229] width 15 height 15
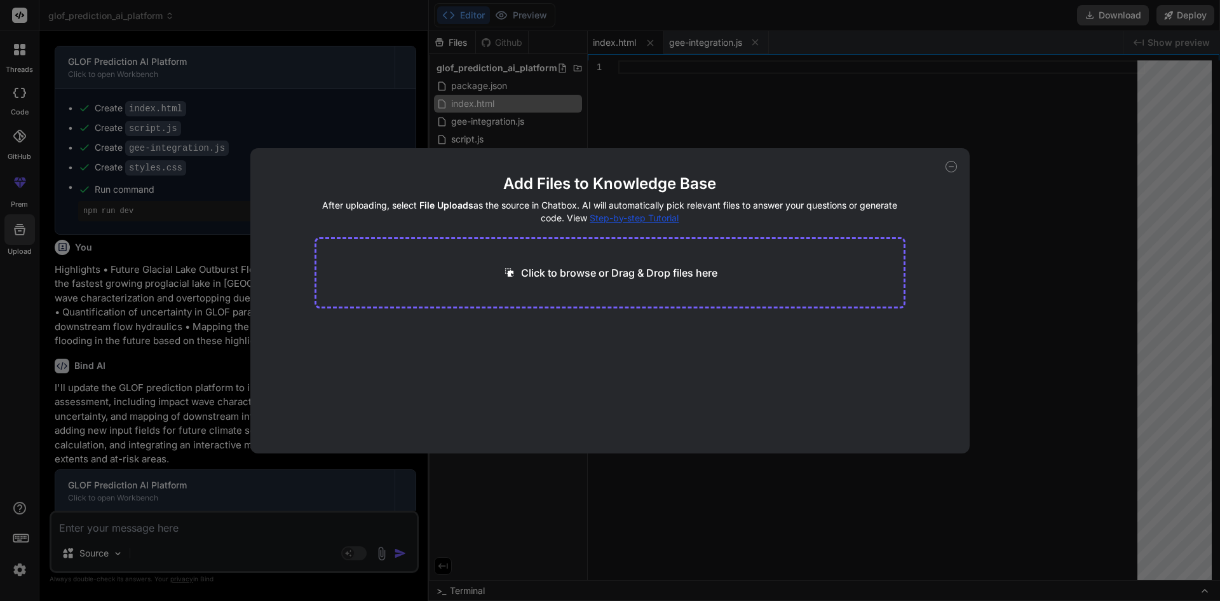
click at [13, 67] on div "Add Files to Knowledge Base After uploading, select File Uploads as the source …" at bounding box center [610, 300] width 1220 height 601
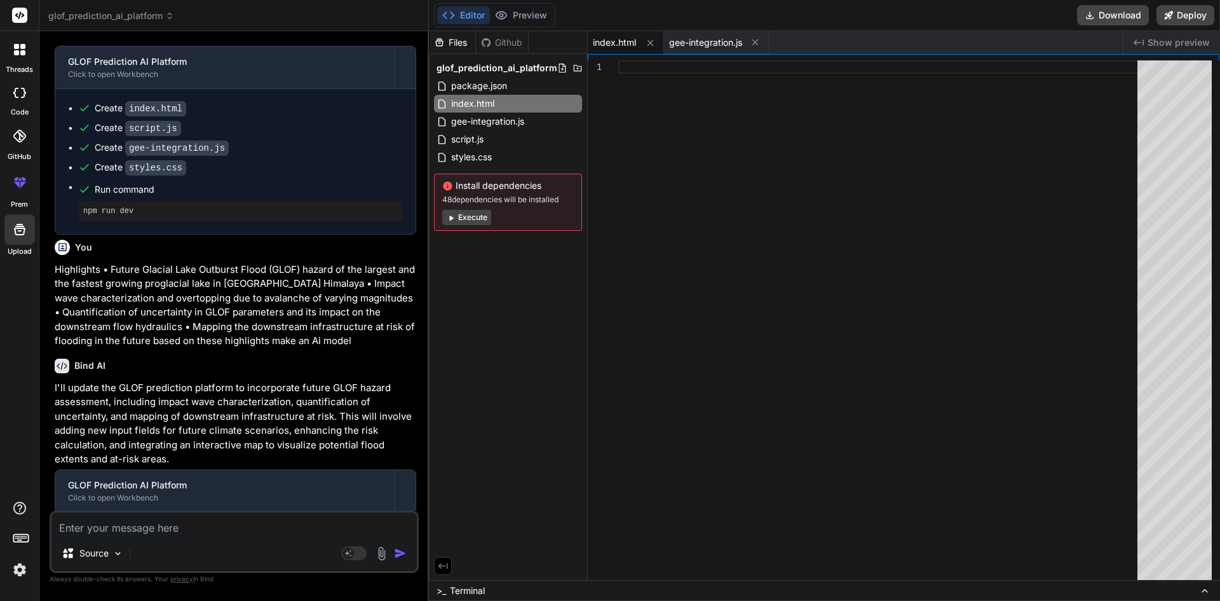
click at [20, 55] on div at bounding box center [19, 49] width 27 height 27
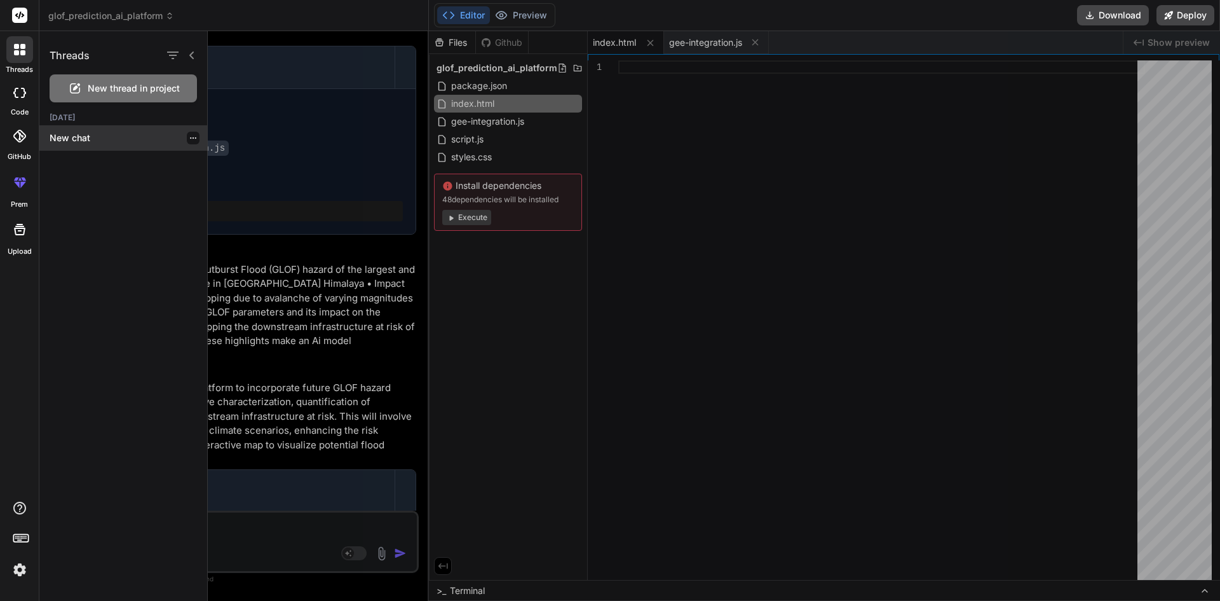
click at [78, 136] on p "New chat" at bounding box center [129, 138] width 158 height 13
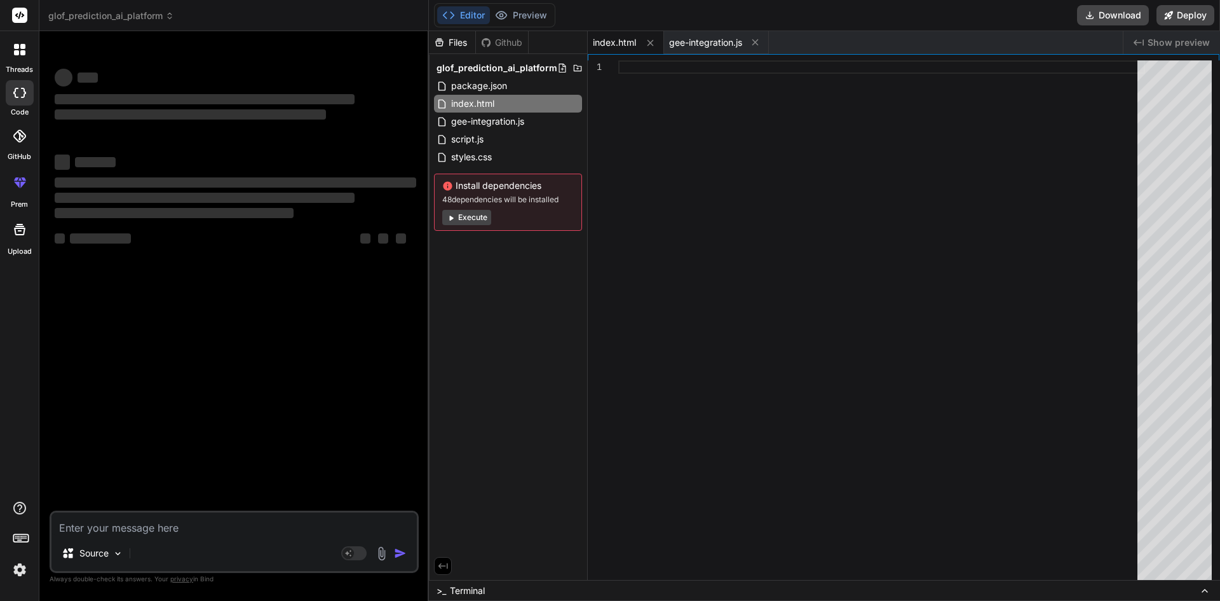
click at [25, 90] on icon at bounding box center [19, 93] width 13 height 10
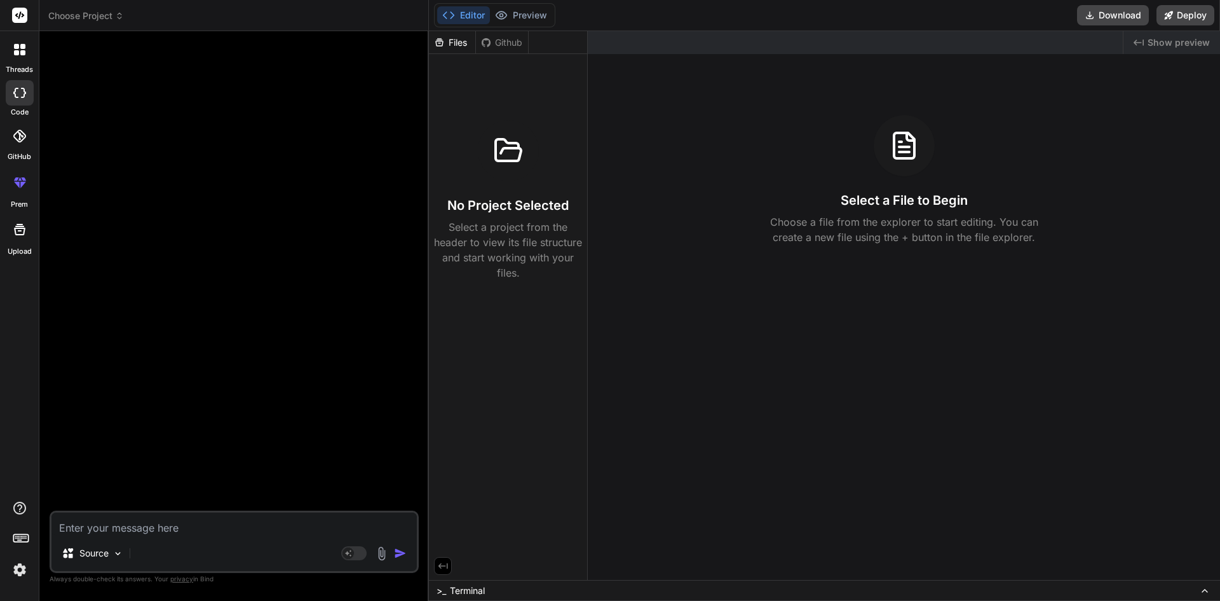
click at [17, 16] on icon at bounding box center [20, 15] width 10 height 8
click at [22, 144] on div at bounding box center [20, 136] width 28 height 28
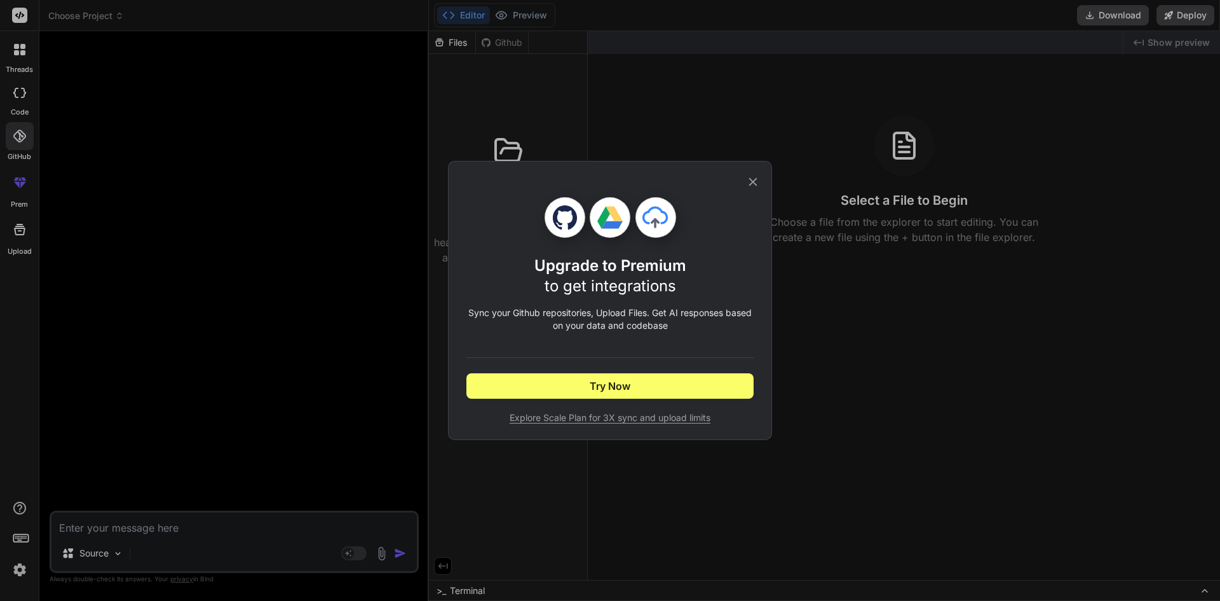
click at [19, 97] on div "Upgrade to Premium to get integrations Sync your Github repositories, Upload Fi…" at bounding box center [610, 300] width 1220 height 601
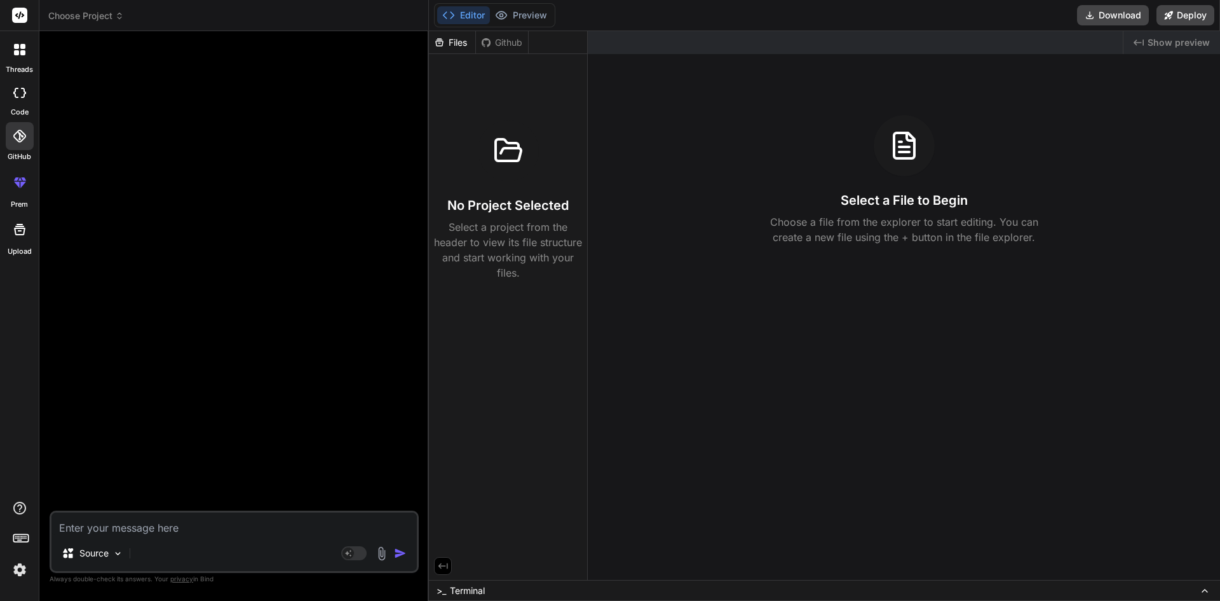
click at [24, 226] on icon at bounding box center [19, 229] width 15 height 15
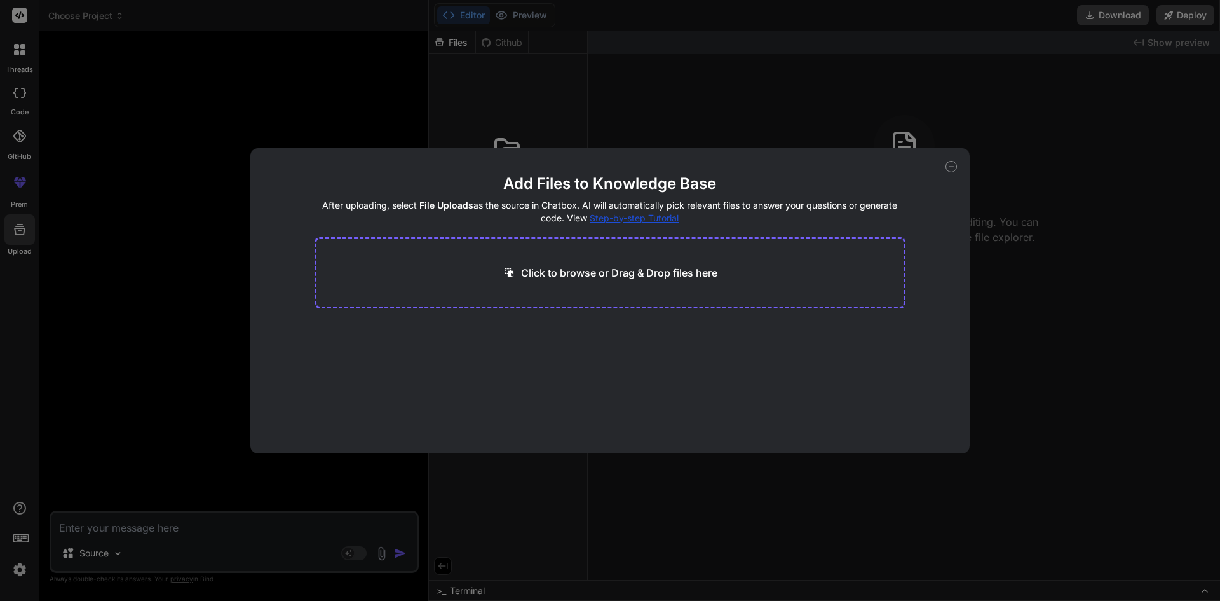
click at [948, 168] on icon at bounding box center [951, 166] width 11 height 11
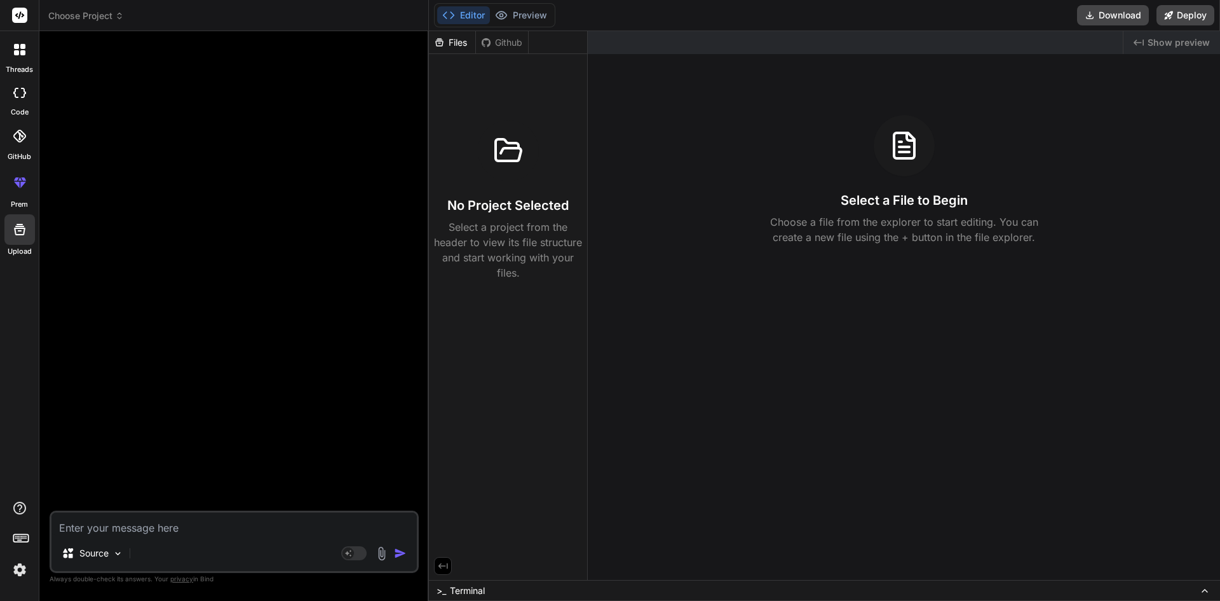
click at [19, 55] on icon at bounding box center [19, 49] width 11 height 11
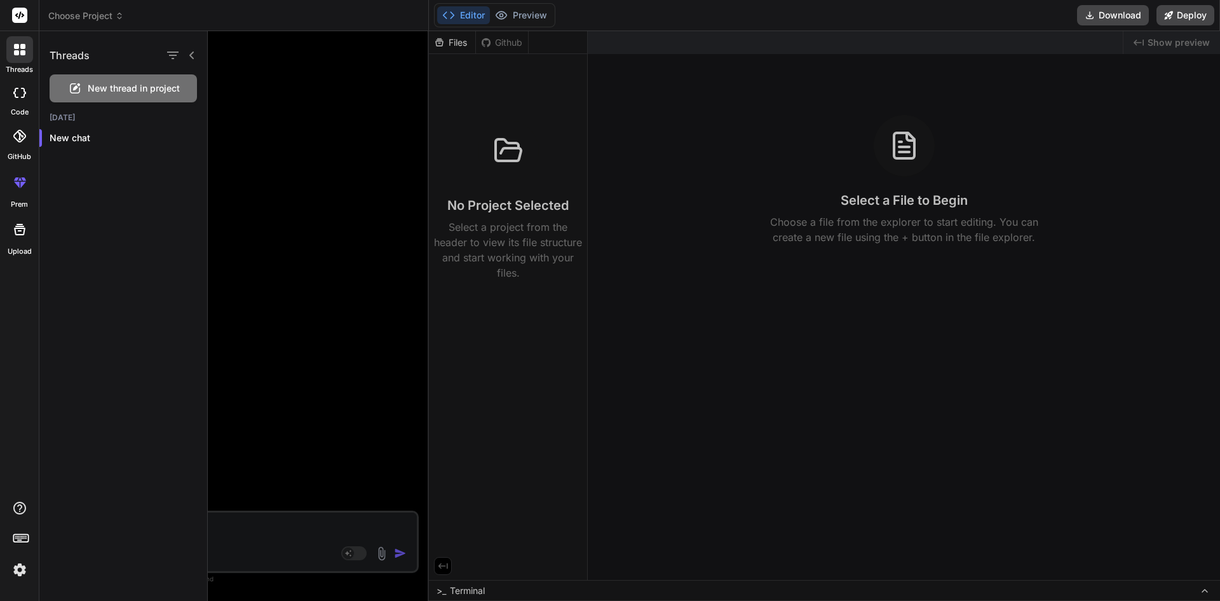
click at [24, 124] on div at bounding box center [20, 136] width 28 height 28
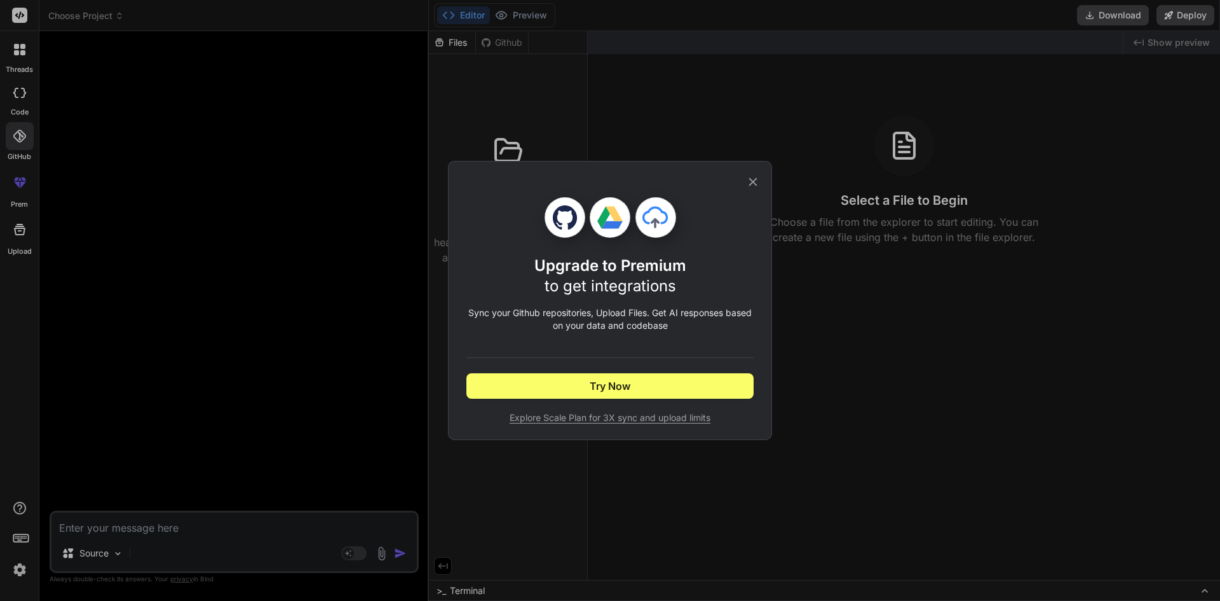
click at [20, 95] on div "Upgrade to Premium to get integrations Sync your Github repositories, Upload Fi…" at bounding box center [610, 300] width 1220 height 601
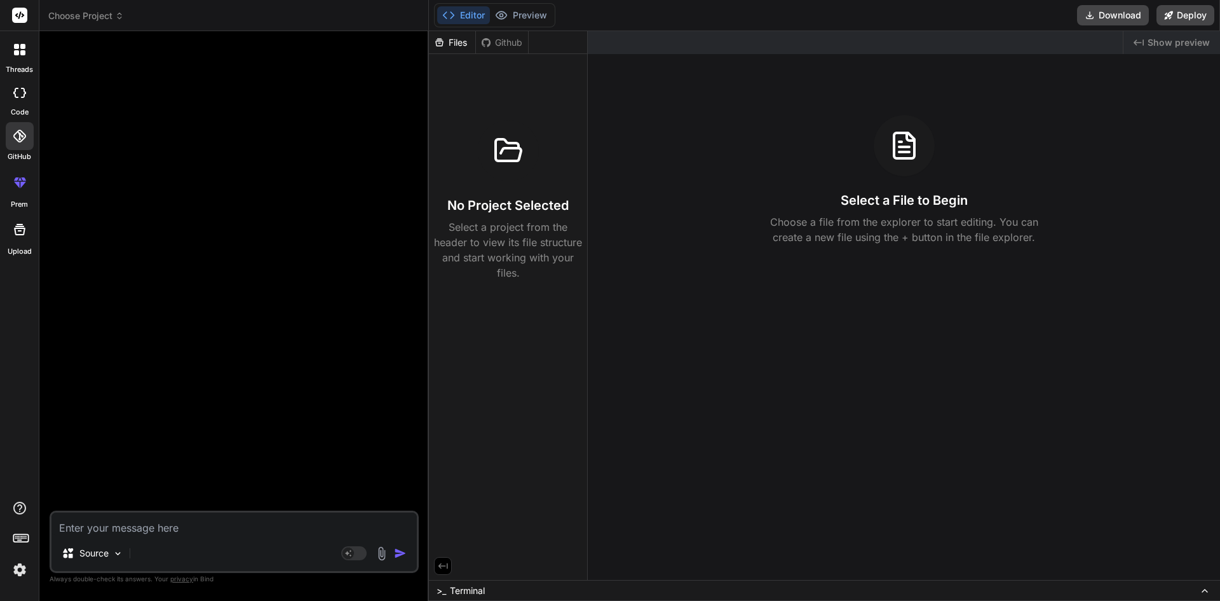
click at [25, 90] on icon at bounding box center [19, 93] width 13 height 10
click at [539, 18] on button "Preview" at bounding box center [521, 15] width 62 height 18
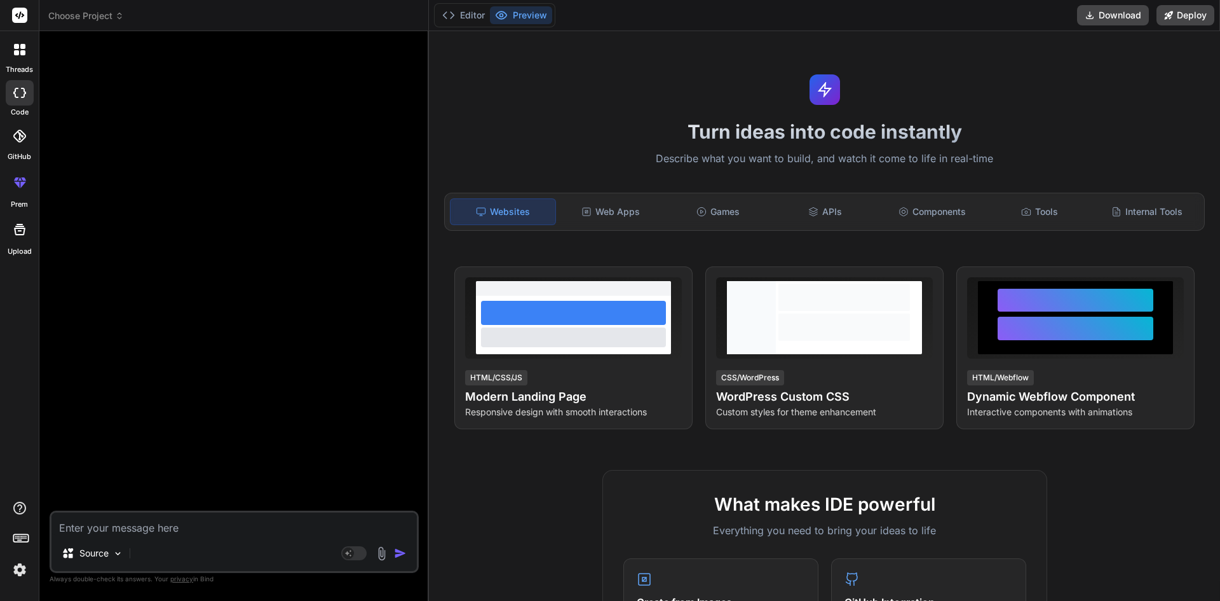
click at [23, 12] on rect at bounding box center [19, 15] width 15 height 15
click at [474, 9] on button "Editor" at bounding box center [463, 15] width 53 height 18
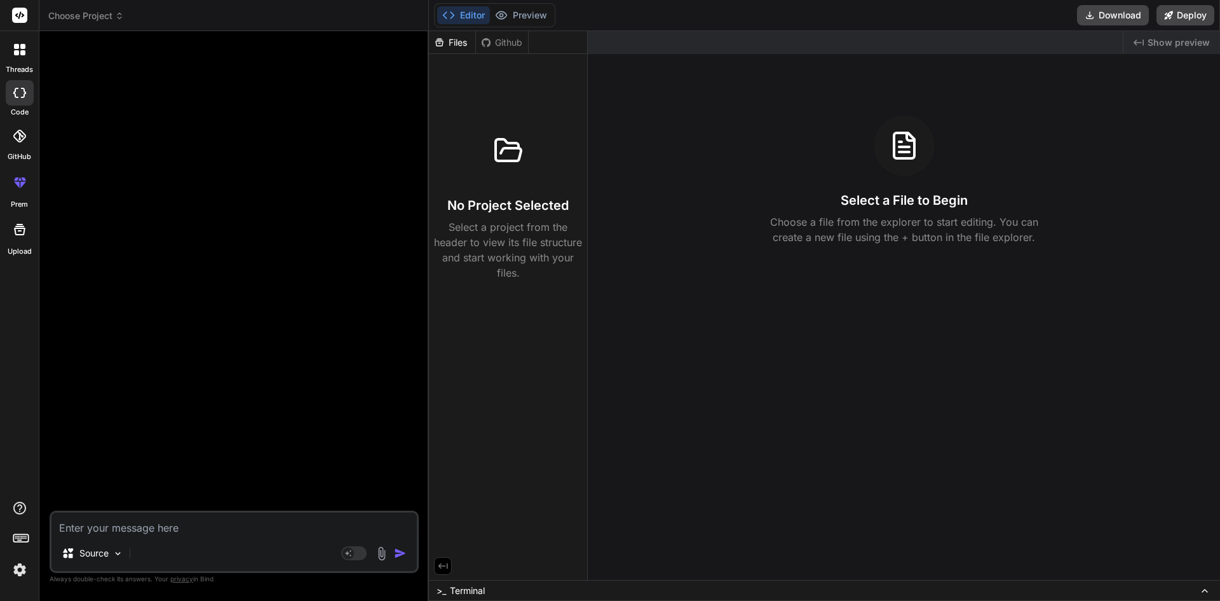
click at [17, 132] on icon at bounding box center [19, 136] width 13 height 13
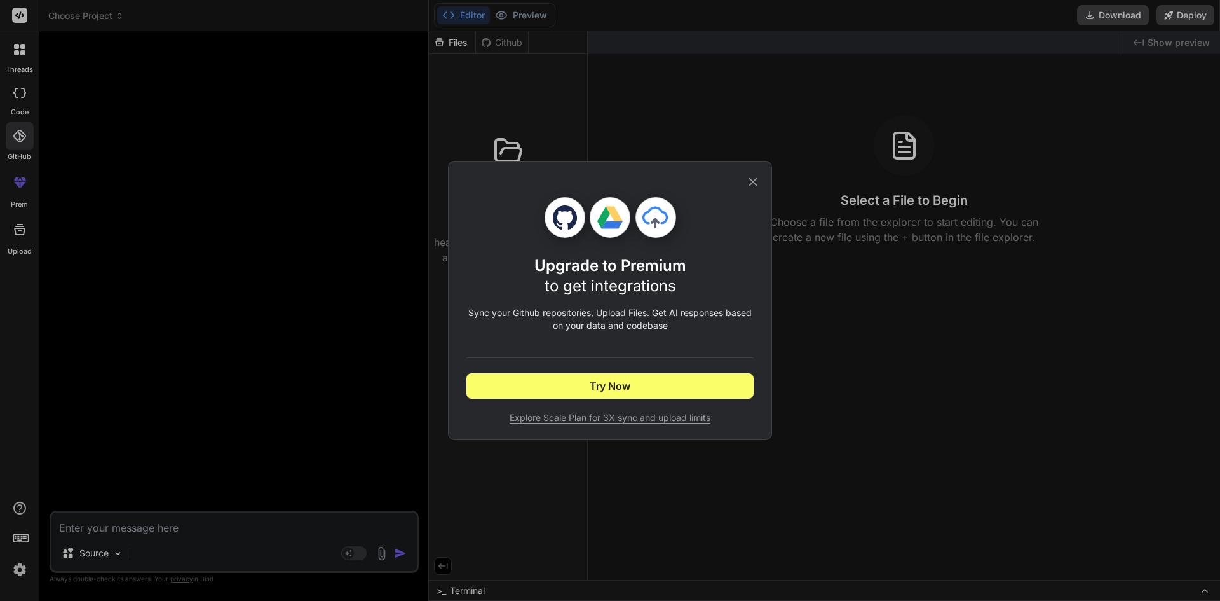
click at [753, 181] on icon at bounding box center [753, 182] width 14 height 14
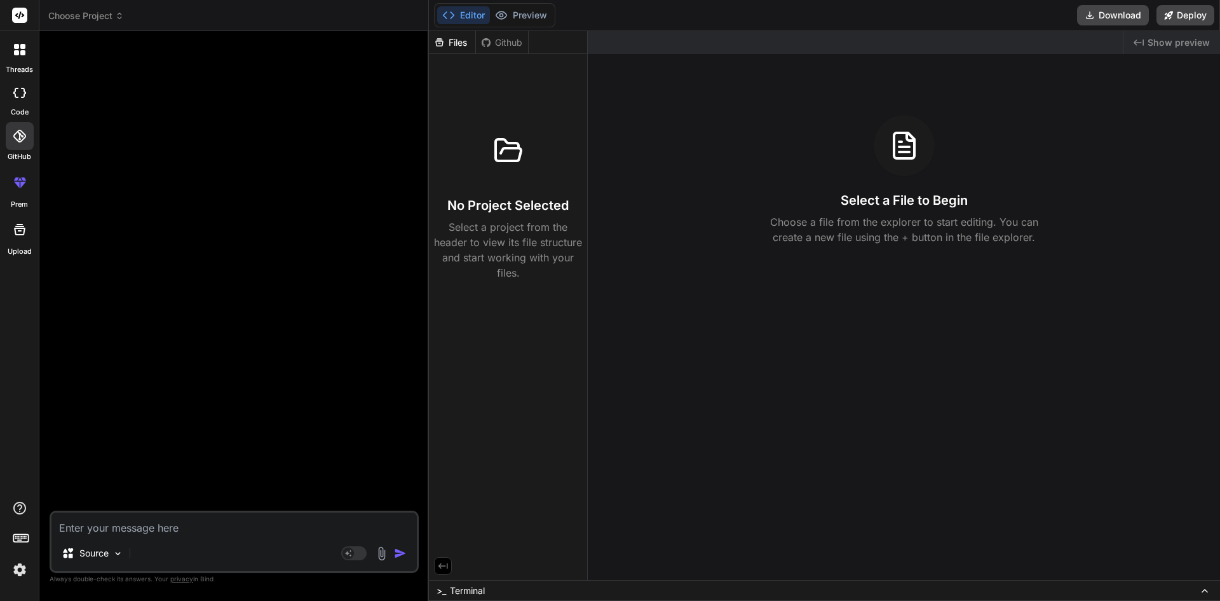
click at [0, 86] on div "code" at bounding box center [19, 96] width 39 height 43
click at [19, 92] on icon at bounding box center [19, 93] width 13 height 10
click at [19, 89] on icon at bounding box center [19, 93] width 13 height 10
click at [236, 532] on textarea at bounding box center [233, 523] width 365 height 23
click at [400, 551] on img "button" at bounding box center [400, 553] width 13 height 13
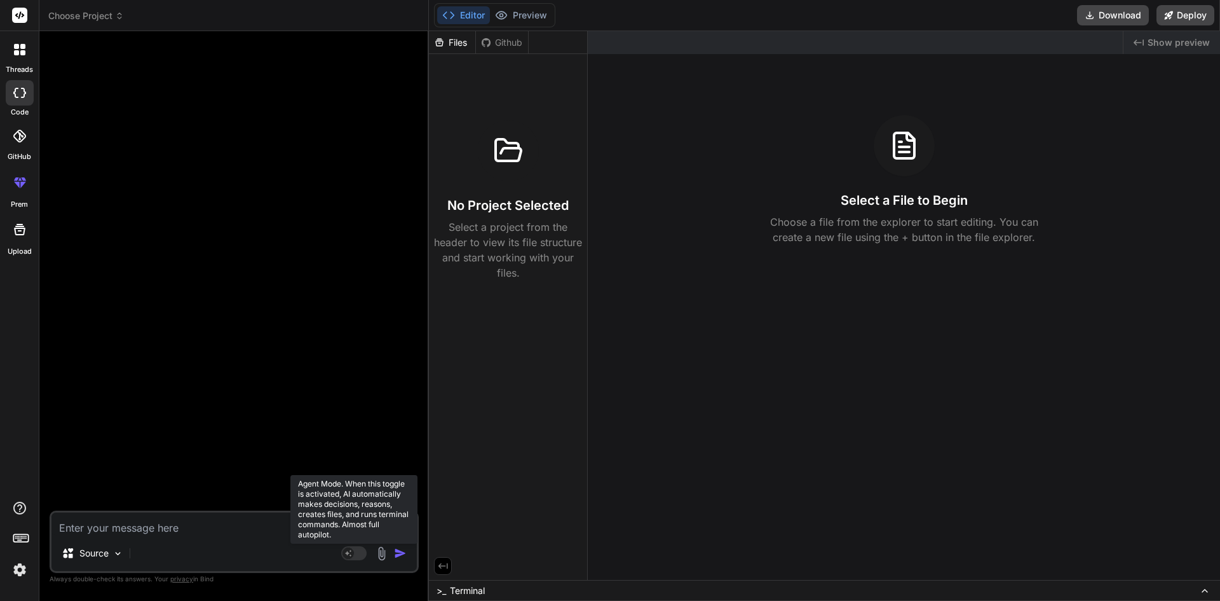
click at [348, 552] on icon at bounding box center [348, 552] width 6 height 6
click at [292, 519] on textarea at bounding box center [233, 523] width 365 height 23
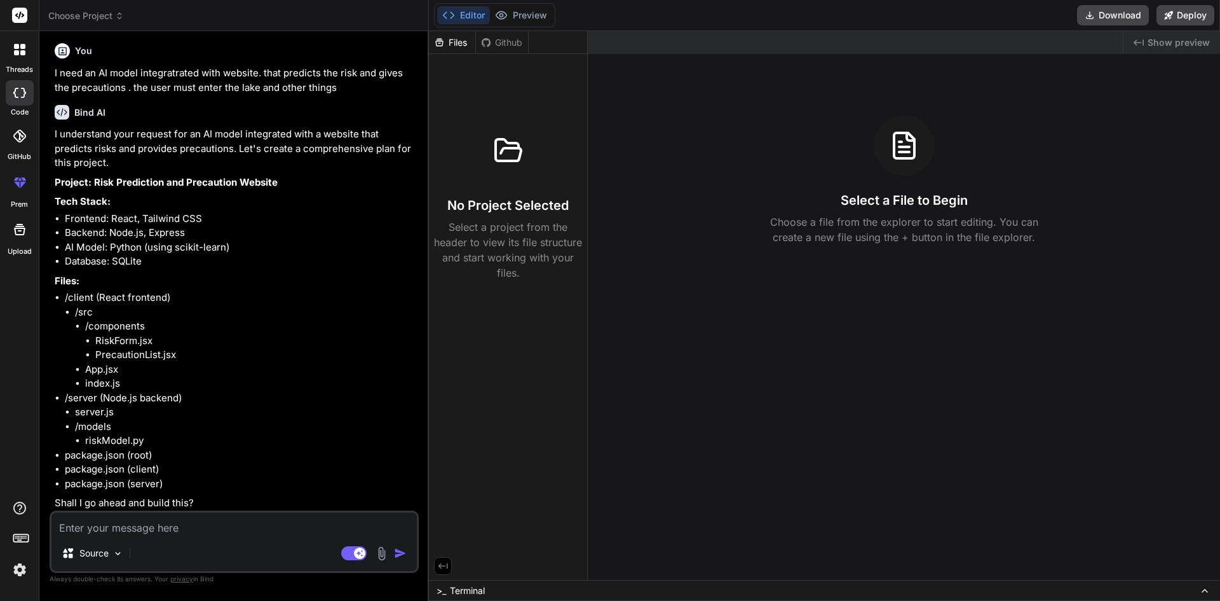
scroll to position [6, 0]
click at [182, 526] on textarea at bounding box center [233, 523] width 365 height 23
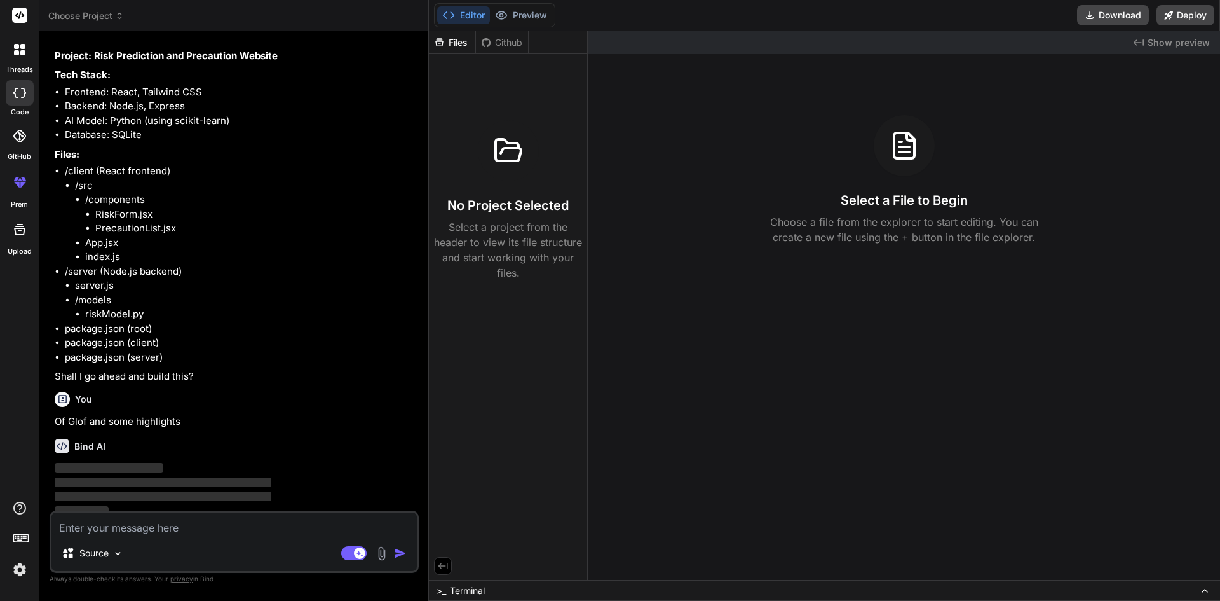
scroll to position [137, 0]
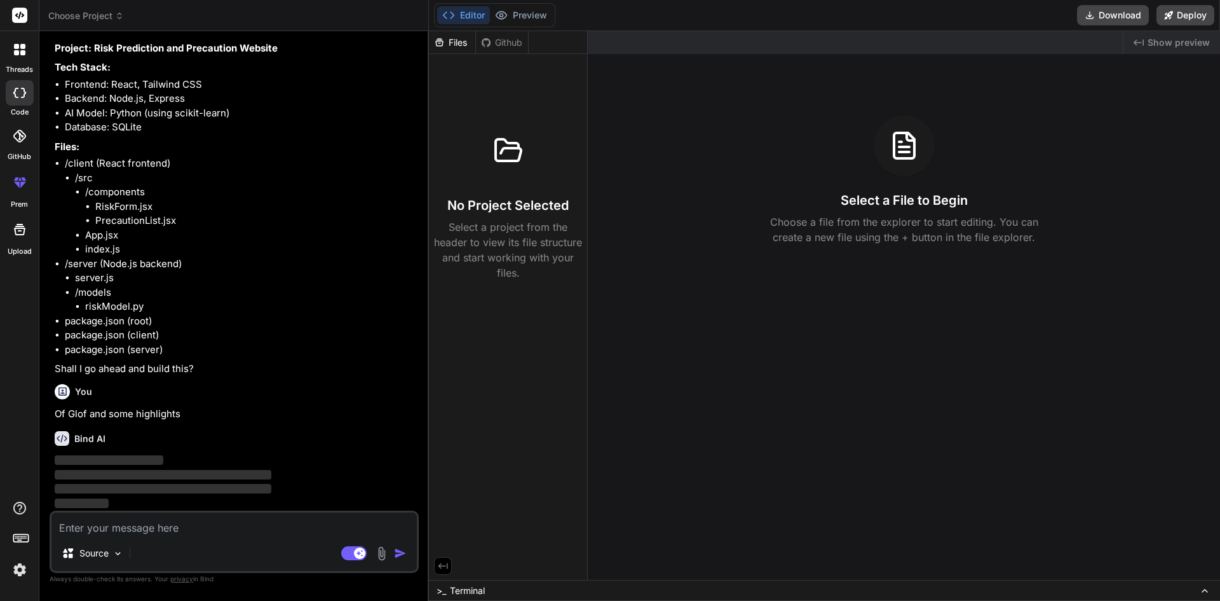
click at [179, 527] on textarea at bounding box center [233, 523] width 365 height 23
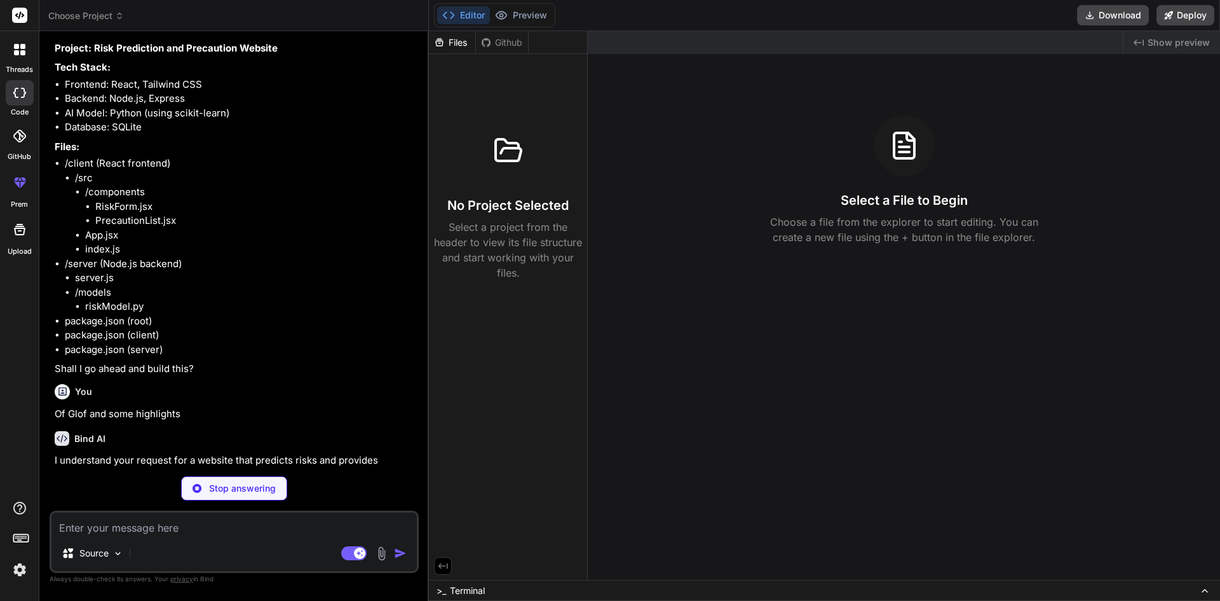
paste textarea "Highlights • Future Glacial Lake Outburst Flood (GLOF) hazard of the largest an…"
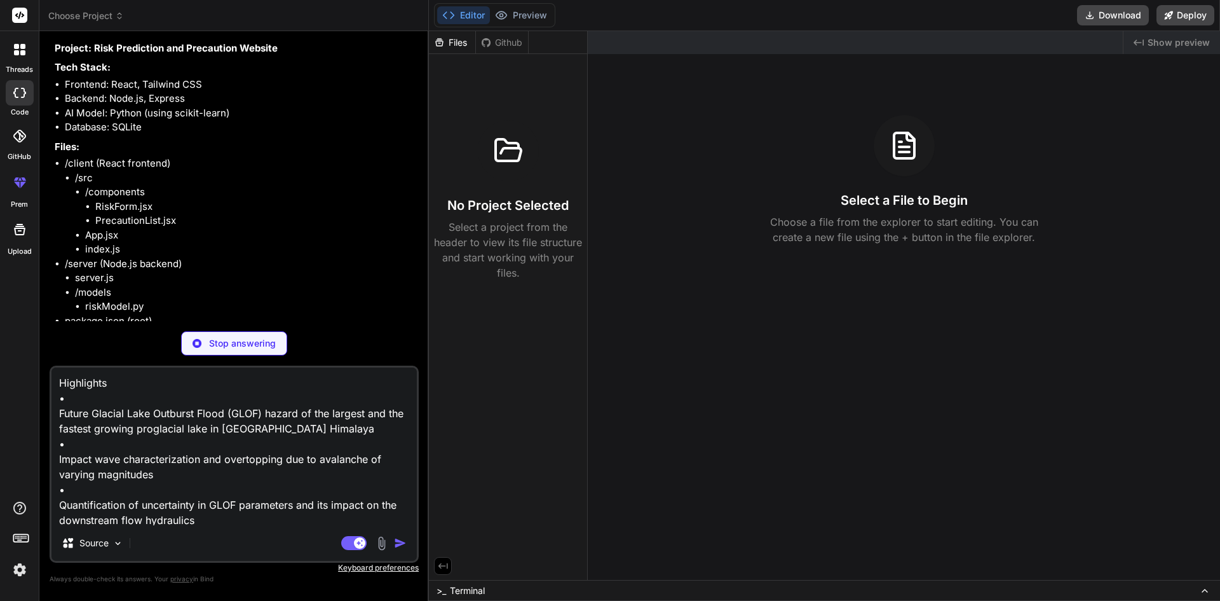
scroll to position [32, 0]
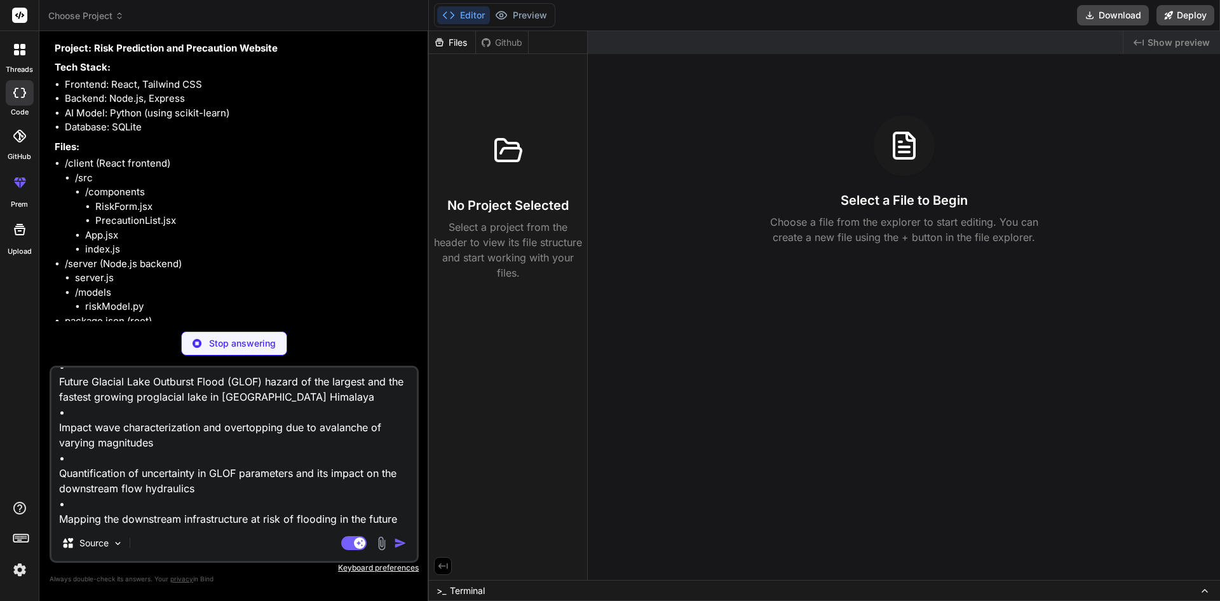
click at [402, 546] on img "button" at bounding box center [400, 542] width 13 height 13
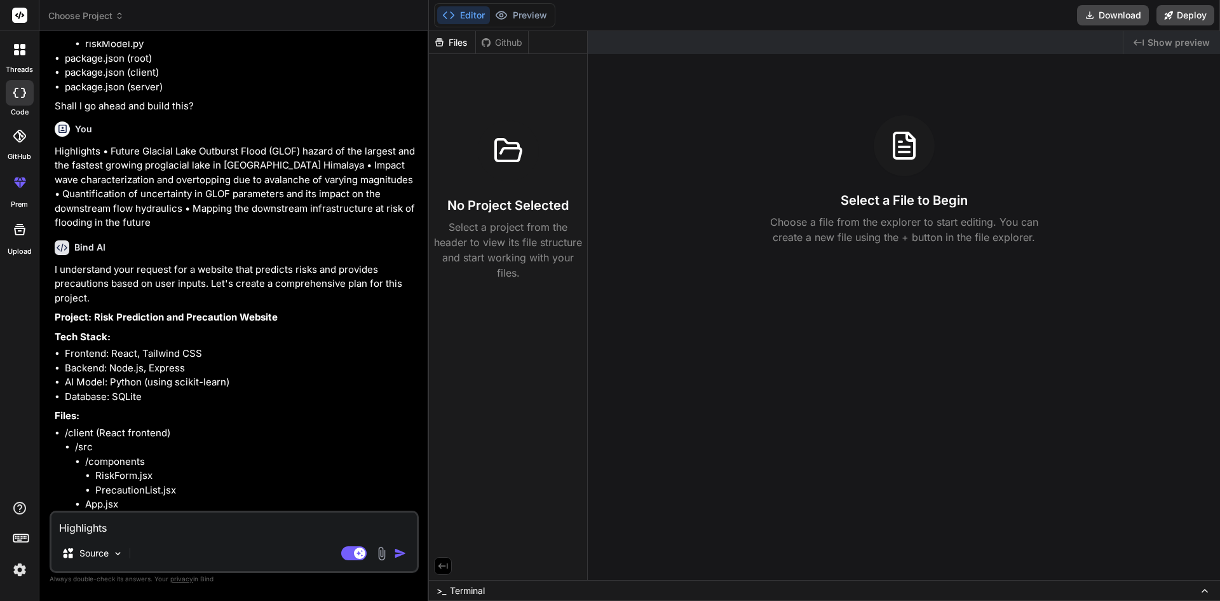
scroll to position [997, 0]
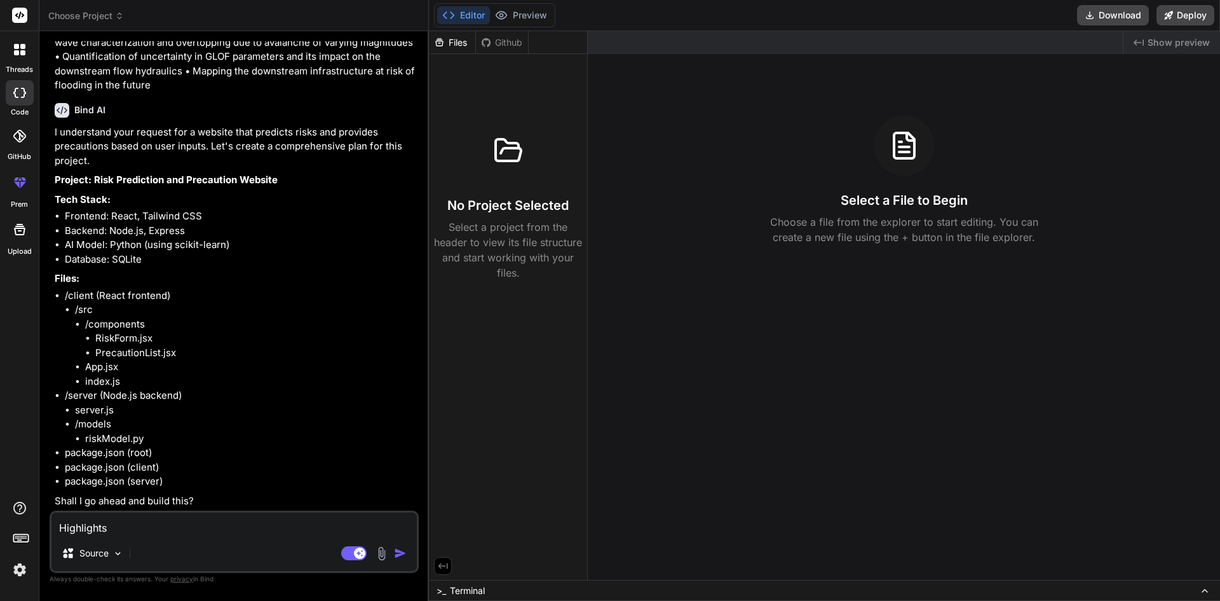
click at [214, 518] on textarea "Highlights • Future Glacial Lake Outburst Flood (GLOF) hazard of the largest an…" at bounding box center [233, 523] width 365 height 23
paste textarea "Highlights • Future Glacial Lake Outburst Flood (GLOF) hazard of the largest an…"
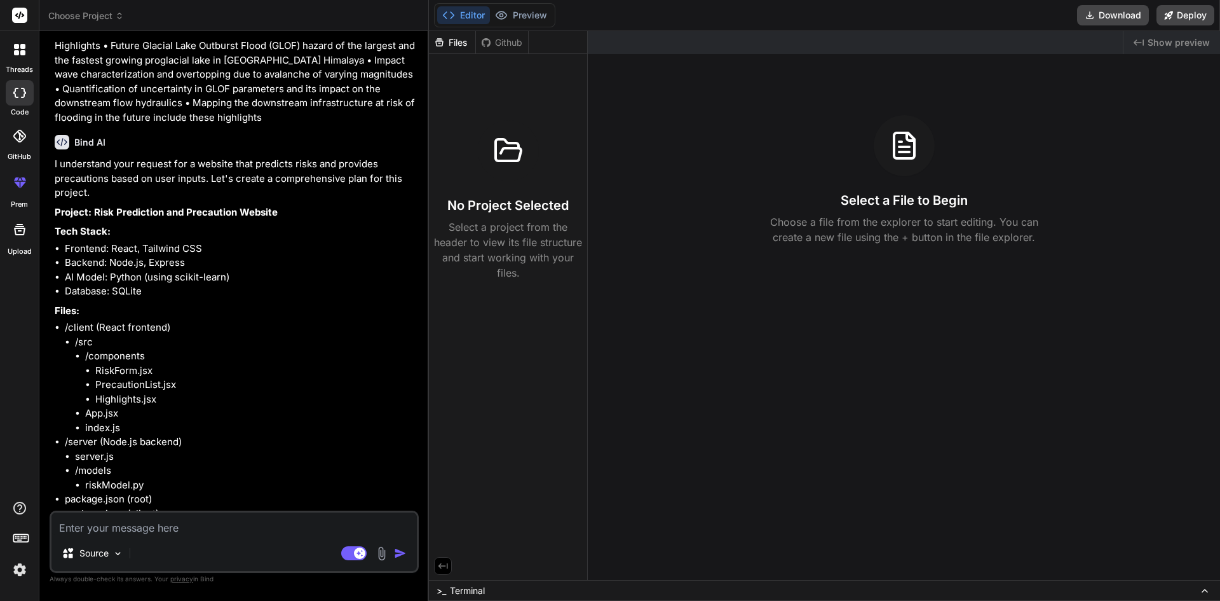
scroll to position [1543, 0]
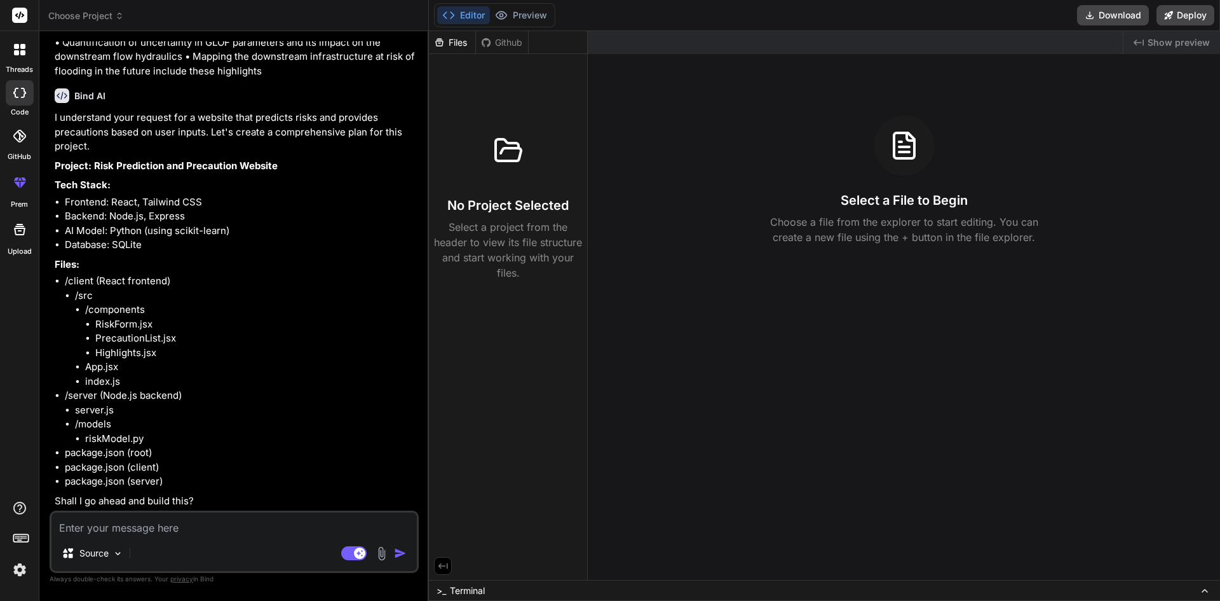
click at [228, 528] on textarea at bounding box center [233, 523] width 365 height 23
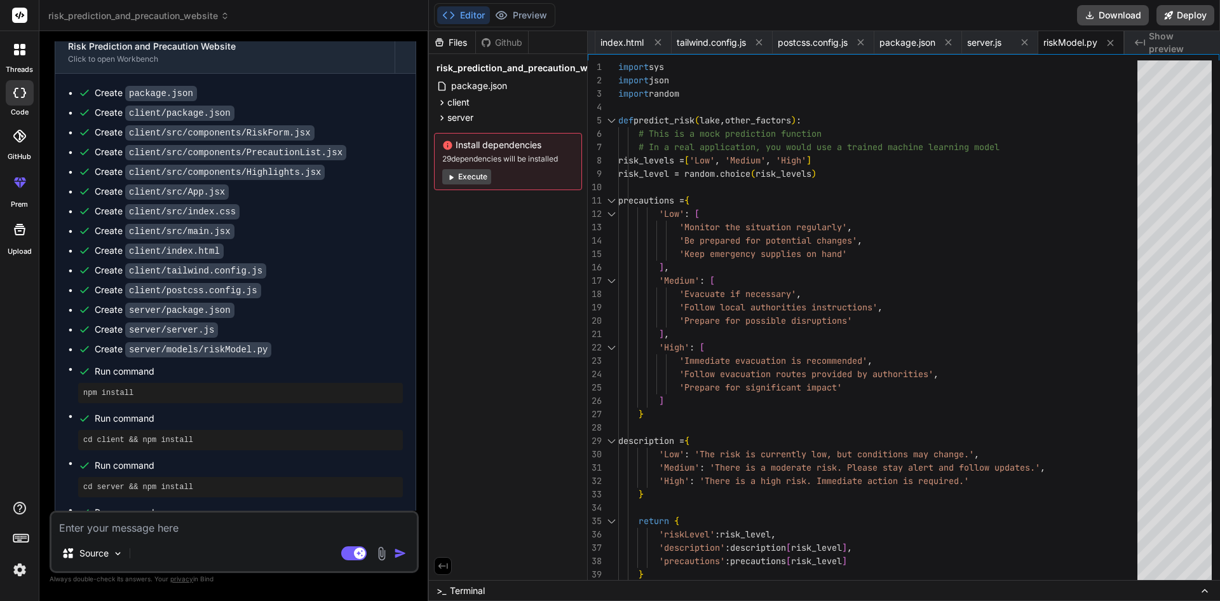
scroll to position [2145, 0]
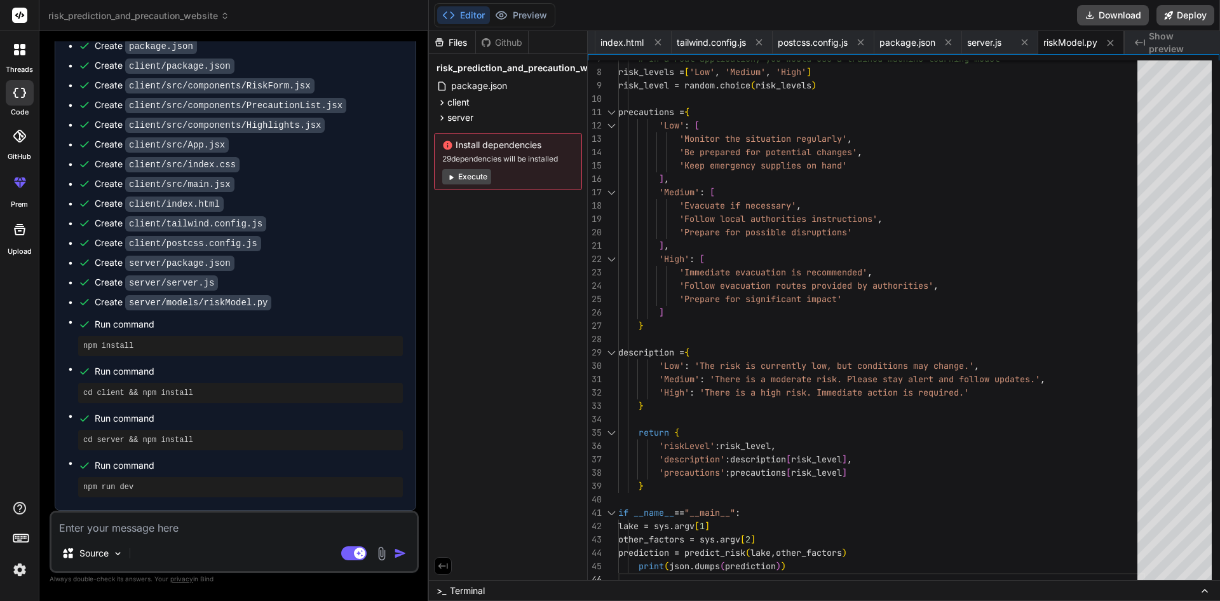
click at [215, 531] on textarea at bounding box center [233, 523] width 365 height 23
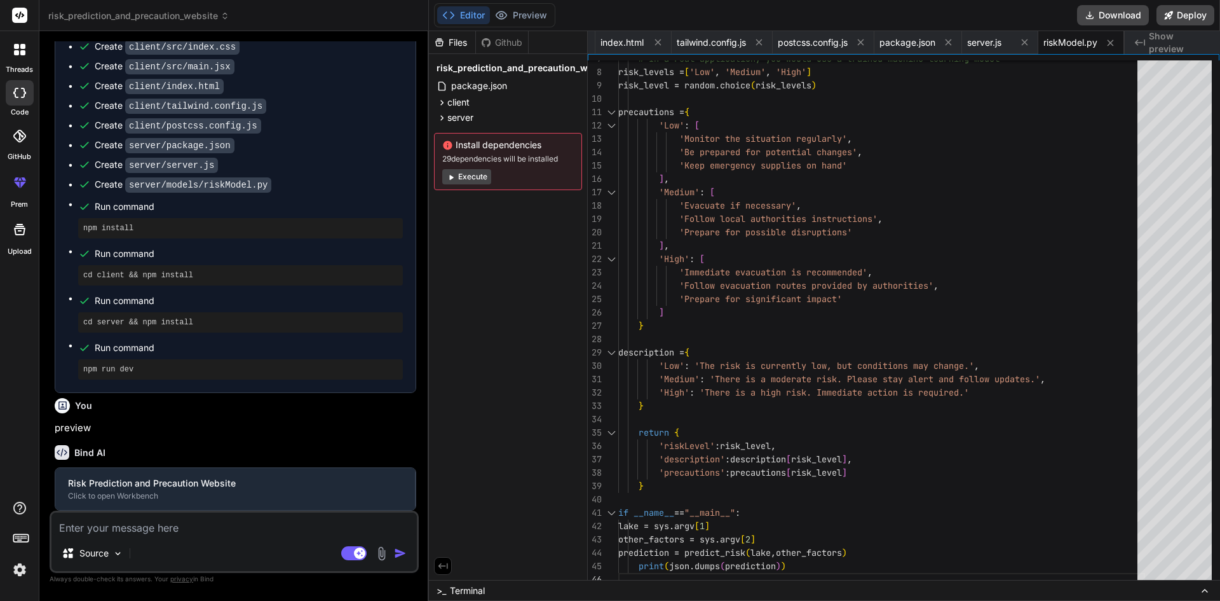
scroll to position [2277, 0]
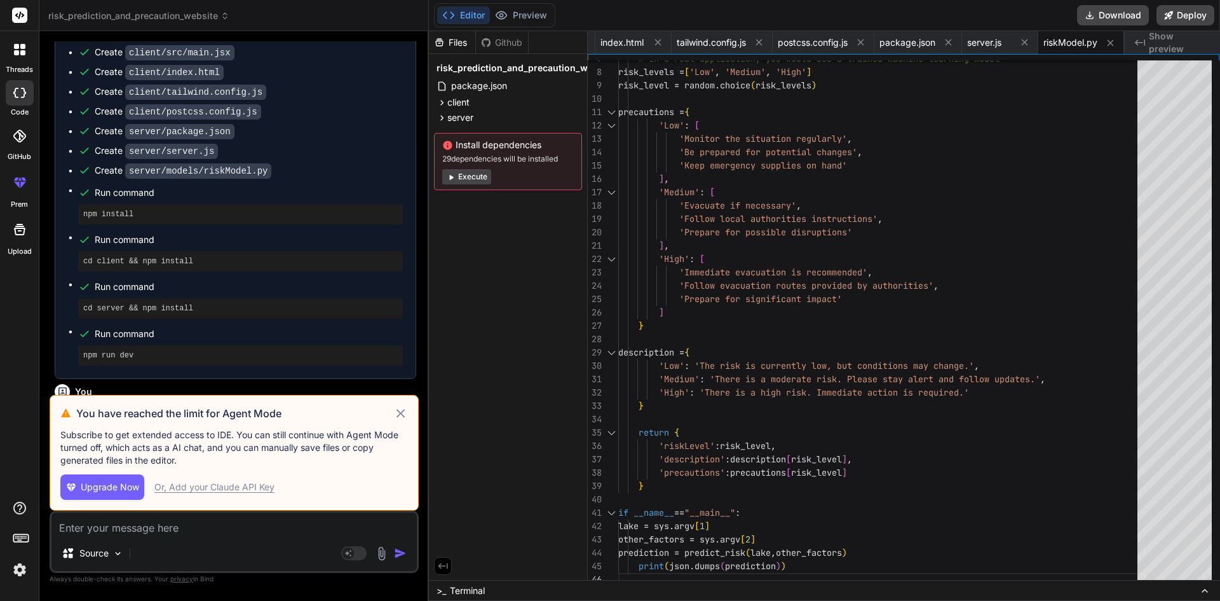
click at [208, 481] on div "Or, Add your Claude API Key" at bounding box center [214, 487] width 120 height 13
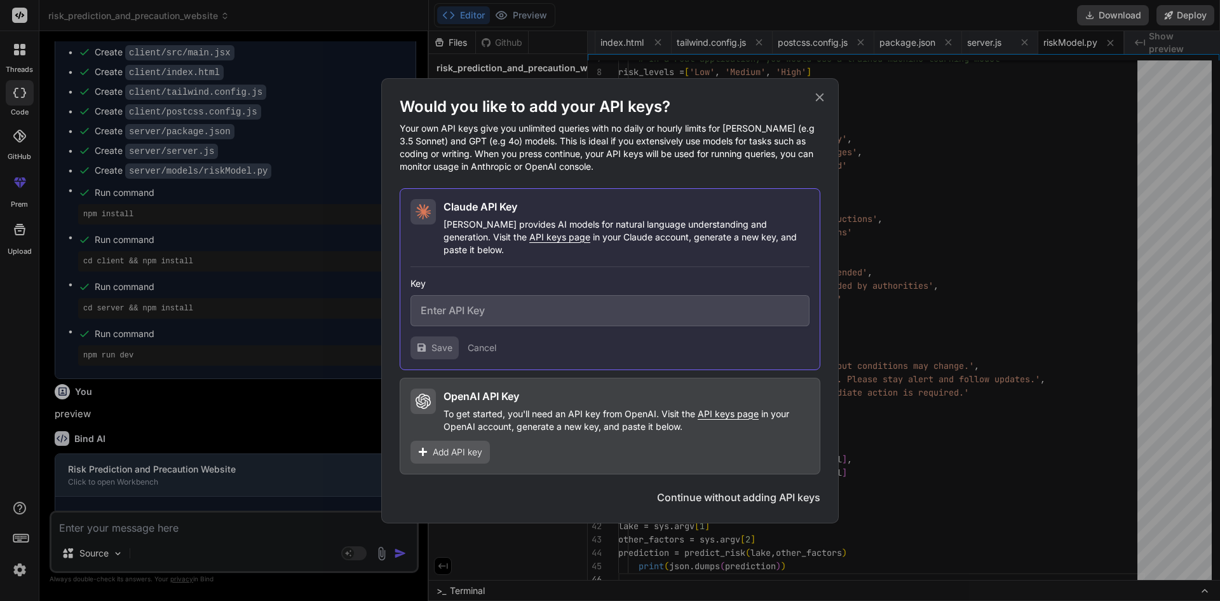
click at [818, 104] on icon at bounding box center [820, 97] width 14 height 14
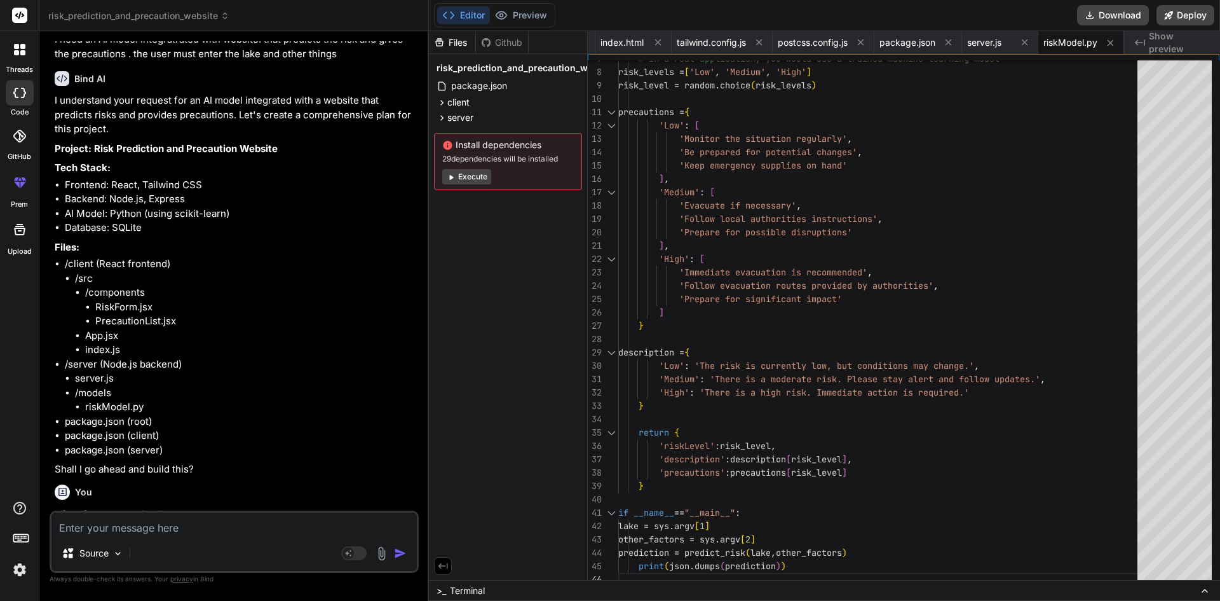
scroll to position [0, 0]
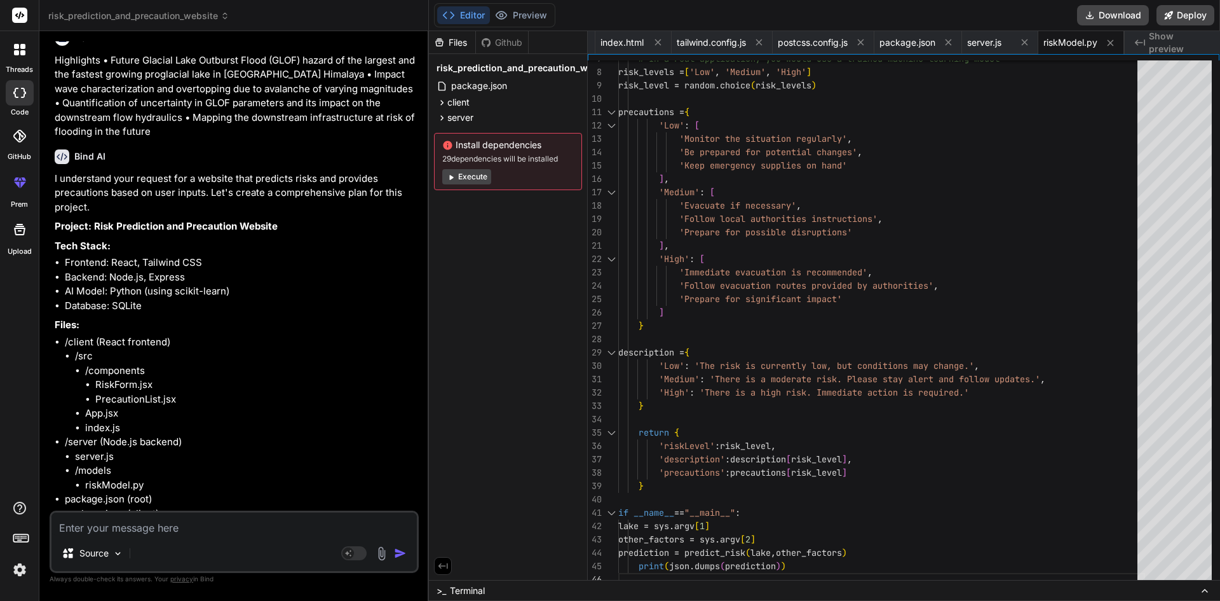
scroll to position [1144, 0]
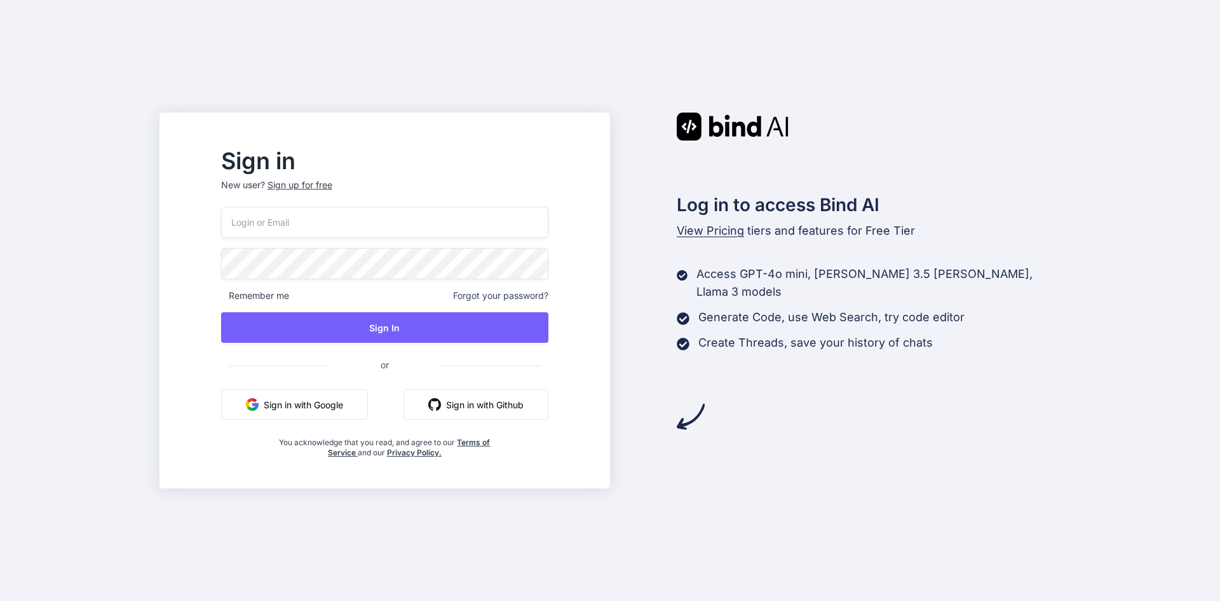
click at [347, 398] on button "Sign in with Google" at bounding box center [294, 404] width 147 height 31
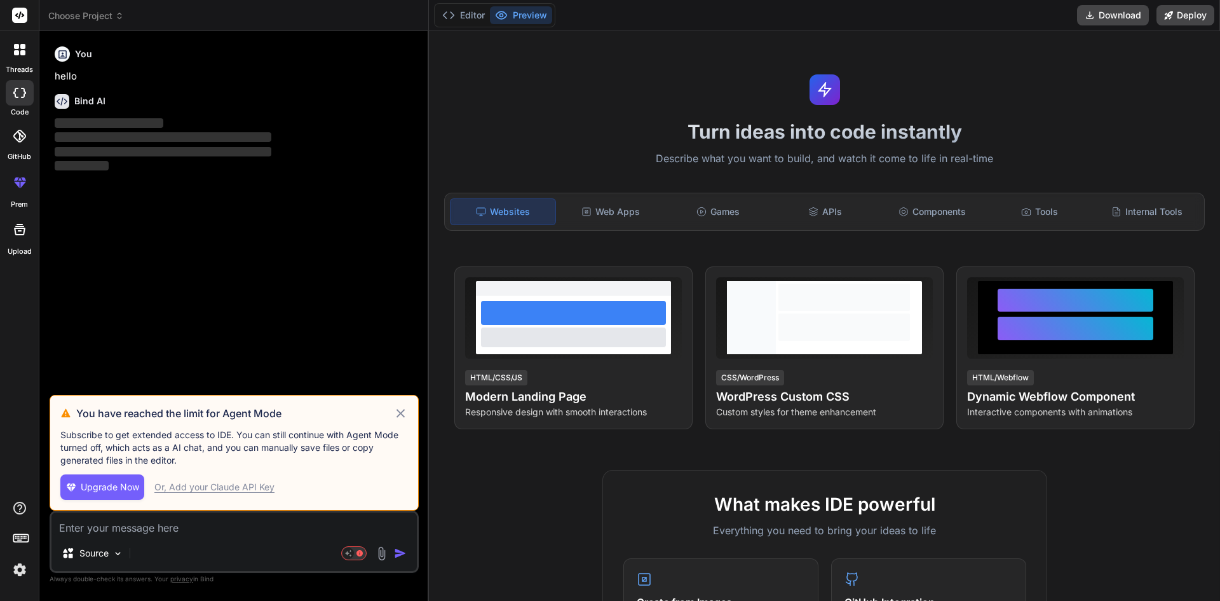
click at [404, 408] on icon at bounding box center [400, 413] width 15 height 15
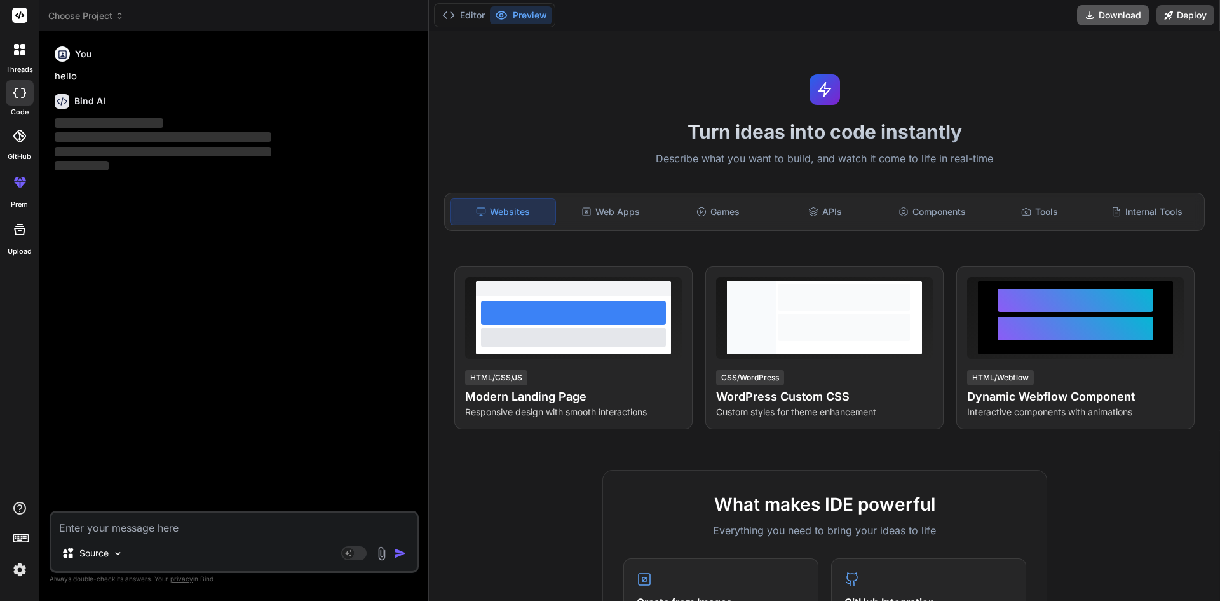
click at [1112, 11] on button "Download" at bounding box center [1113, 15] width 72 height 20
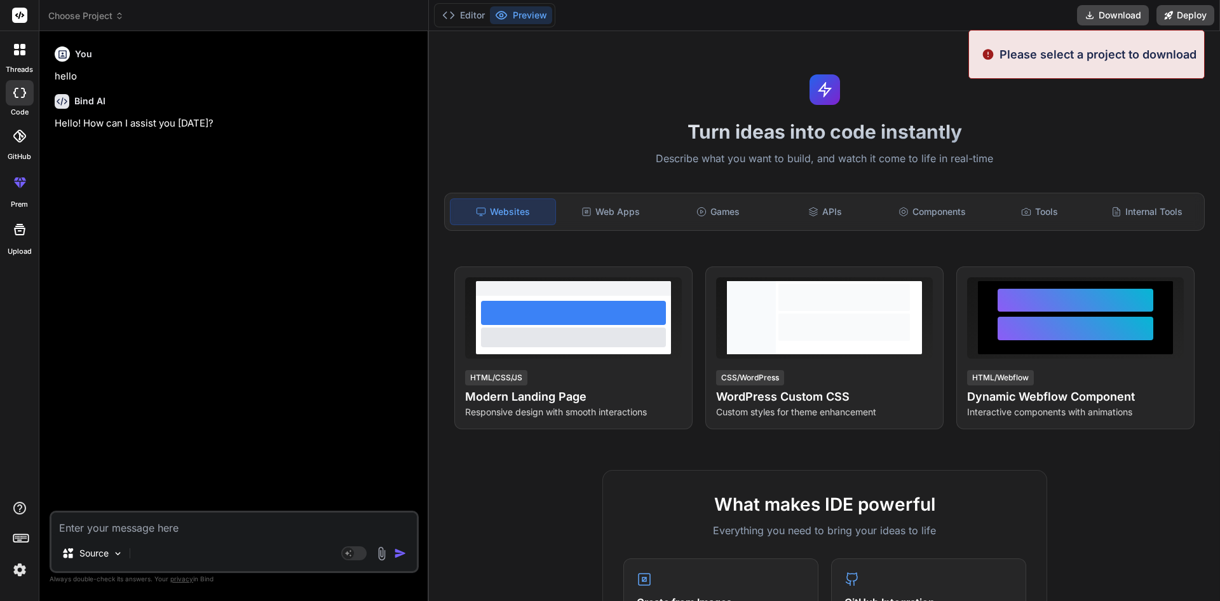
click at [24, 143] on div at bounding box center [20, 136] width 28 height 28
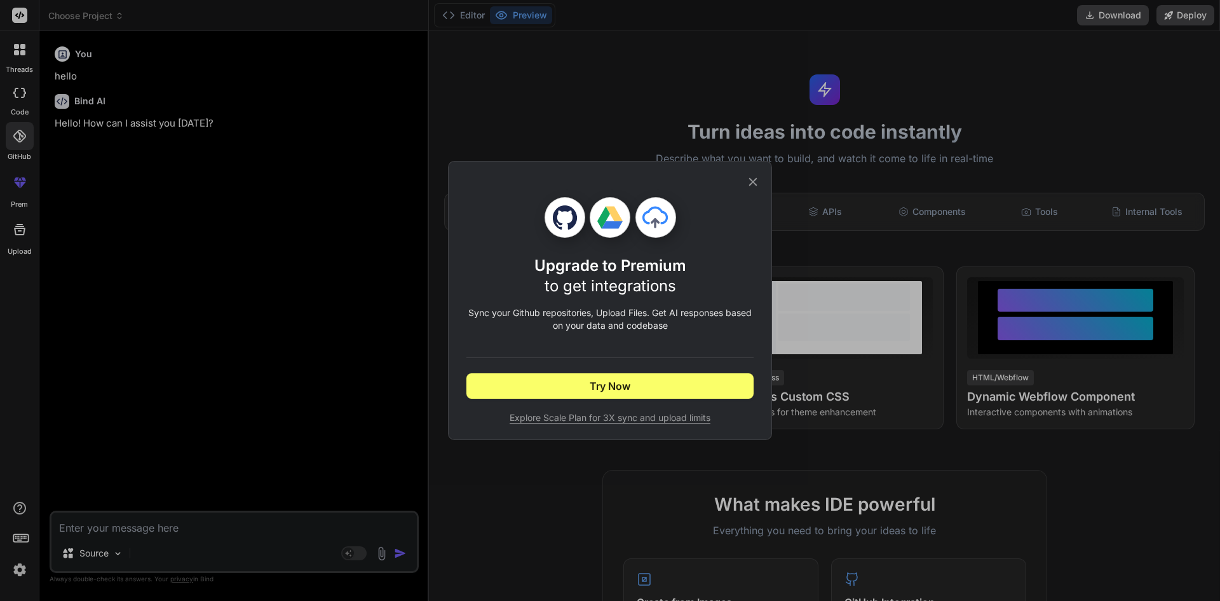
click at [751, 179] on icon at bounding box center [753, 182] width 8 height 8
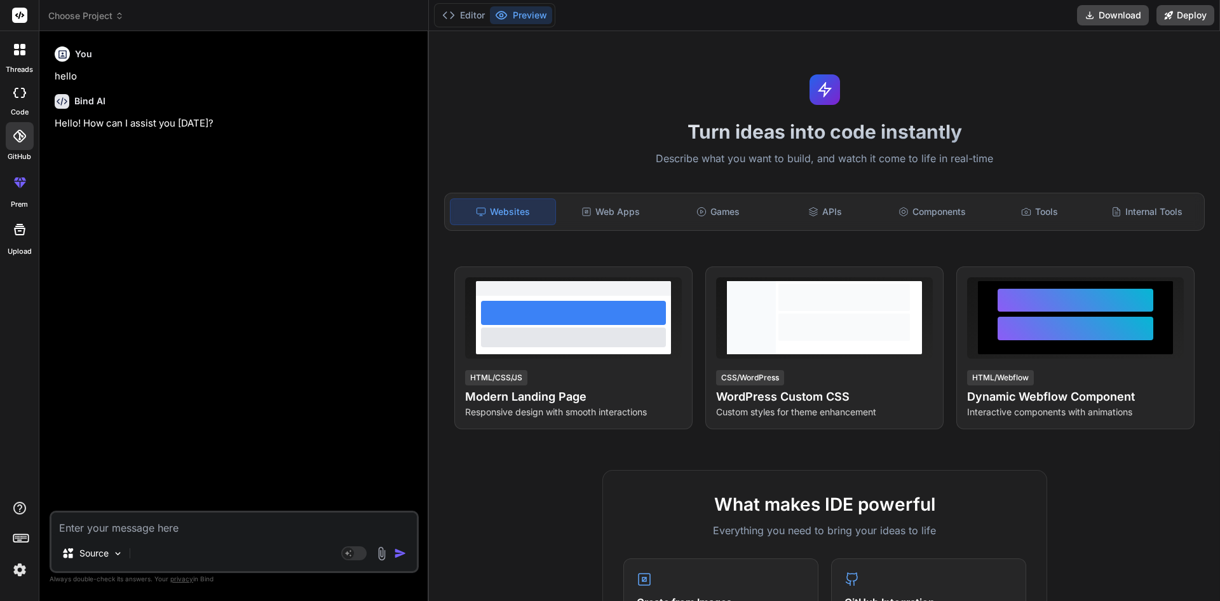
click at [18, 88] on icon at bounding box center [15, 93] width 5 height 10
click at [26, 53] on div at bounding box center [19, 49] width 27 height 27
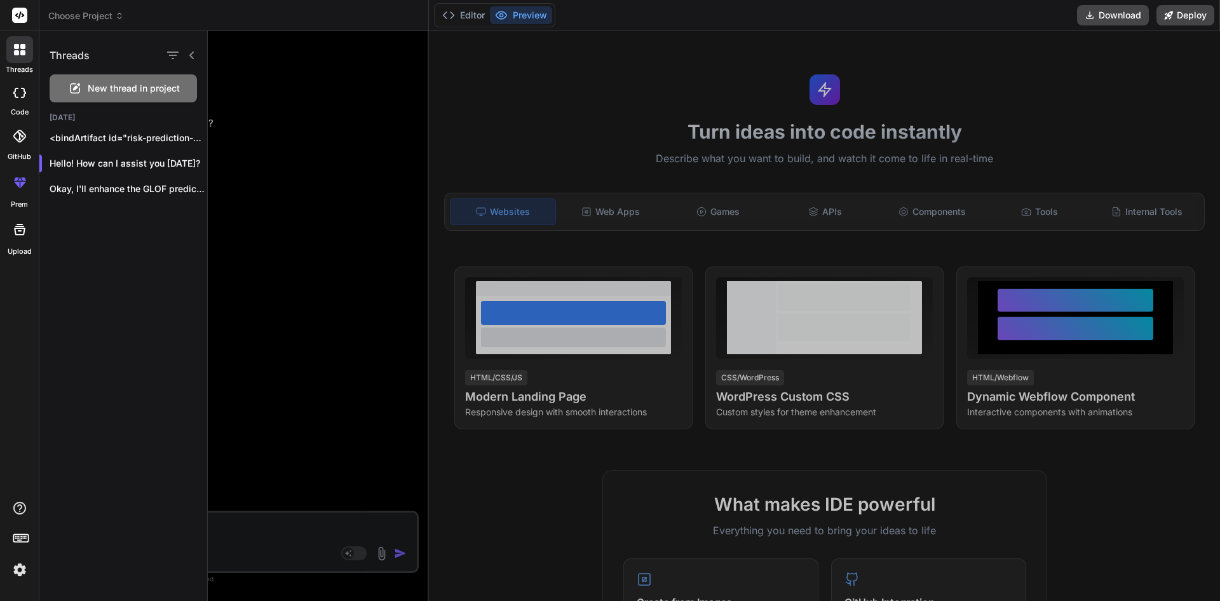
click at [95, 14] on span "Choose Project" at bounding box center [86, 16] width 76 height 13
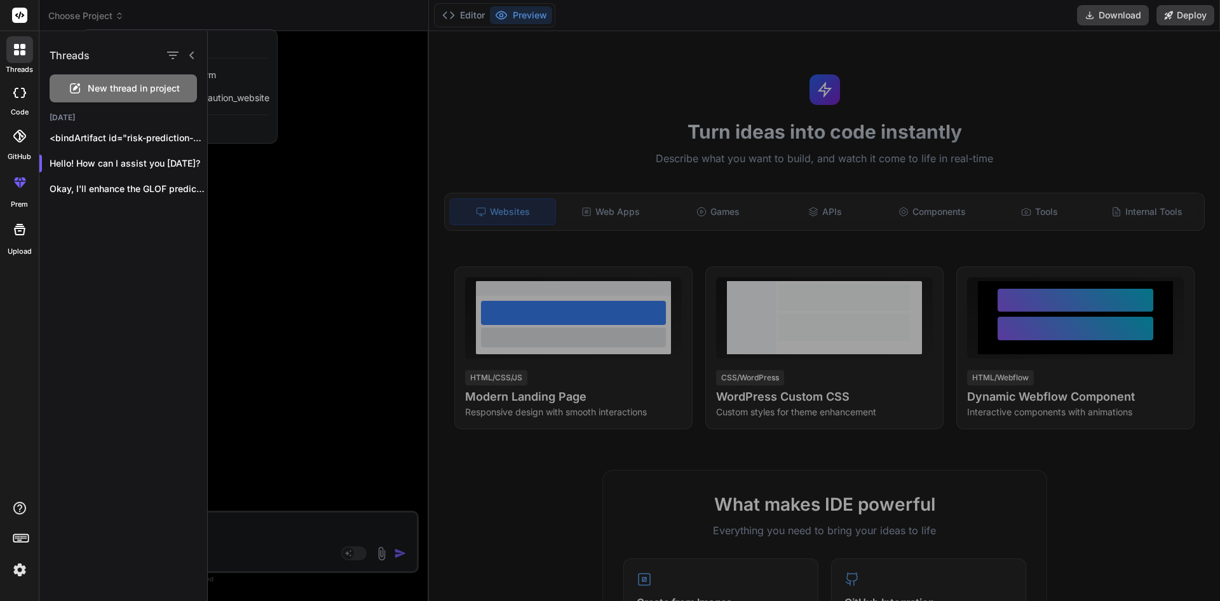
click at [275, 130] on div at bounding box center [714, 315] width 1012 height 569
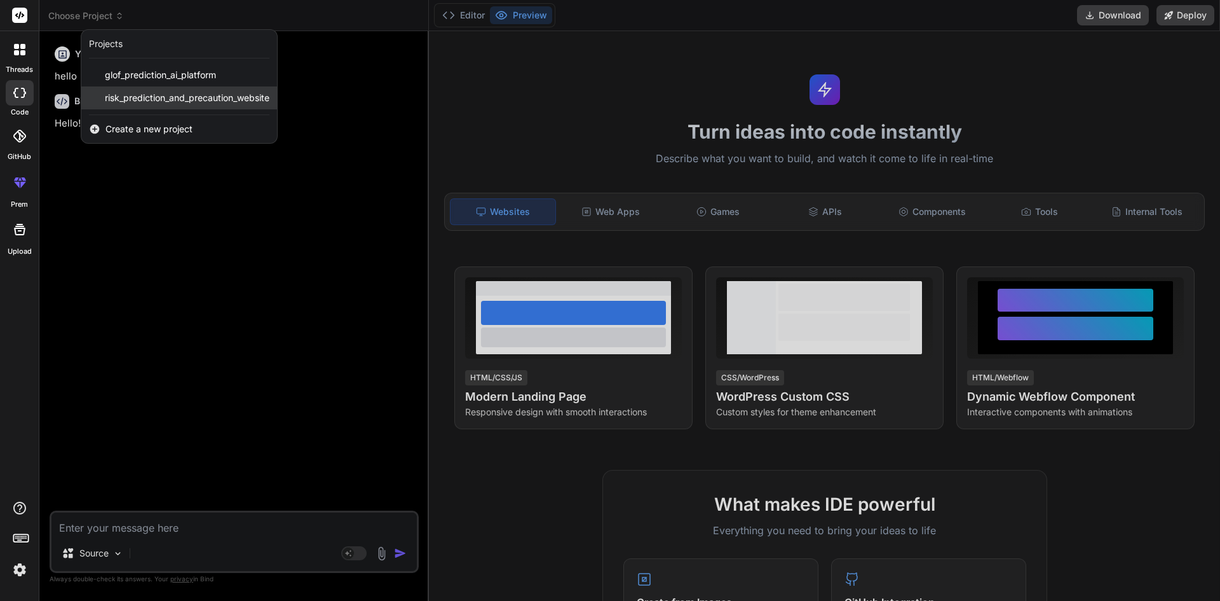
click at [217, 102] on span "risk_prediction_and_precaution_website" at bounding box center [187, 98] width 165 height 13
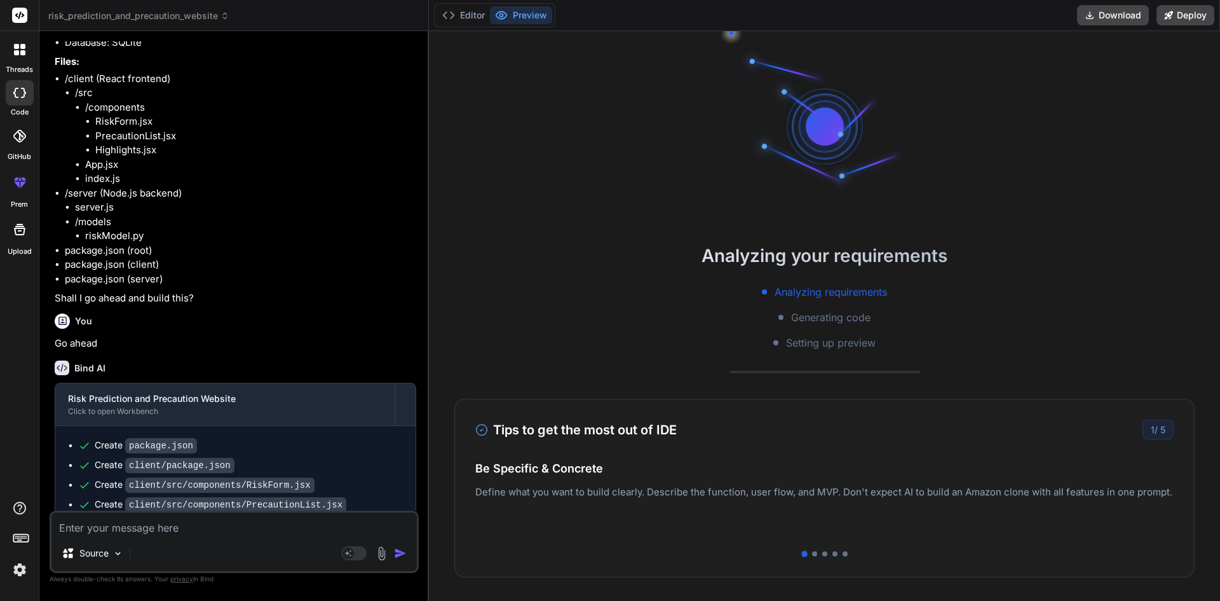
scroll to position [1462, 0]
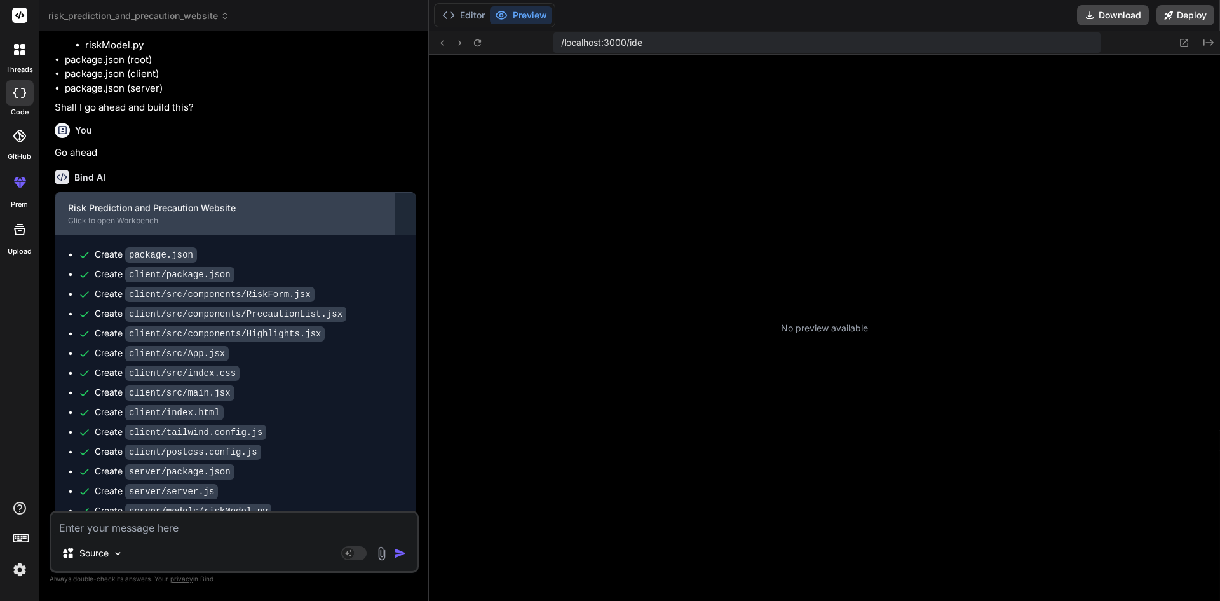
click at [224, 219] on div "Click to open Workbench" at bounding box center [225, 220] width 314 height 10
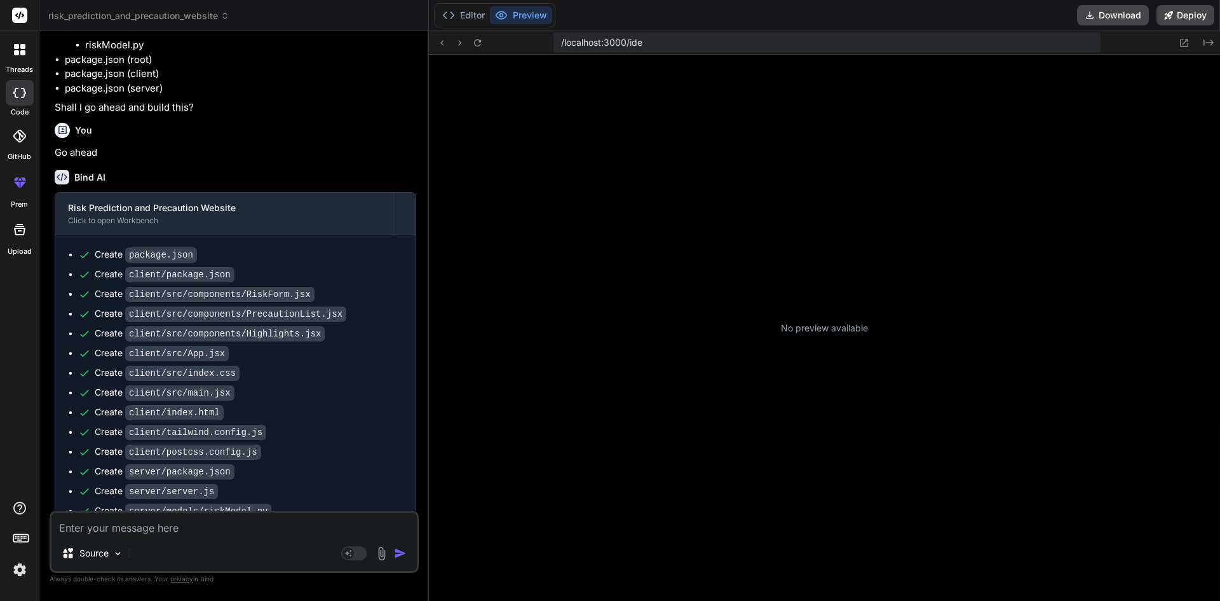
scroll to position [338, 0]
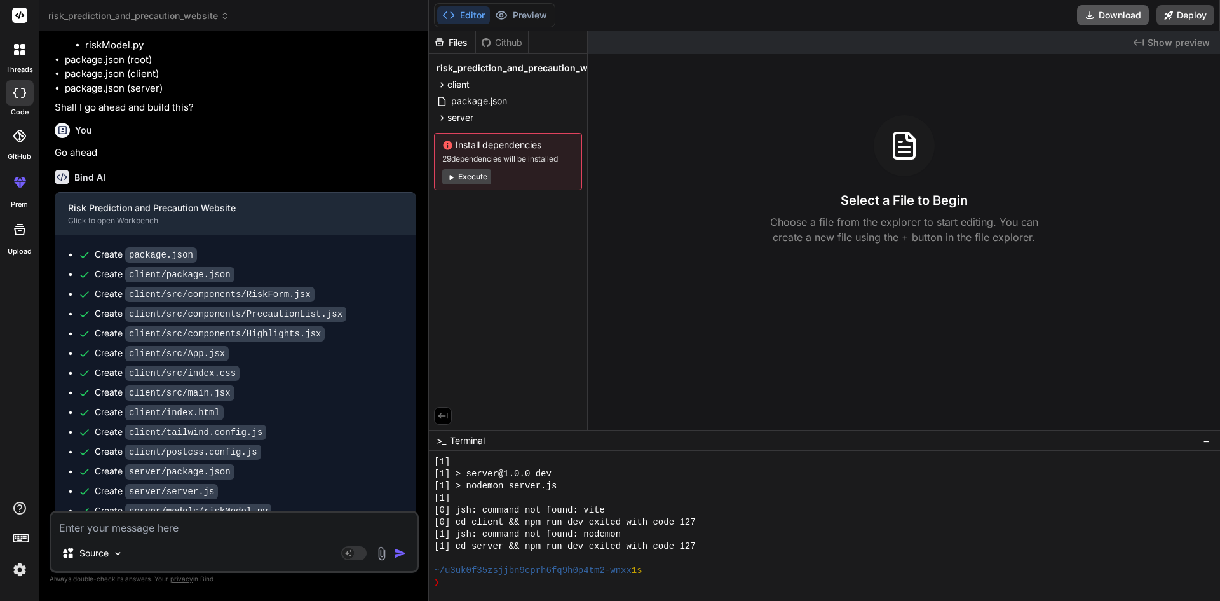
click at [1100, 20] on button "Download" at bounding box center [1113, 15] width 72 height 20
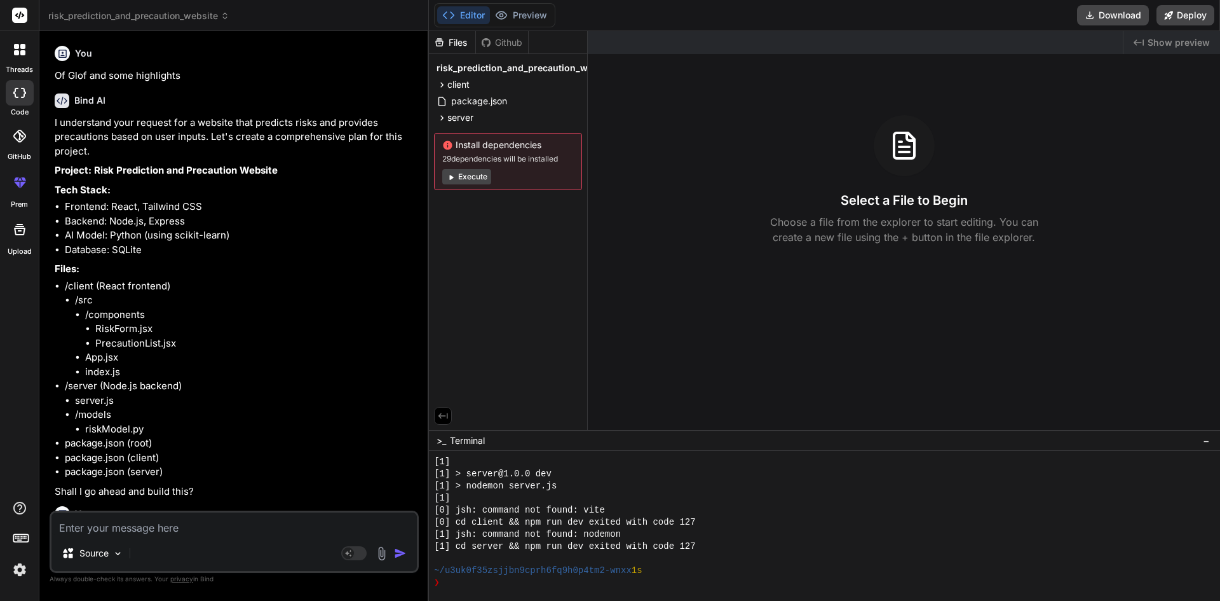
scroll to position [0, 0]
click at [79, 17] on span "risk_prediction_and_precaution_website" at bounding box center [138, 16] width 181 height 13
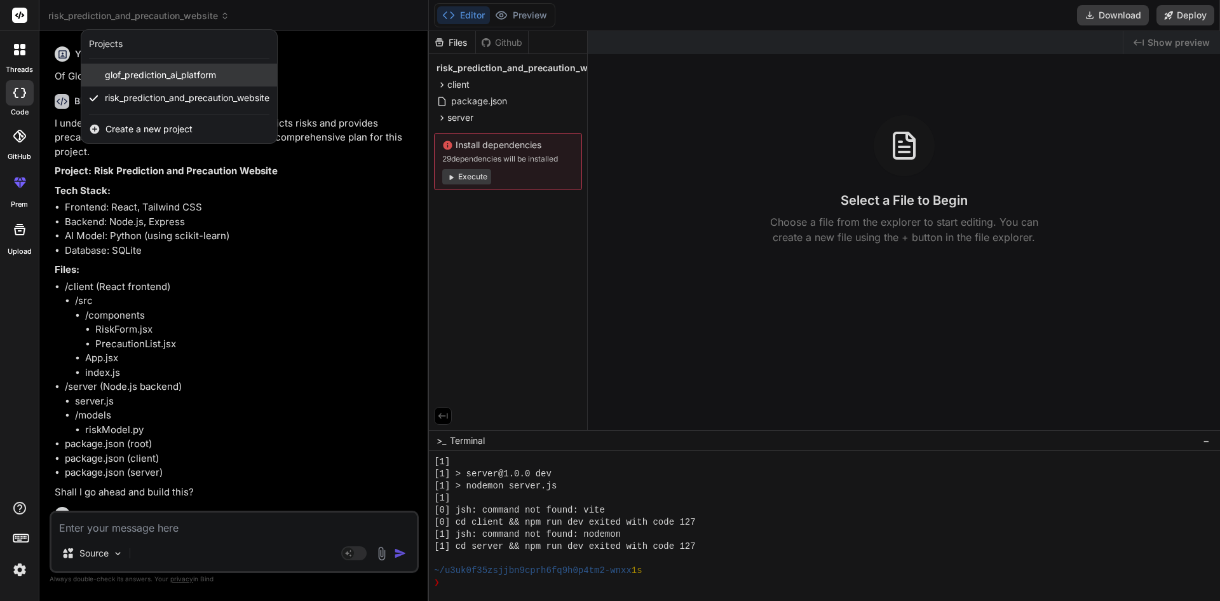
click at [135, 74] on span "glof_prediction_ai_platform" at bounding box center [160, 75] width 111 height 13
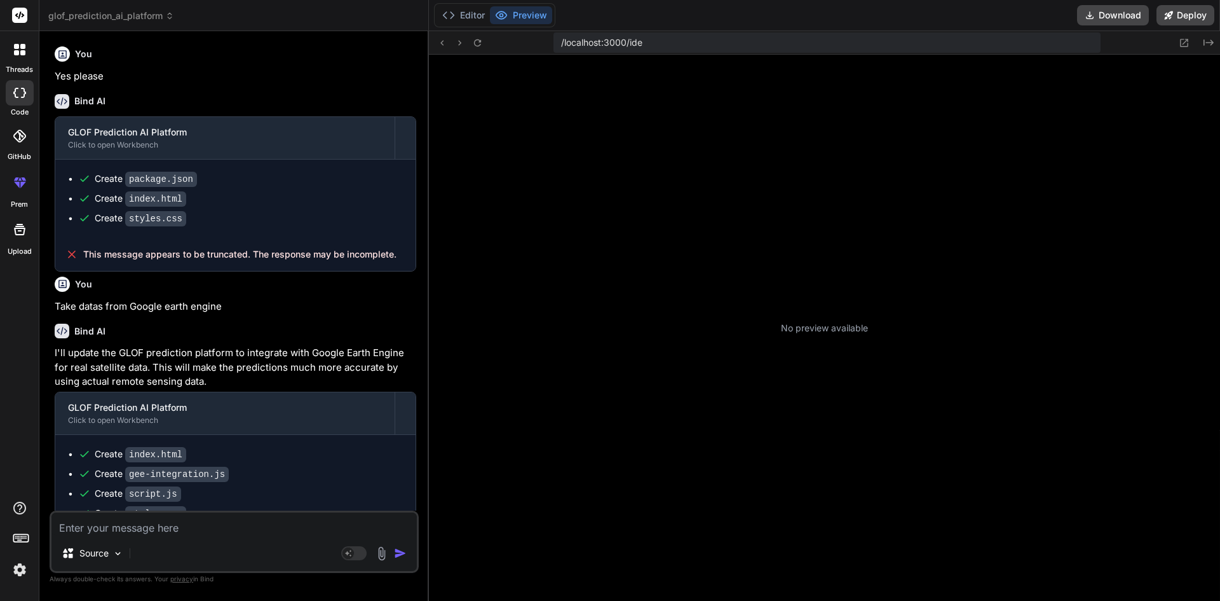
scroll to position [857, 0]
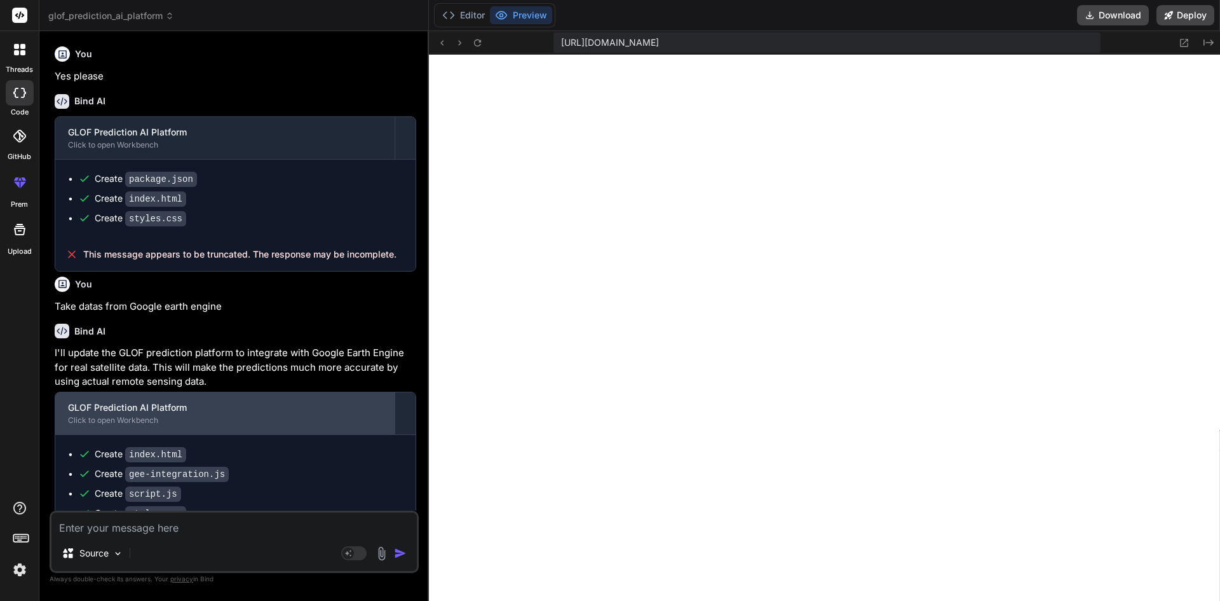
click at [148, 412] on div "GLOF Prediction AI Platform" at bounding box center [225, 407] width 314 height 13
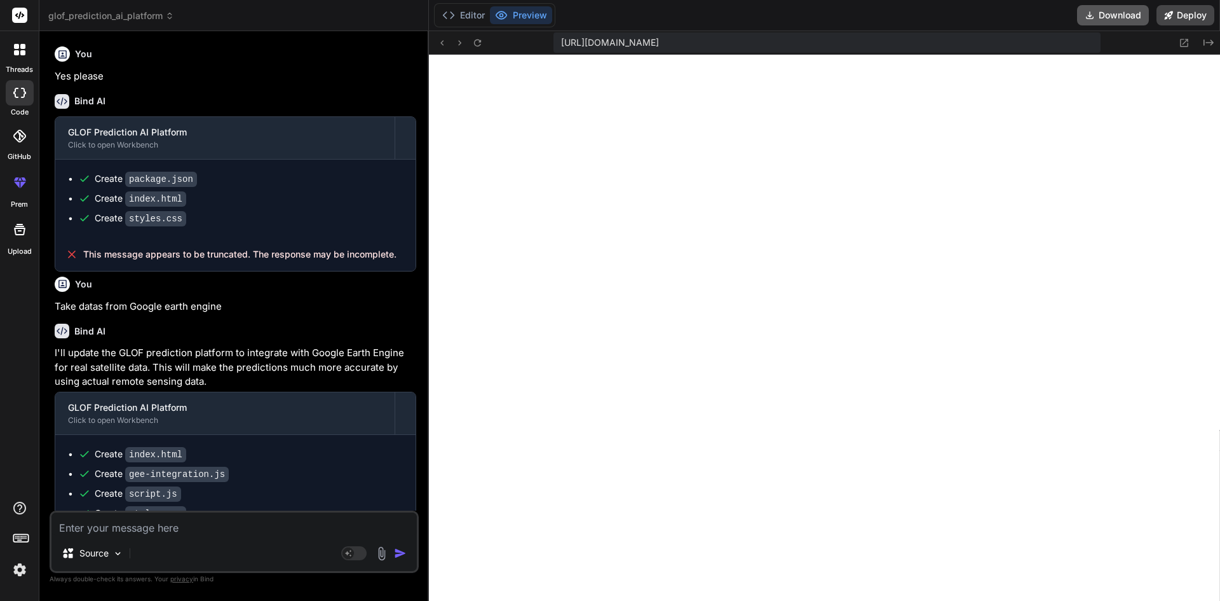
click at [1104, 11] on button "Download" at bounding box center [1113, 15] width 72 height 20
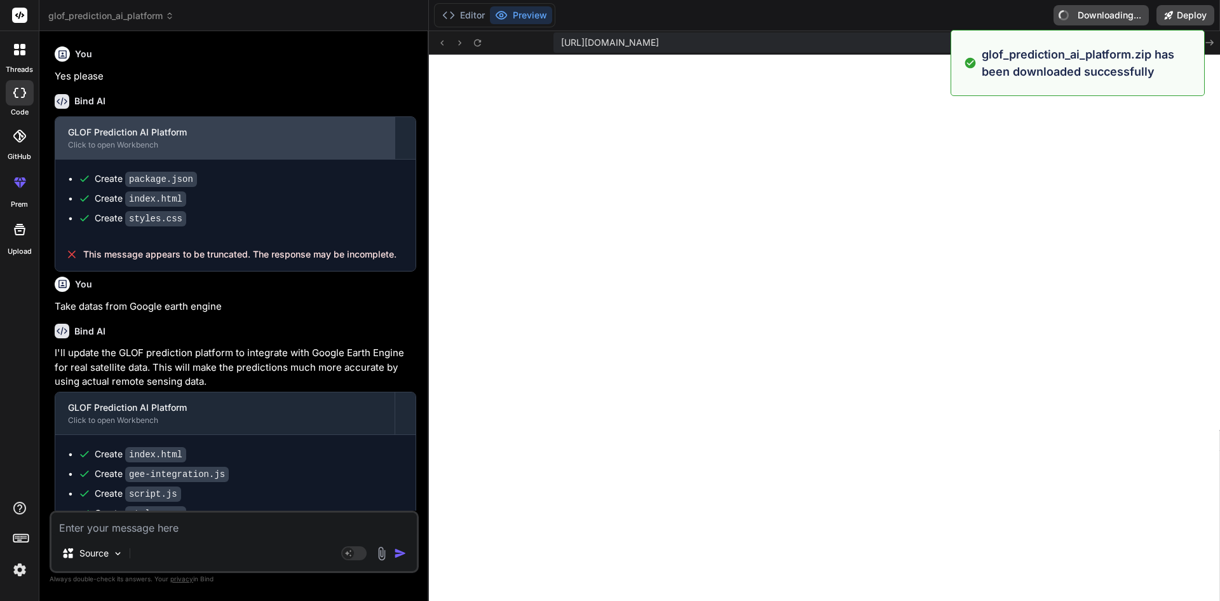
drag, startPoint x: 142, startPoint y: 140, endPoint x: 171, endPoint y: 140, distance: 28.6
click at [142, 140] on div "Click to open Workbench" at bounding box center [225, 145] width 314 height 10
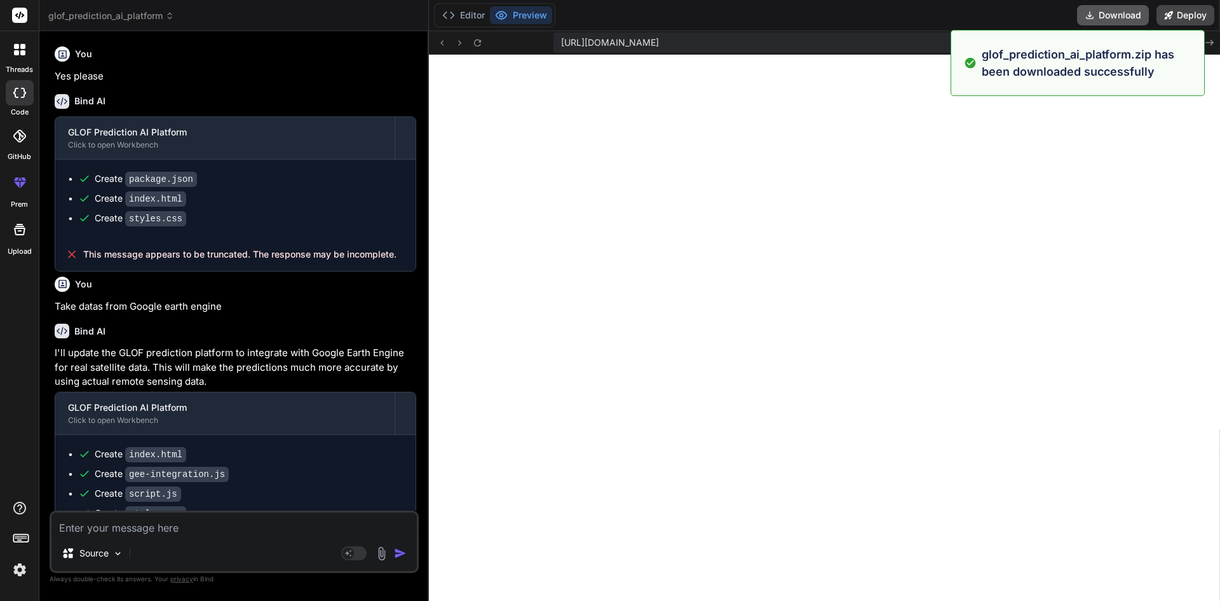
click at [1117, 19] on button "Download" at bounding box center [1113, 15] width 72 height 20
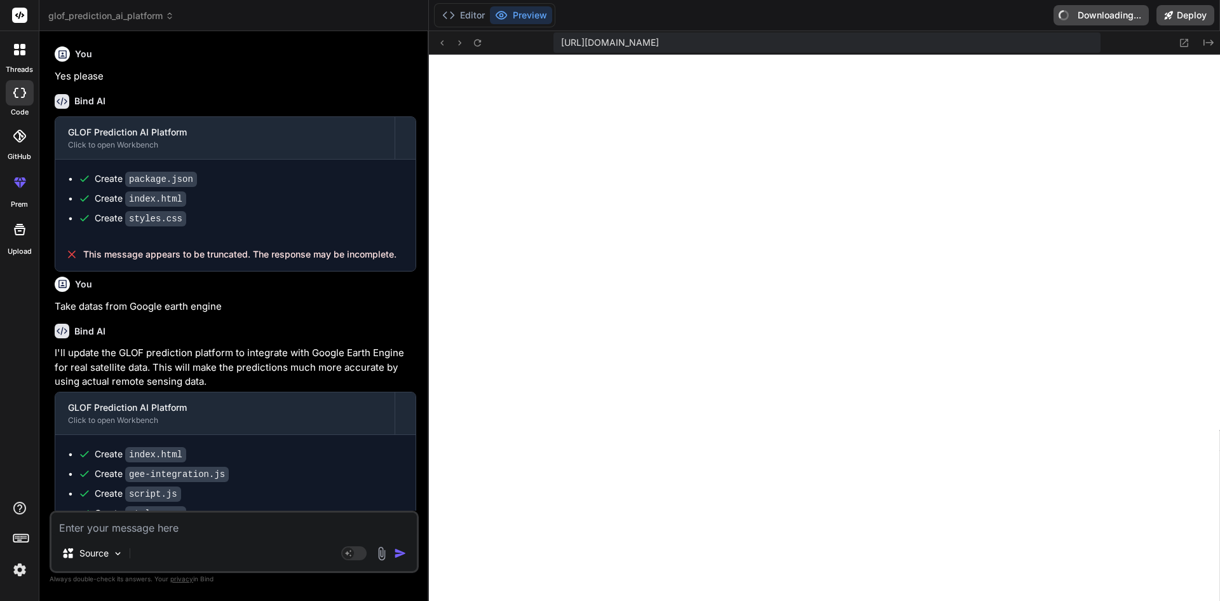
type textarea "x"
